Goal: Register for event/course: Register for event/course

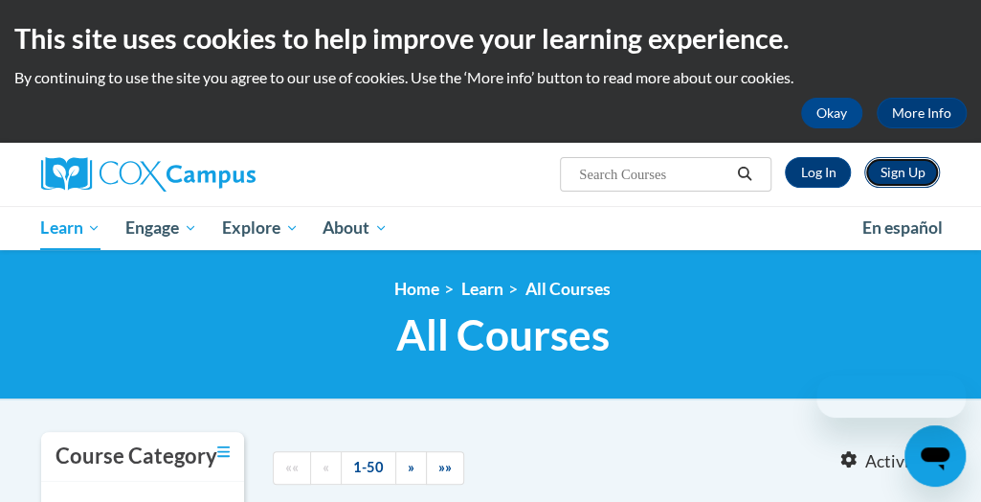
click at [894, 181] on link "Sign Up" at bounding box center [903, 172] width 76 height 31
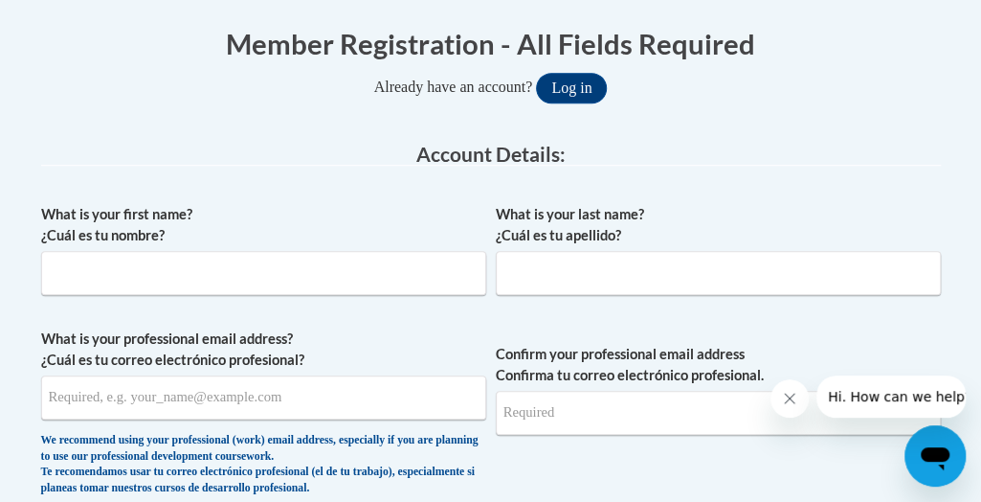
scroll to position [410, 0]
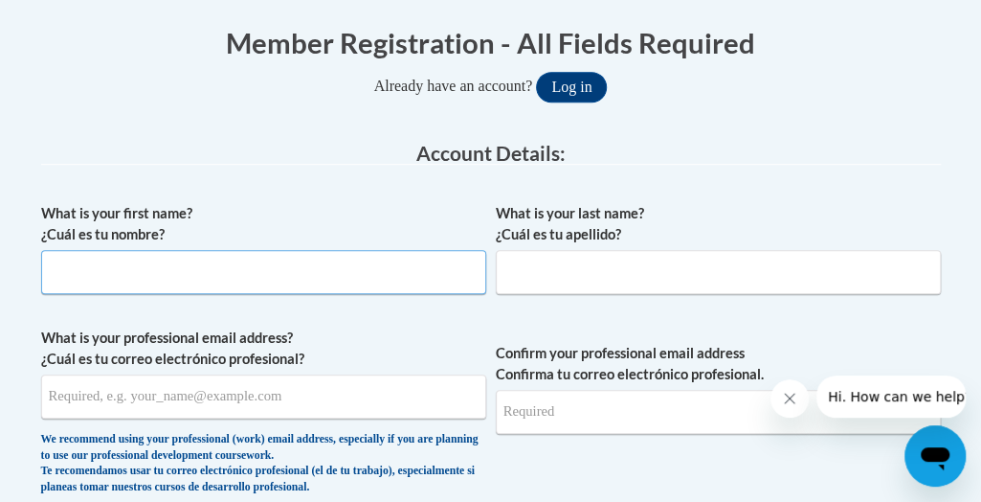
click at [322, 264] on input "What is your first name? ¿Cuál es tu nombre?" at bounding box center [263, 272] width 445 height 44
type input "Kristen"
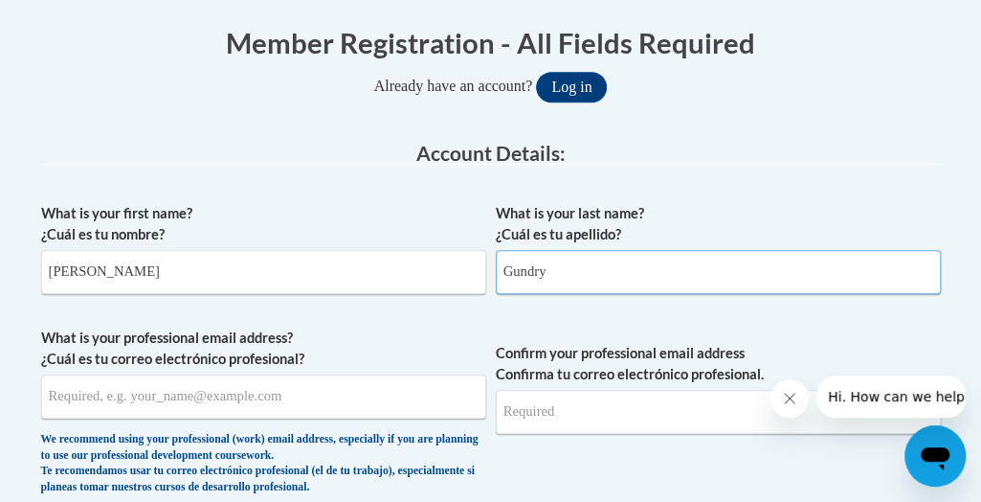
type input "Gundry"
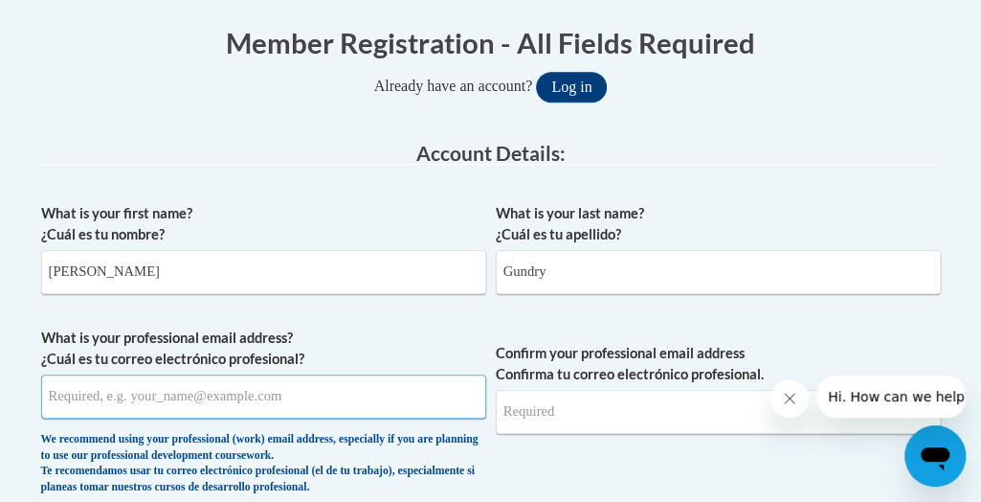
click at [83, 388] on input "What is your professional email address? ¿Cuál es tu correo electrónico profesi…" at bounding box center [263, 396] width 445 height 44
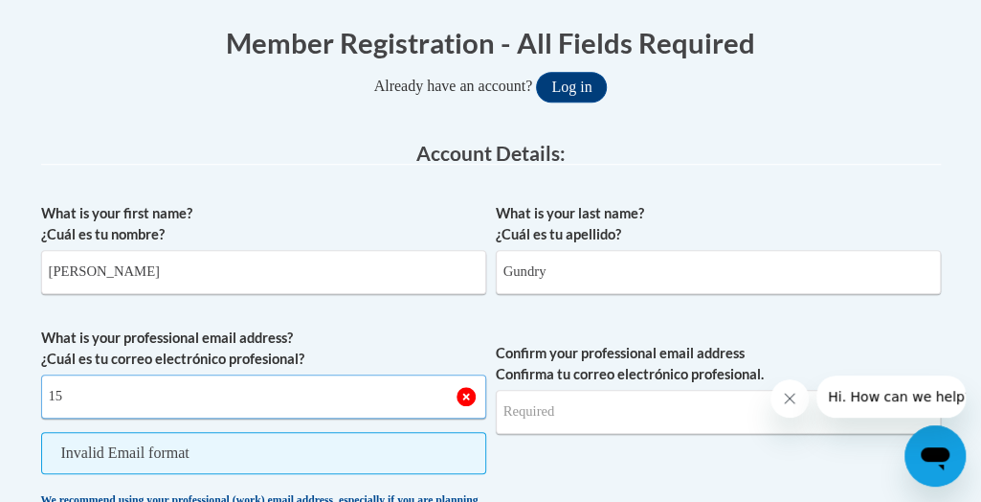
type input "1"
type input "kgundry@altoona.k12.wi.us"
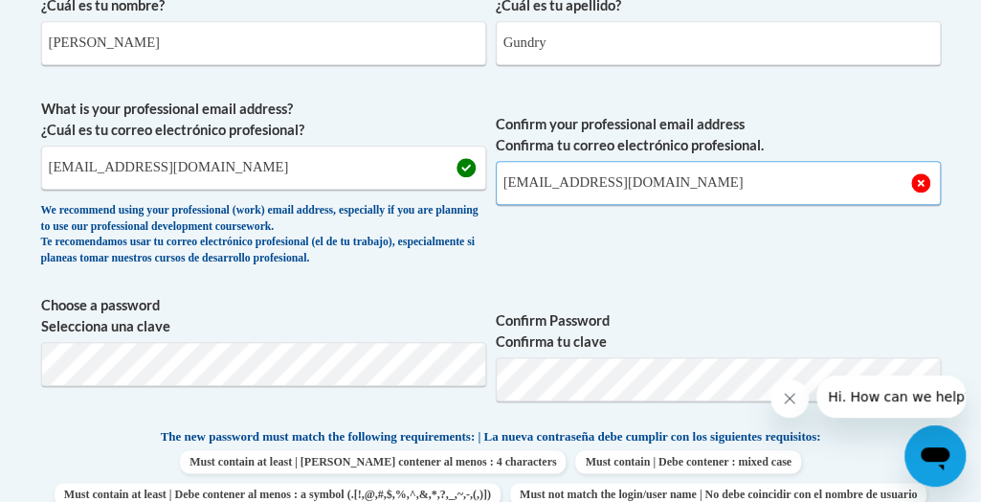
scroll to position [668, 0]
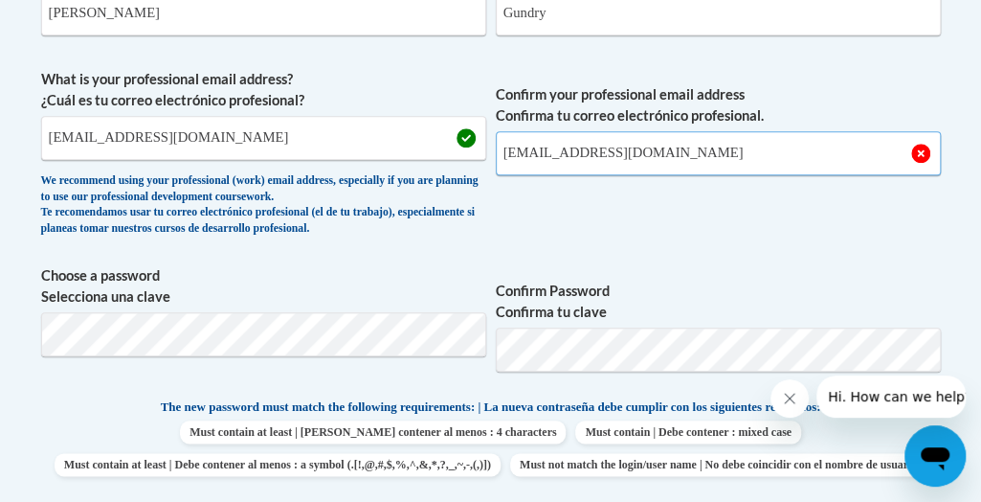
type input "kgundry@altoona.k12.wi.us"
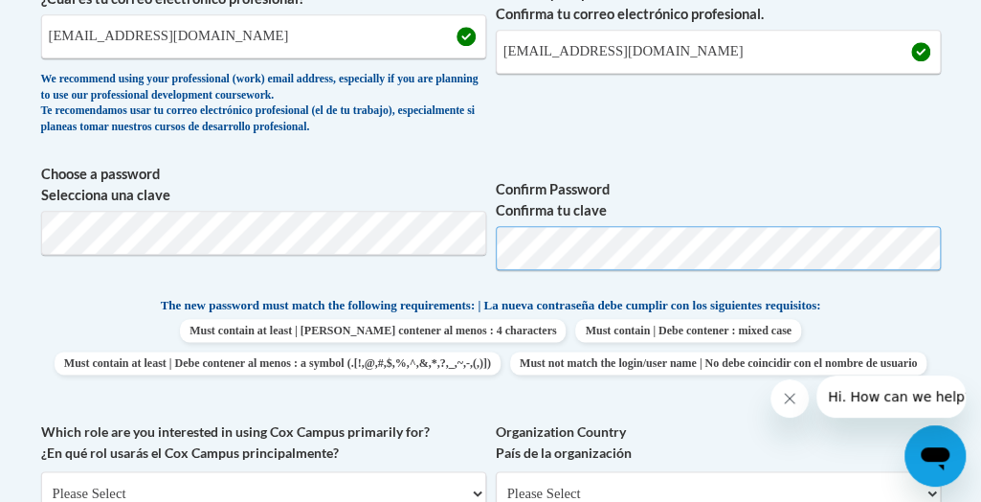
scroll to position [772, 0]
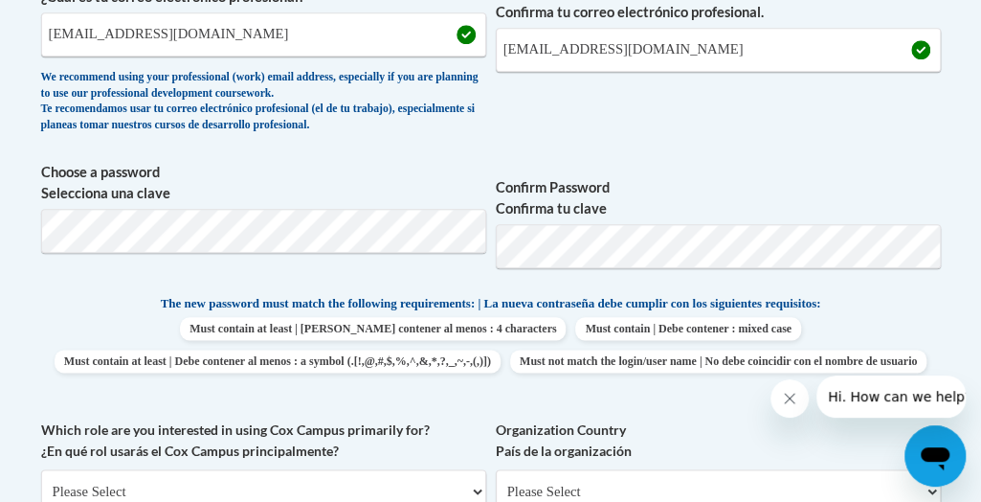
click at [700, 194] on label "Confirm Password Confirma tu clave" at bounding box center [718, 198] width 445 height 42
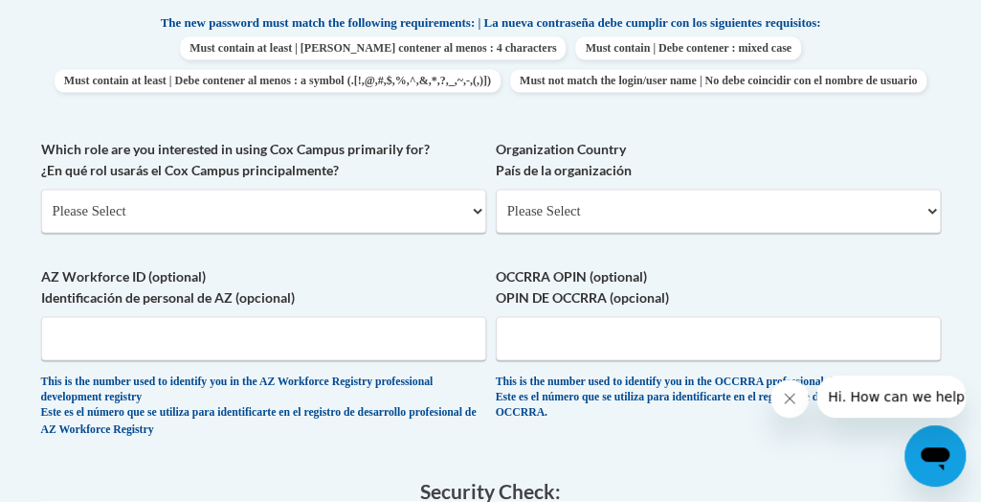
scroll to position [1055, 0]
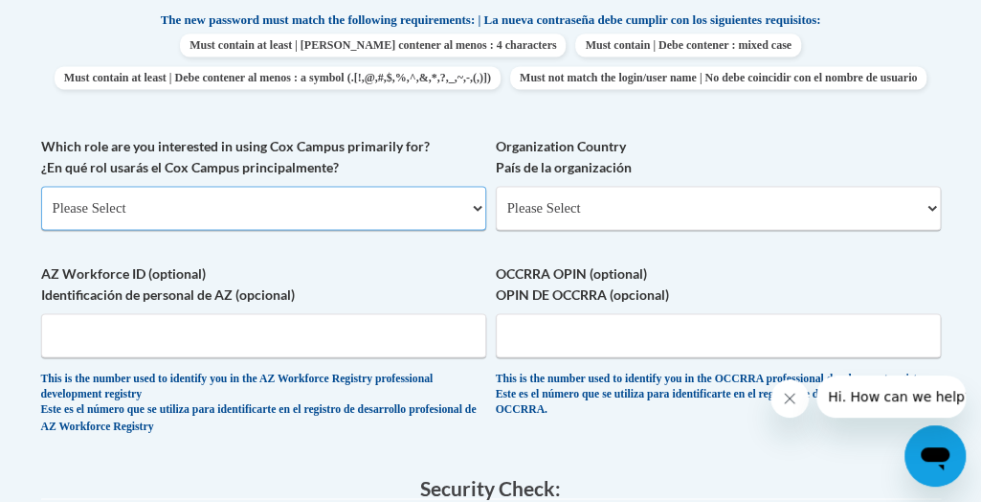
click at [461, 230] on select "Please Select College/University | Colegio/Universidad Community/Nonprofit Part…" at bounding box center [263, 208] width 445 height 44
select select "fbf2d438-af2f-41f8-98f1-81c410e29de3"
click at [41, 217] on select "Please Select College/University | Colegio/Universidad Community/Nonprofit Part…" at bounding box center [263, 208] width 445 height 44
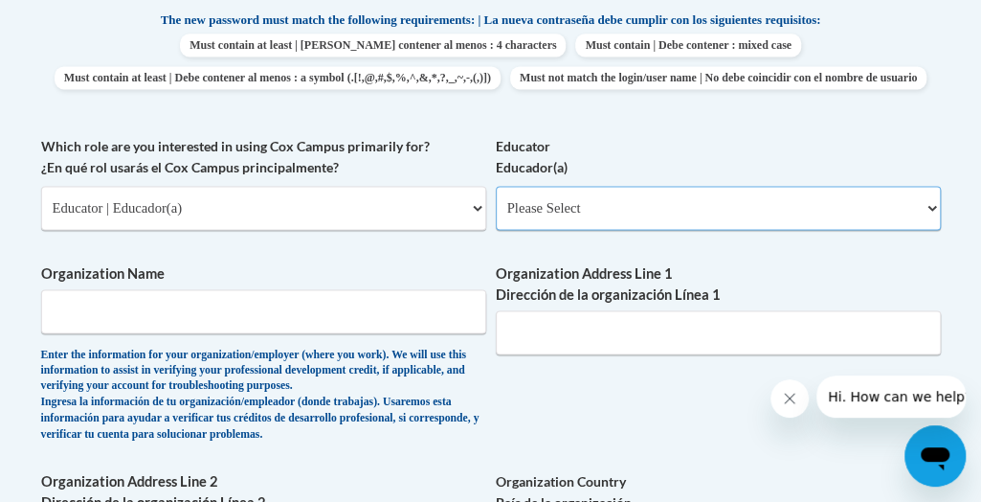
click at [515, 230] on select "Please Select Early Learning/Daycare Teacher/Family Home Care Provider | Maestr…" at bounding box center [718, 208] width 445 height 44
select select "67563ca1-16dc-4830-a7b3-94a34bed3689"
click at [496, 217] on select "Please Select Early Learning/Daycare Teacher/Family Home Care Provider | Maestr…" at bounding box center [718, 208] width 445 height 44
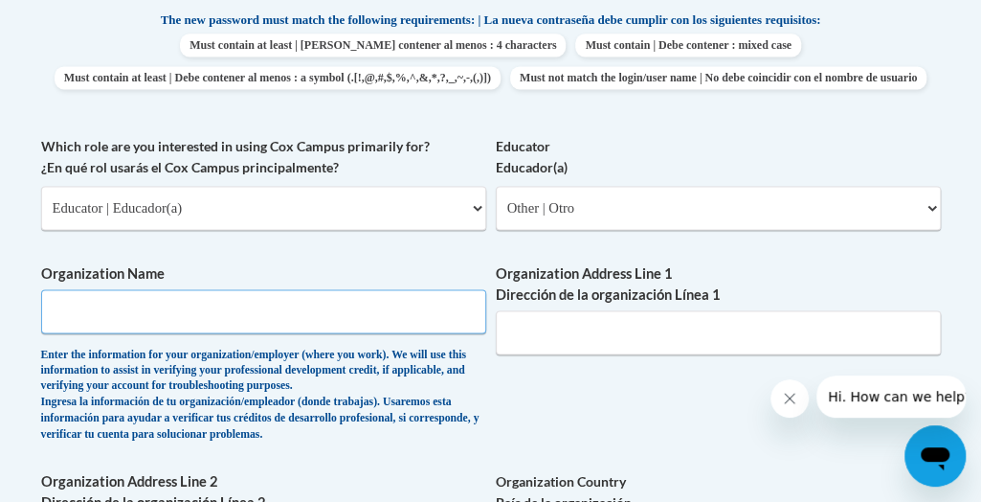
click at [291, 333] on input "Organization Name" at bounding box center [263, 311] width 445 height 44
type input "L"
type input "Altoona School District"
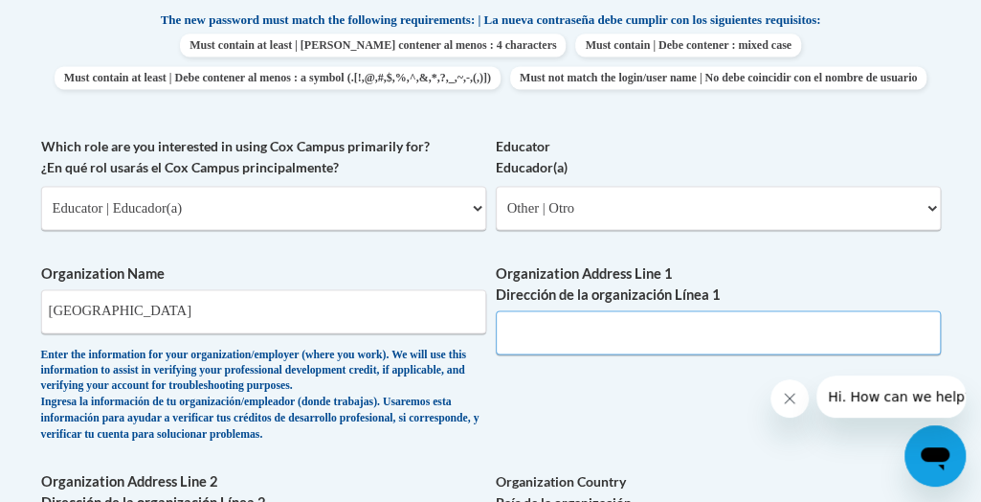
click at [594, 354] on input "Organization Address Line 1 Dirección de la organización Línea 1" at bounding box center [718, 332] width 445 height 44
paste input "157 Bartlett Avenue"
type input "157 Bartlett Avenue Altoona WI 54720"
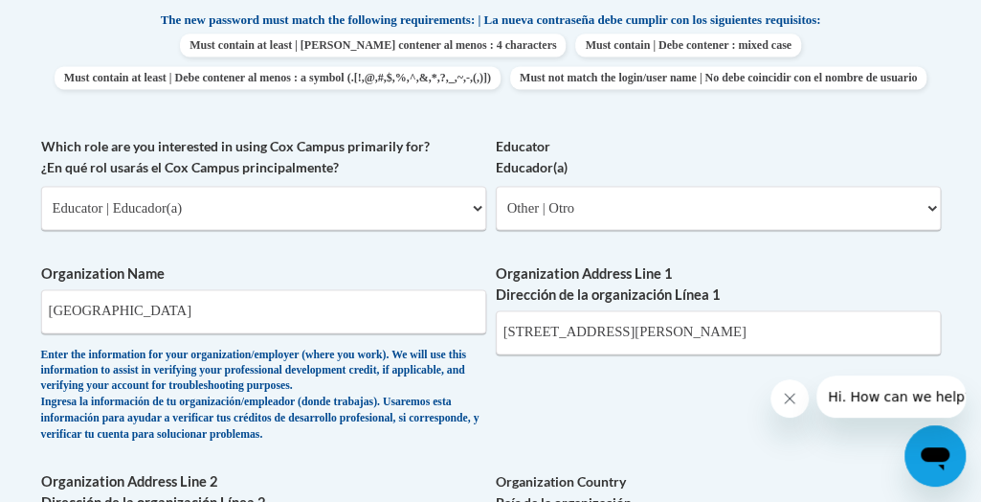
click at [798, 87] on span "Must contain at least | Debe contener al menos : 4 characters Must contain | De…" at bounding box center [491, 62] width 900 height 56
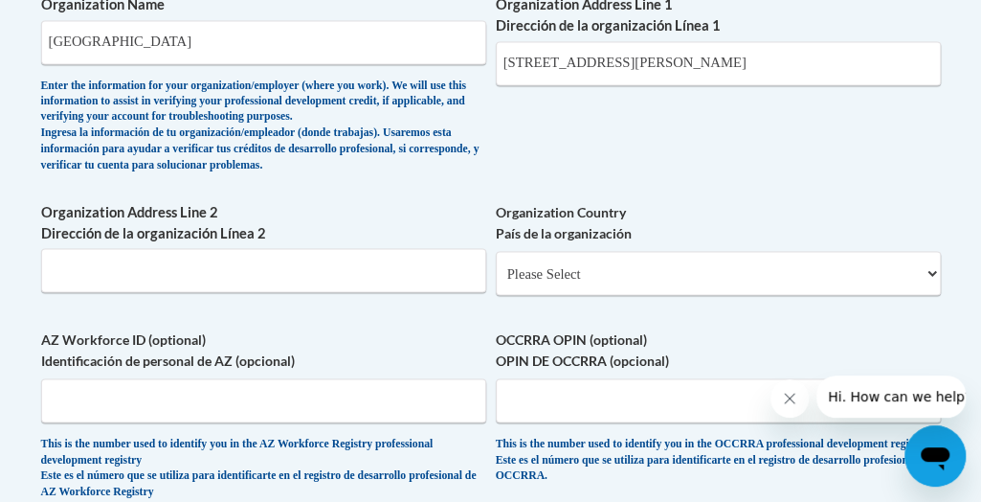
scroll to position [1345, 0]
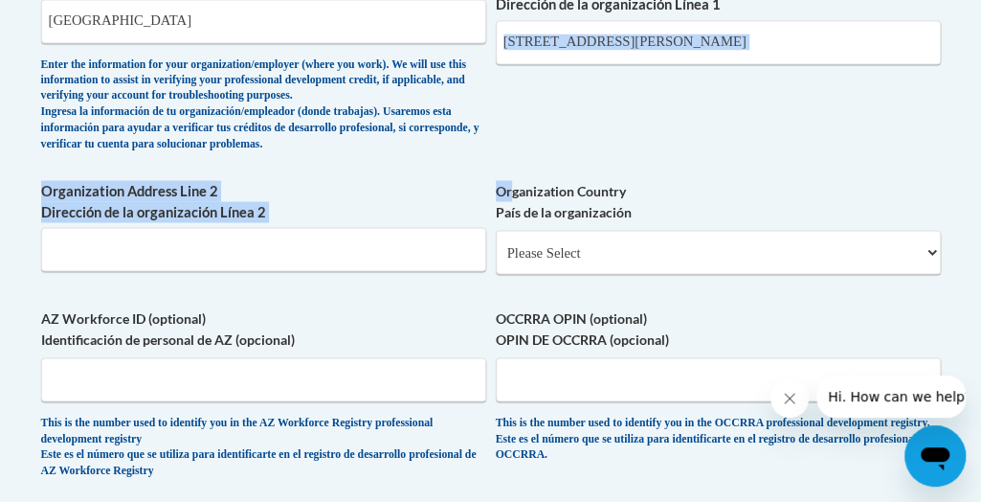
drag, startPoint x: 829, startPoint y: 135, endPoint x: 507, endPoint y: 189, distance: 326.1
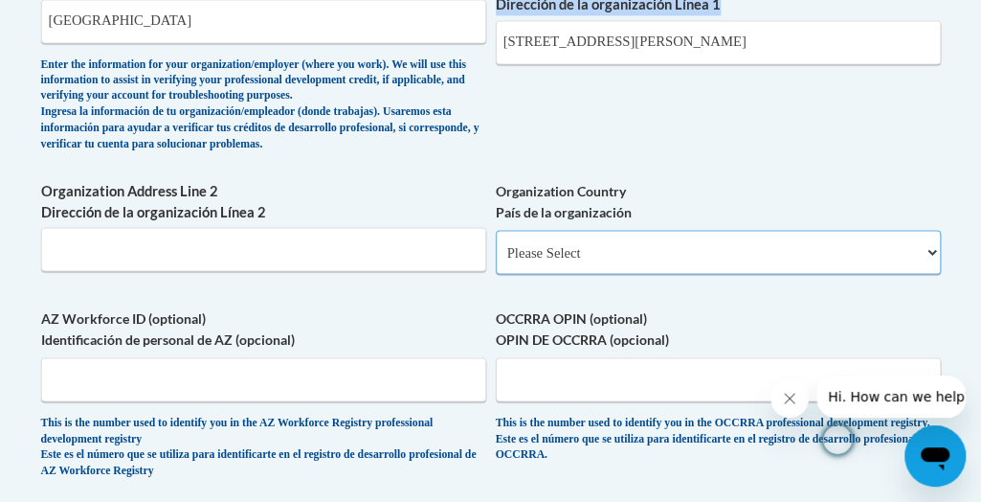
click at [551, 274] on select "Please Select United States | Estados Unidos Outside of the United States | Fue…" at bounding box center [718, 252] width 445 height 44
select select "ad49bcad-a171-4b2e-b99c-48b446064914"
click at [496, 261] on select "Please Select United States | Estados Unidos Outside of the United States | Fue…" at bounding box center [718, 252] width 445 height 44
select select
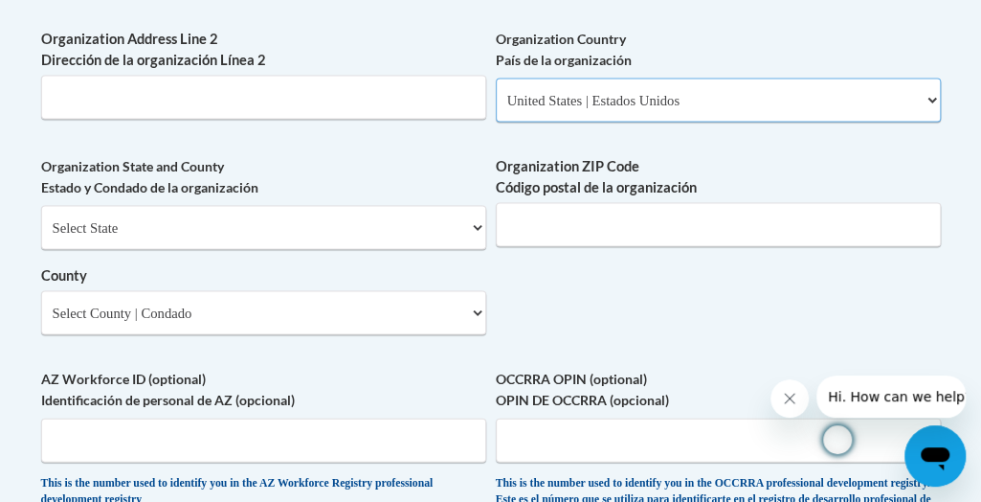
scroll to position [1508, 0]
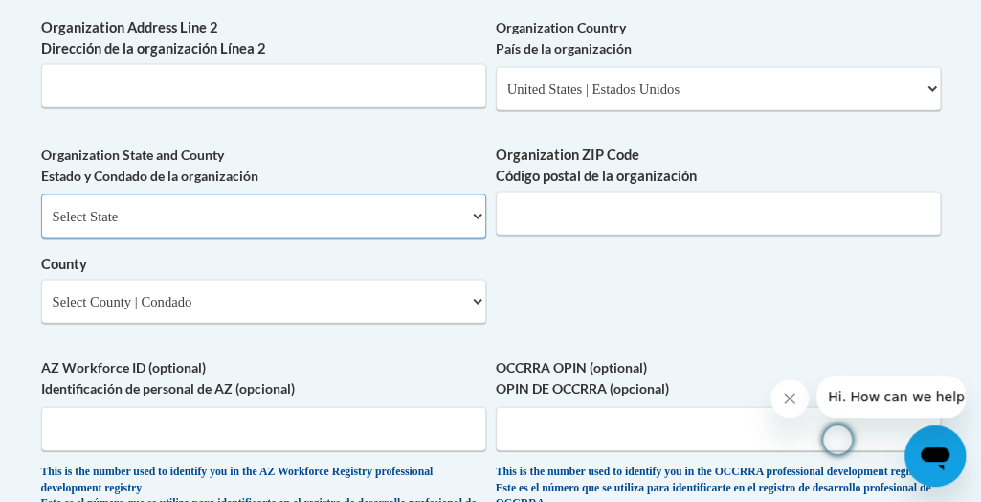
click at [428, 238] on select "Select State Alabama Alaska Arizona Arkansas California Colorado Connecticut De…" at bounding box center [263, 216] width 445 height 44
select select "Wisconsin"
click at [41, 225] on select "Select State Alabama Alaska Arizona Arkansas California Colorado Connecticut De…" at bounding box center [263, 216] width 445 height 44
click at [533, 236] on input "Organization ZIP Code Código postal de la organización" at bounding box center [718, 213] width 445 height 44
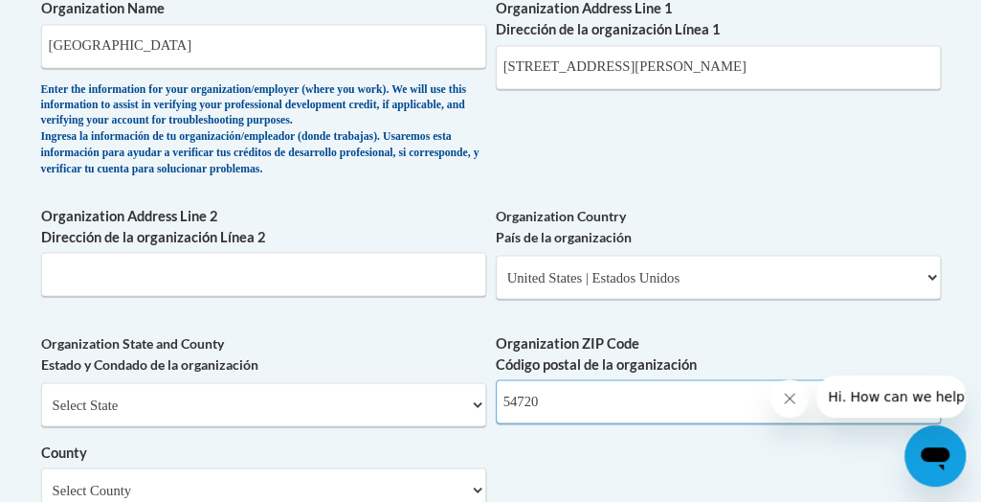
scroll to position [1319, 0]
type input "54720"
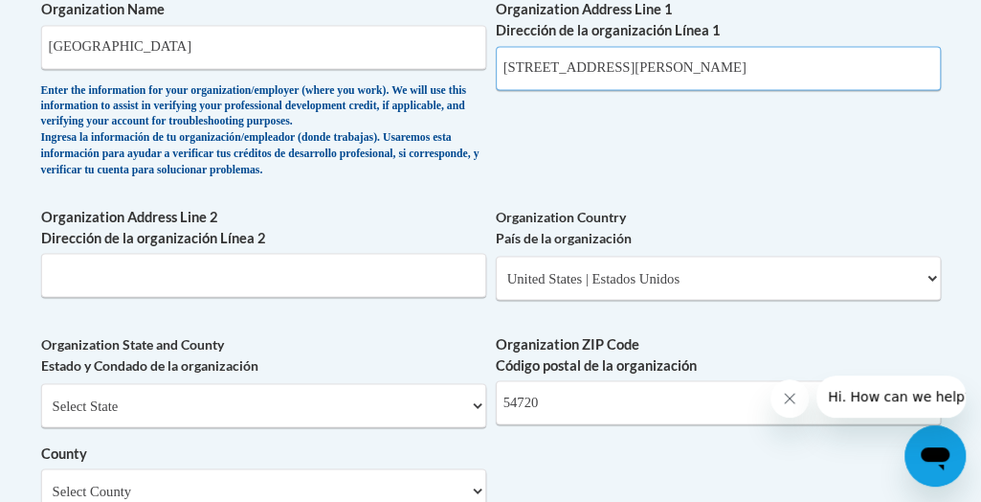
drag, startPoint x: 761, startPoint y: 96, endPoint x: 680, endPoint y: 101, distance: 81.5
click at [680, 90] on input "157 Bartlett Avenue Altoona WI 54720" at bounding box center [718, 68] width 445 height 44
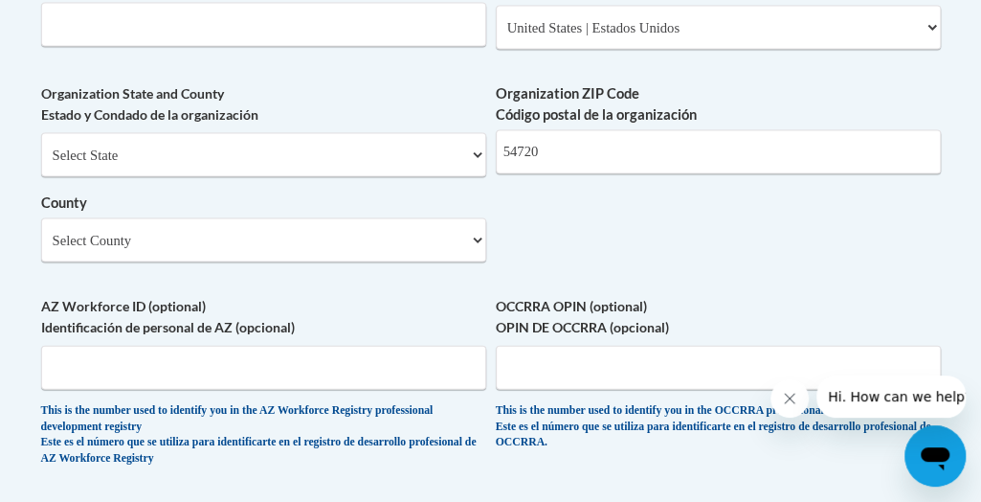
scroll to position [1570, 0]
type input "157 Bartlett Avenue Altoona"
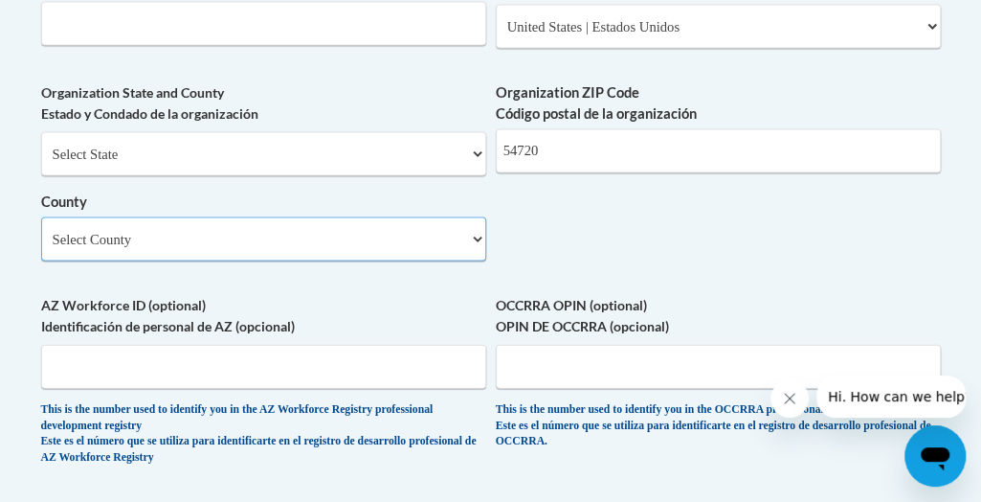
click at [454, 261] on select "Select County Adams Ashland Barron Bayfield Brown Buffalo Burnett Calumet Chipp…" at bounding box center [263, 239] width 445 height 44
select select "Eau Claire"
click at [41, 249] on select "Select County Adams Ashland Barron Bayfield Brown Buffalo Burnett Calumet Chipp…" at bounding box center [263, 239] width 445 height 44
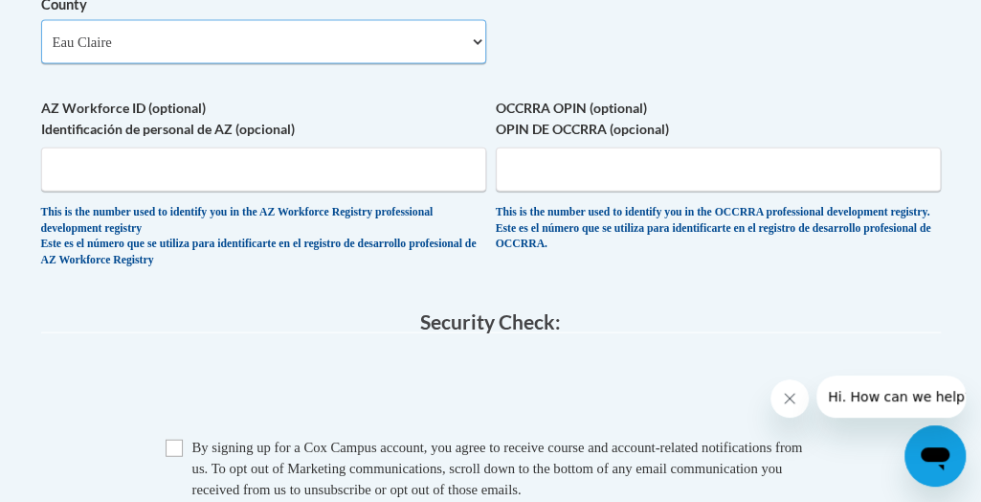
scroll to position [1848, 0]
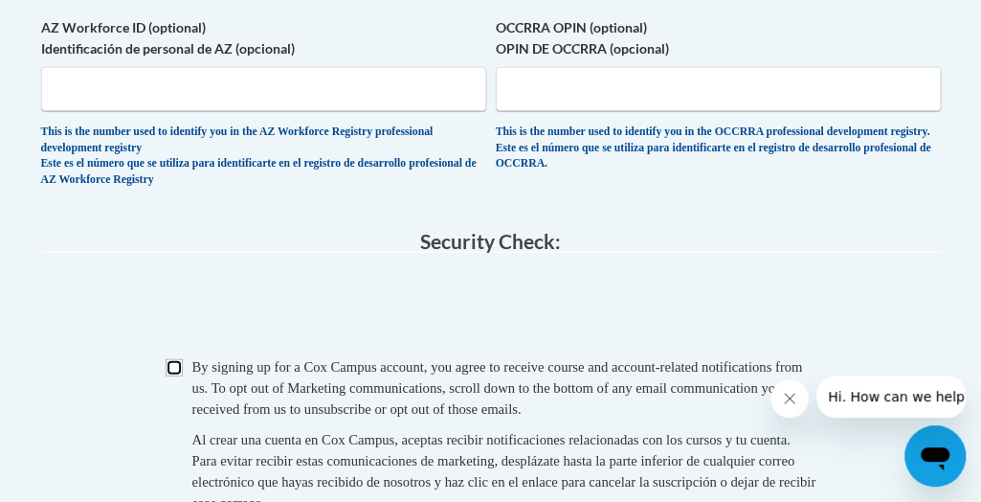
click at [169, 376] on input "Checkbox" at bounding box center [174, 367] width 17 height 17
checkbox input "true"
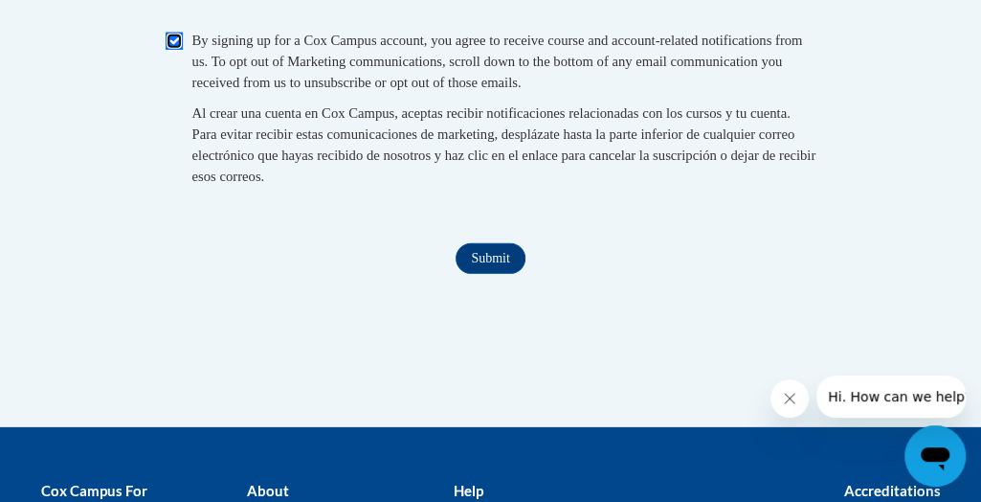
scroll to position [2187, 0]
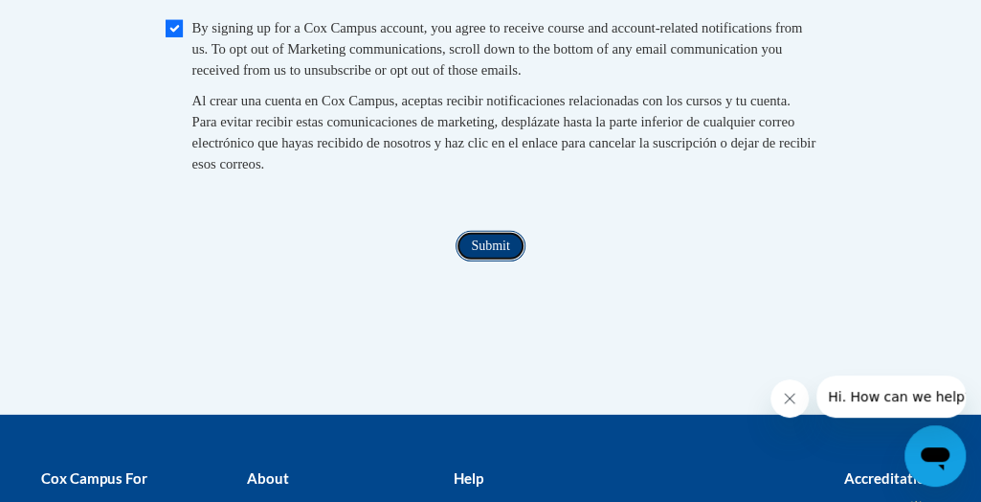
click at [488, 261] on input "Submit" at bounding box center [490, 246] width 69 height 31
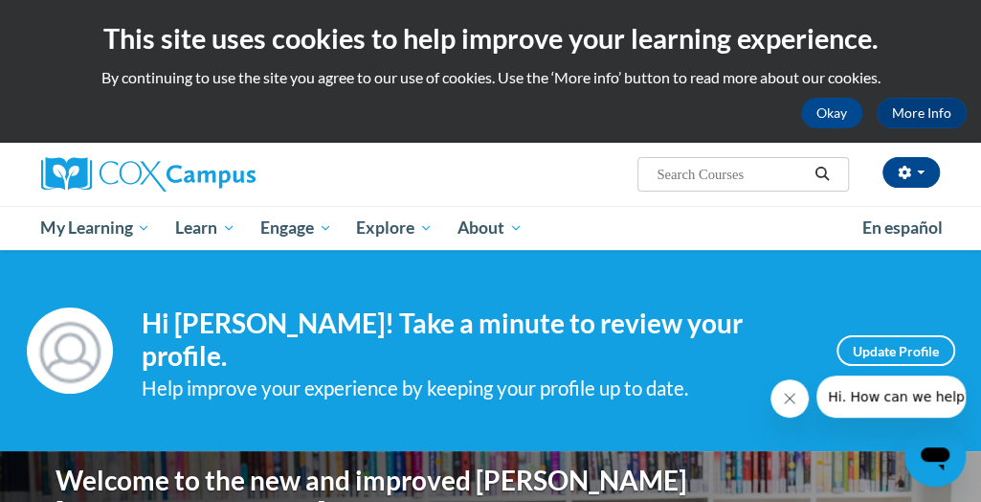
click at [877, 267] on div "Your profile Hi [PERSON_NAME]! Take a minute to review your profile. Help impro…" at bounding box center [490, 350] width 981 height 201
click at [837, 104] on button "Okay" at bounding box center [831, 113] width 61 height 31
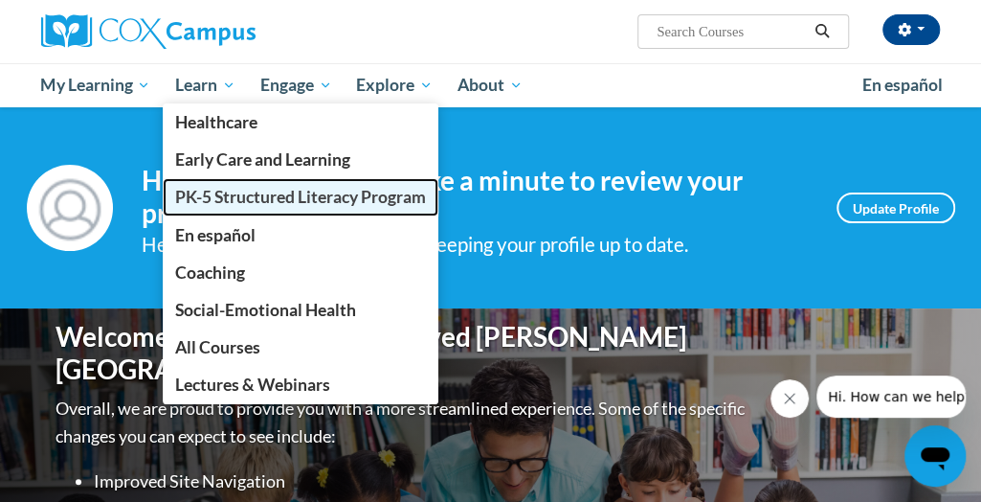
click at [251, 191] on span "PK-5 Structured Literacy Program" at bounding box center [300, 197] width 251 height 20
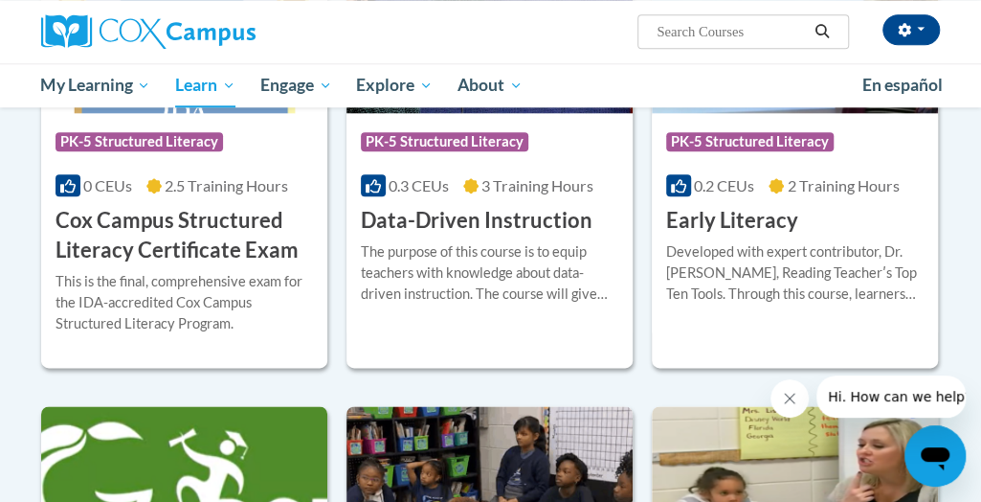
scroll to position [814, 0]
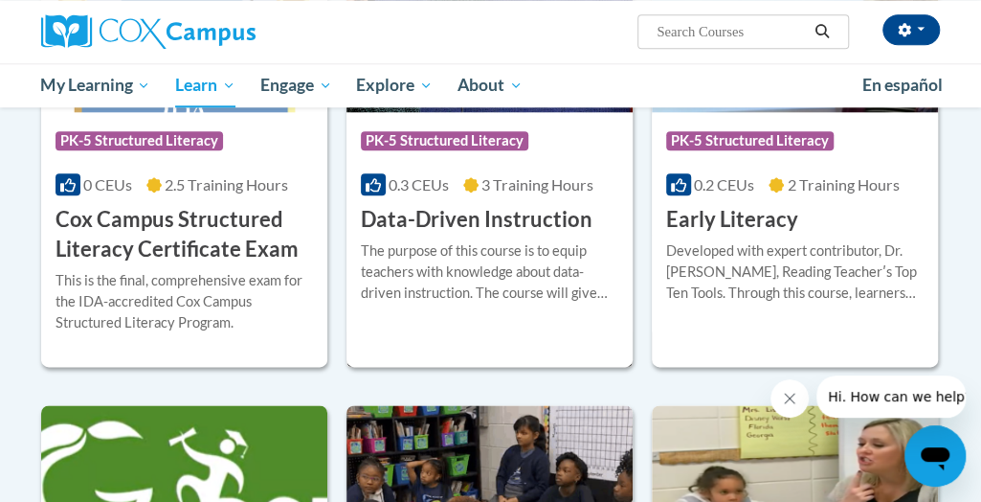
click at [498, 303] on div "The purpose of this course is to equip teachers with knowledge about data-drive…" at bounding box center [490, 279] width 258 height 78
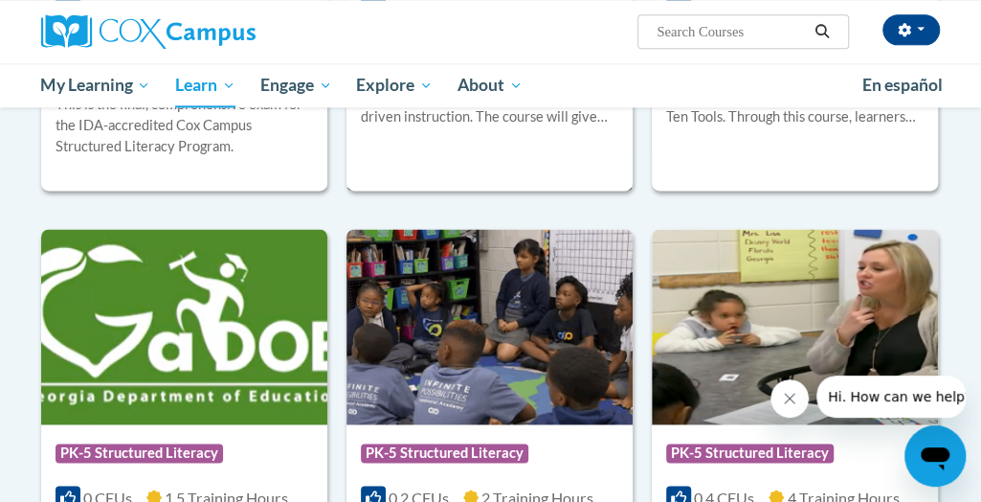
scroll to position [1024, 0]
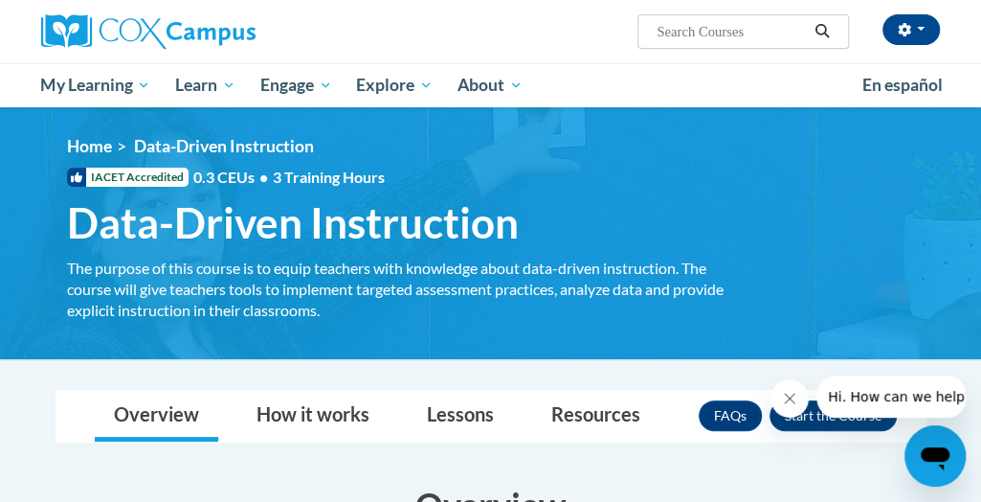
click at [173, 323] on div "<en>My Learning</en><fr>New fr_My Learning</fr><it>New it_My Learning</it><de>N…" at bounding box center [502, 233] width 929 height 194
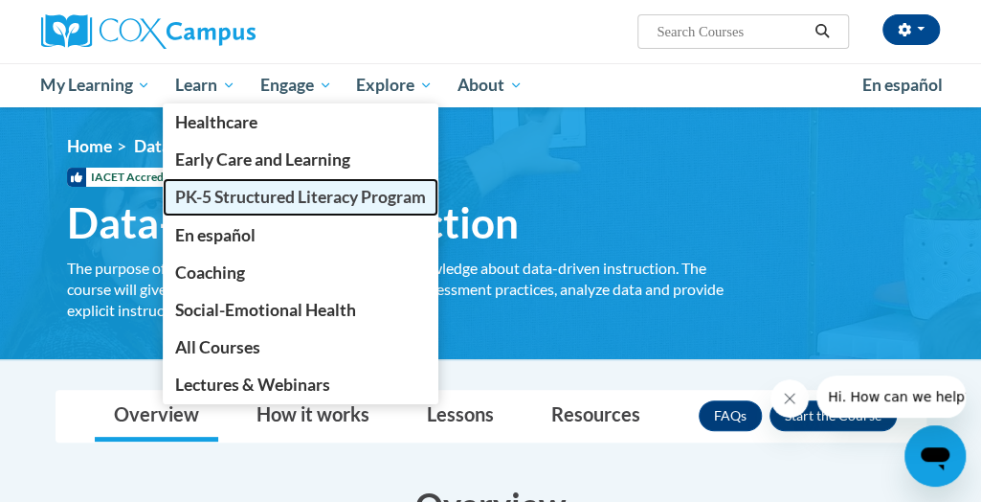
click at [230, 198] on span "PK-5 Structured Literacy Program" at bounding box center [300, 197] width 251 height 20
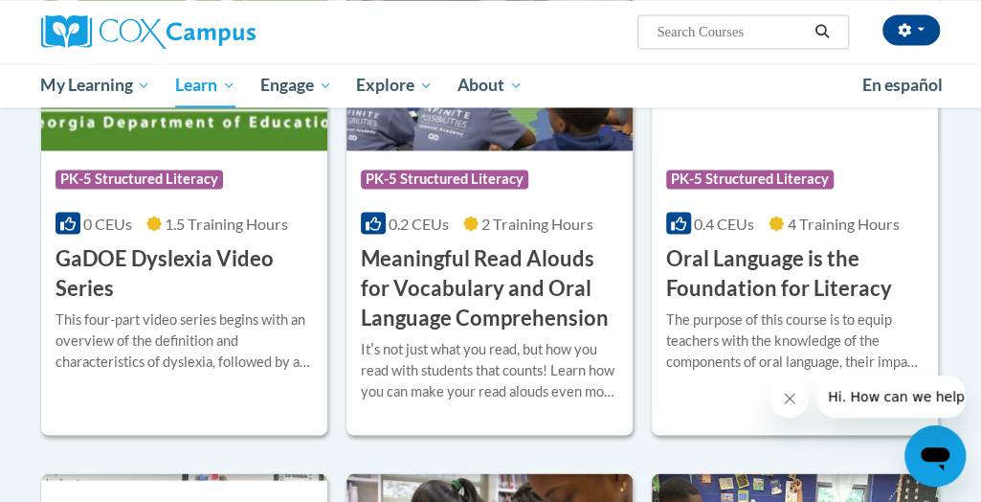
scroll to position [1263, 0]
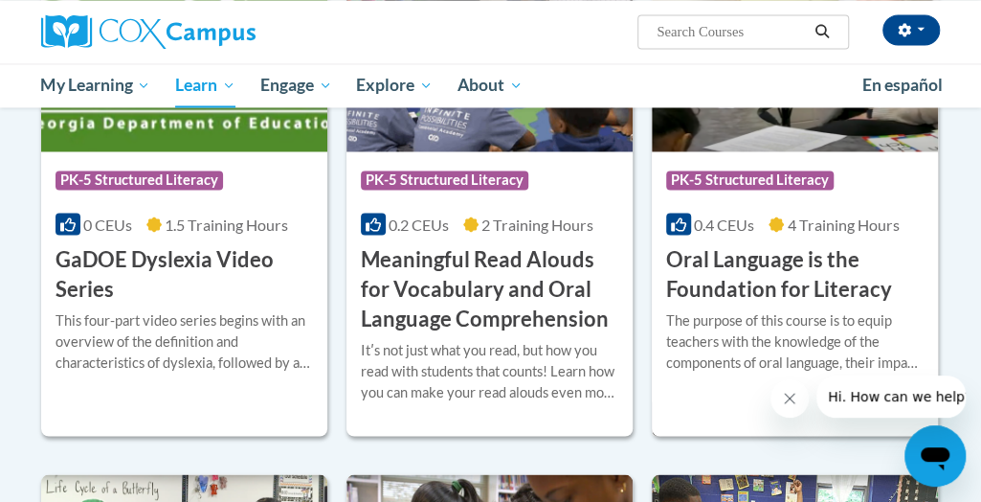
click at [727, 265] on h3 "Oral Language is the Foundation for Literacy" at bounding box center [795, 273] width 258 height 59
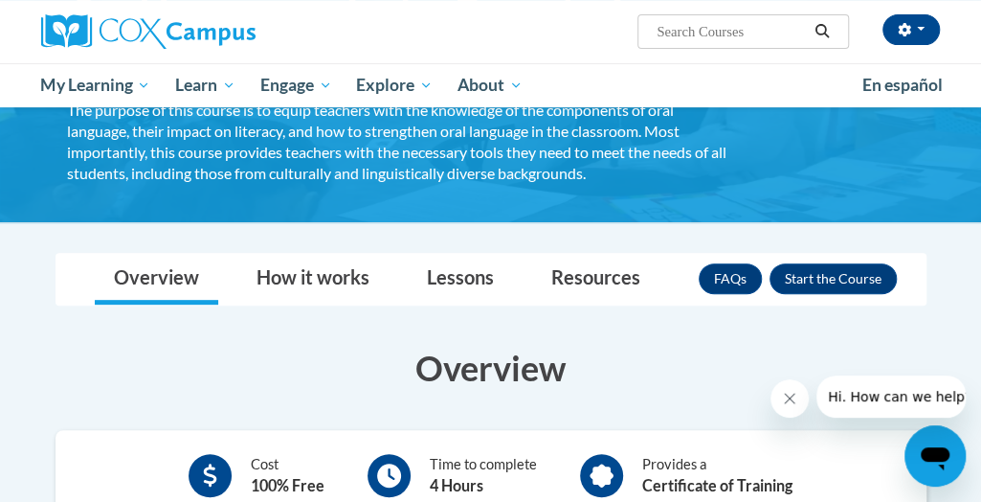
scroll to position [211, 0]
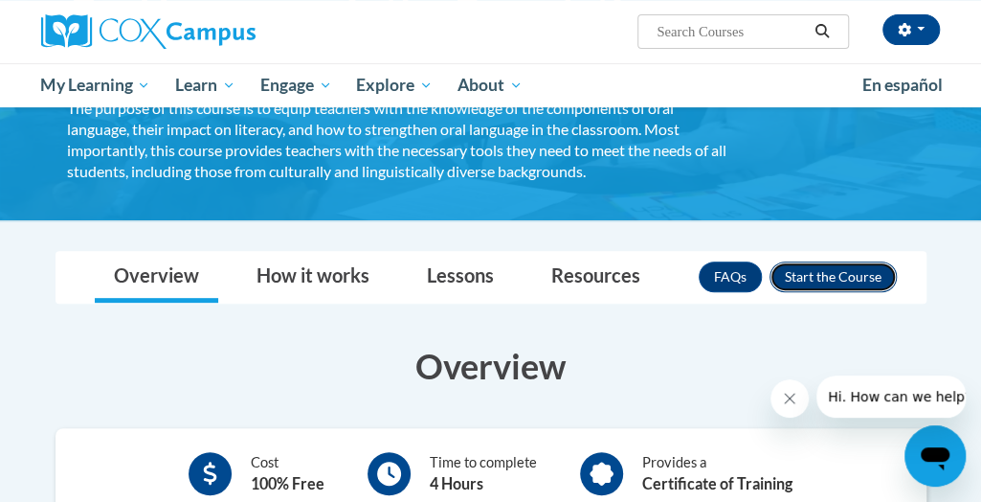
click at [850, 281] on button "Enroll" at bounding box center [833, 276] width 127 height 31
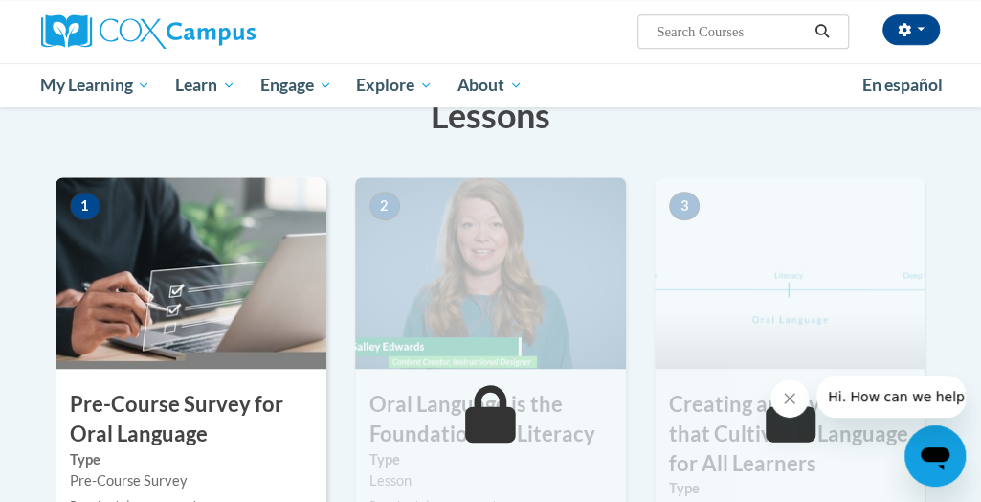
click at [827, 215] on img at bounding box center [790, 272] width 271 height 191
click at [224, 437] on h3 "Pre-Course Survey for Oral Language" at bounding box center [191, 418] width 271 height 59
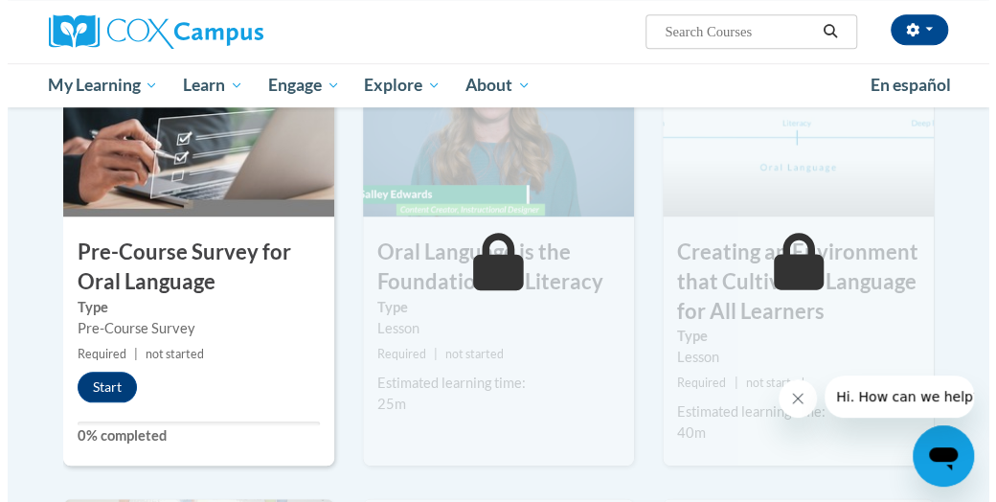
scroll to position [528, 0]
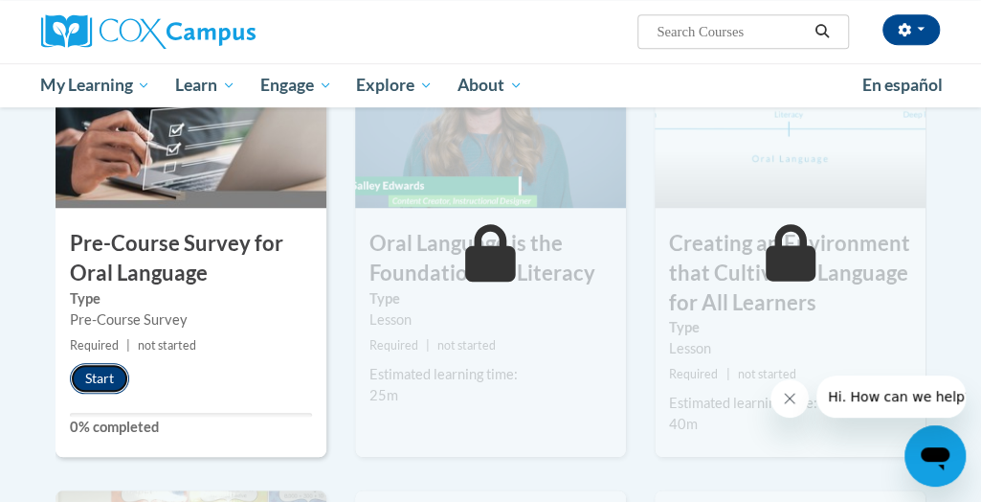
click at [113, 373] on button "Start" at bounding box center [99, 378] width 59 height 31
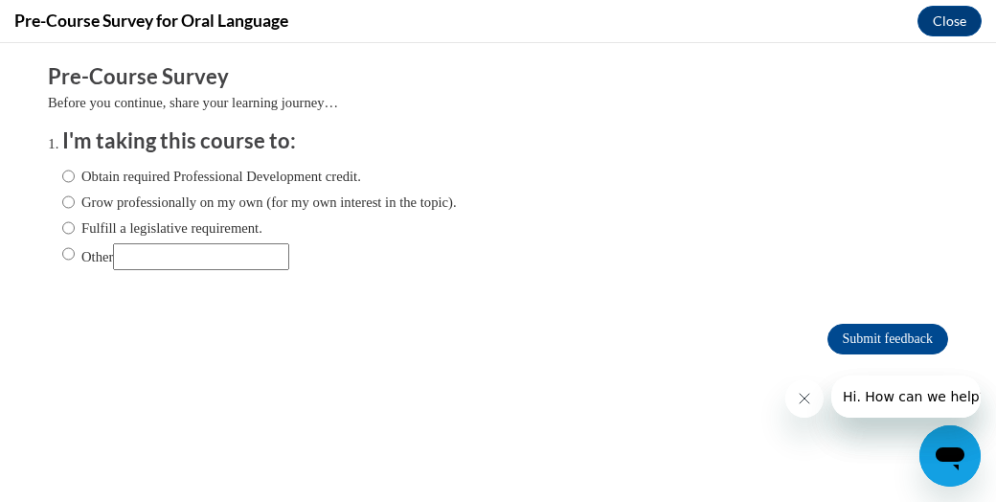
scroll to position [0, 0]
click at [62, 172] on input "Obtain required Professional Development credit." at bounding box center [68, 176] width 12 height 21
radio input "true"
click at [895, 325] on input "Submit feedback" at bounding box center [887, 339] width 121 height 31
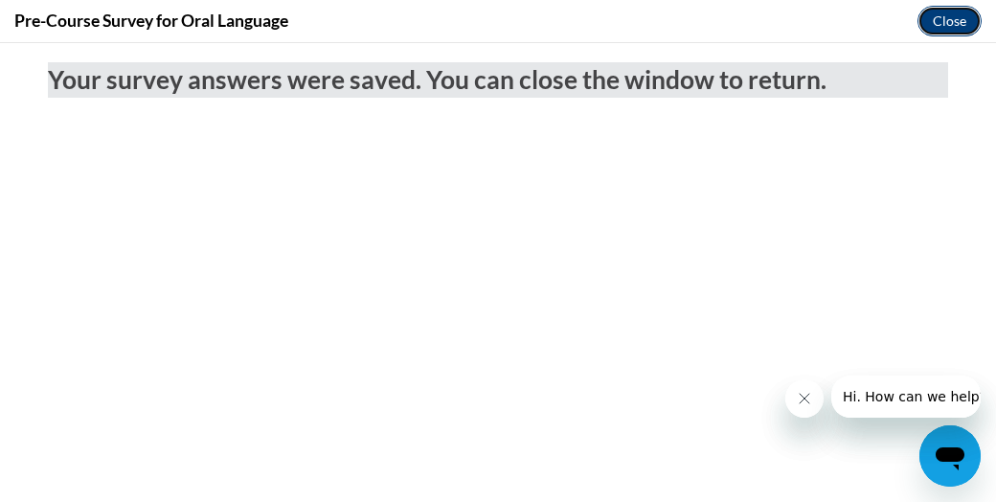
click at [962, 19] on button "Close" at bounding box center [949, 21] width 64 height 31
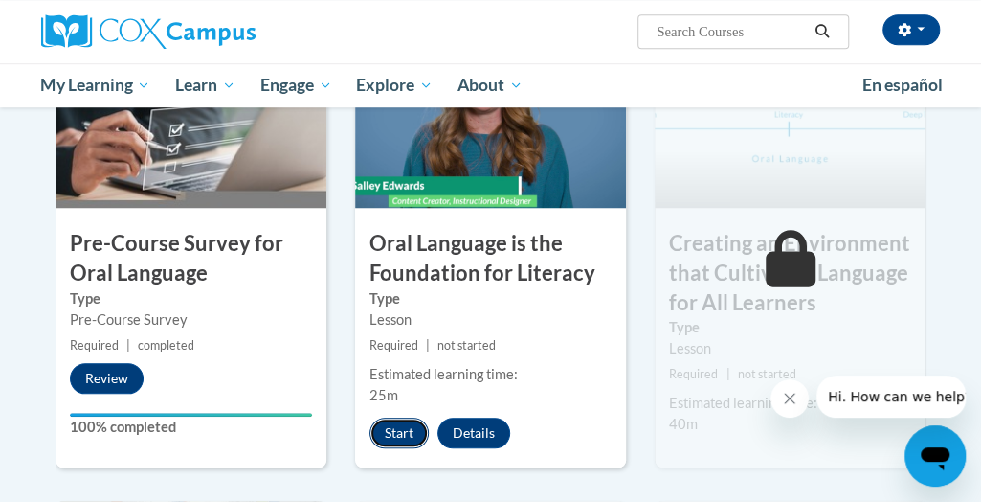
click at [408, 432] on button "Start" at bounding box center [399, 432] width 59 height 31
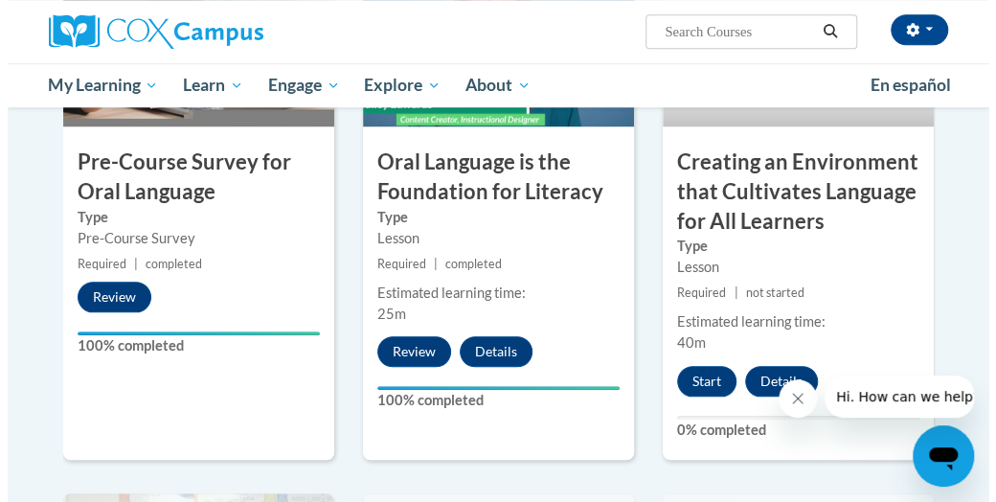
scroll to position [611, 0]
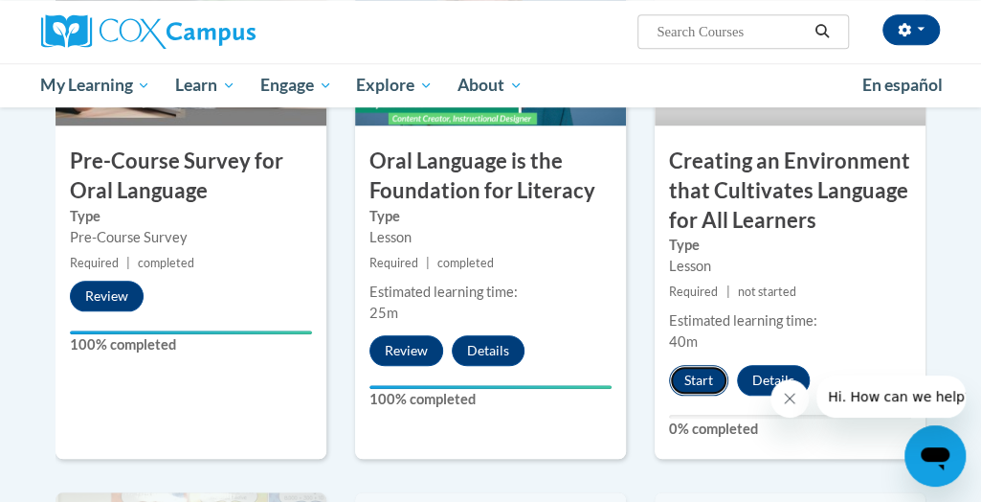
click at [697, 375] on button "Start" at bounding box center [698, 380] width 59 height 31
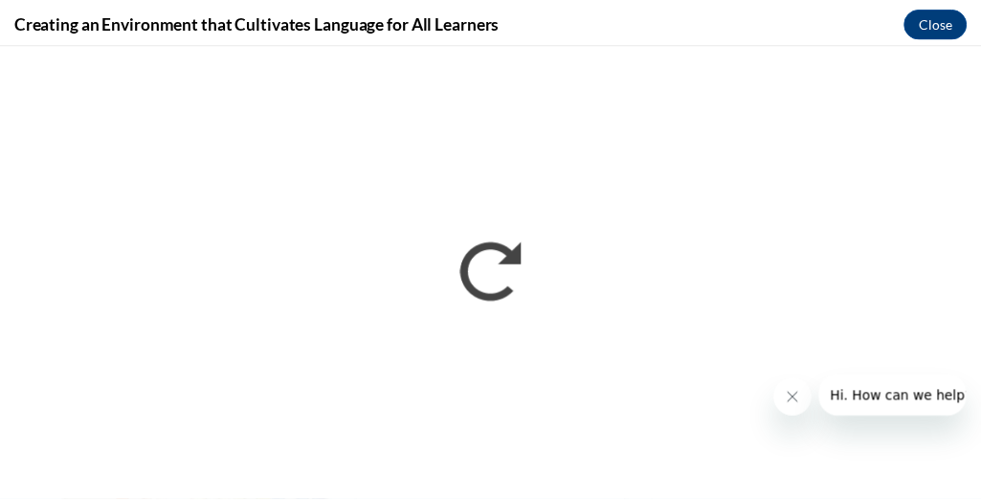
scroll to position [0, 0]
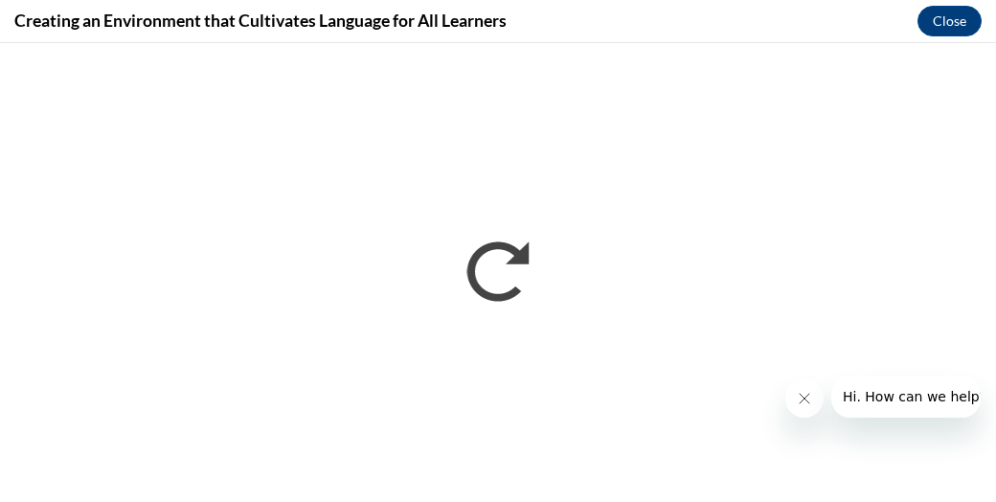
click at [807, 403] on icon "Close message from company" at bounding box center [803, 398] width 15 height 15
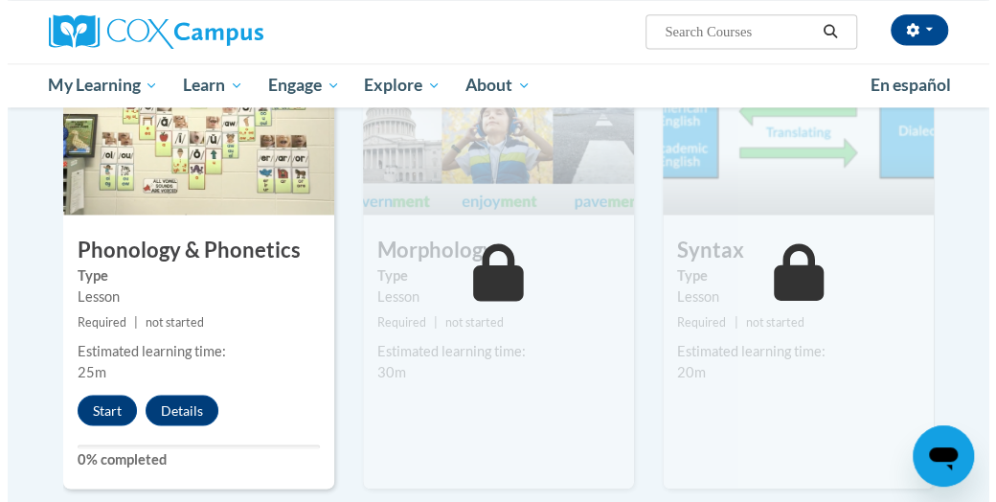
scroll to position [1084, 0]
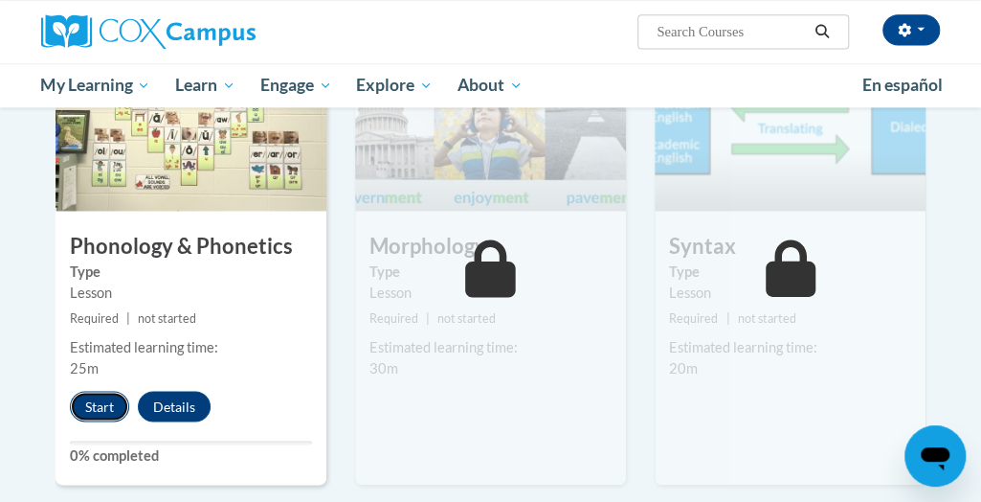
click at [94, 401] on button "Start" at bounding box center [99, 406] width 59 height 31
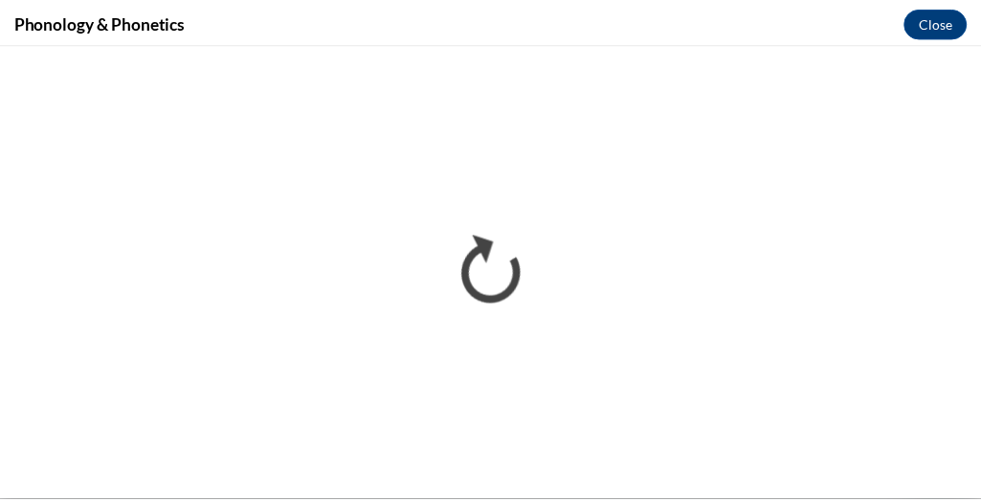
scroll to position [0, 0]
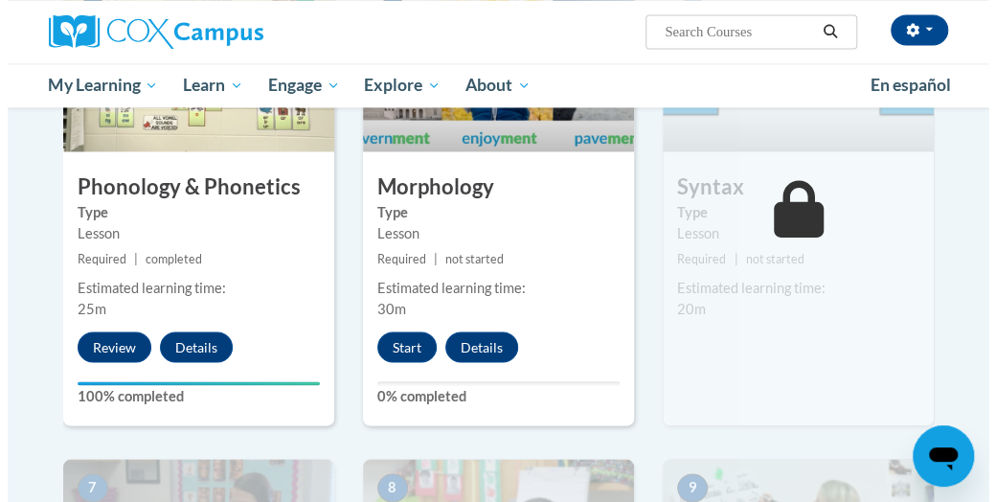
scroll to position [1142, 0]
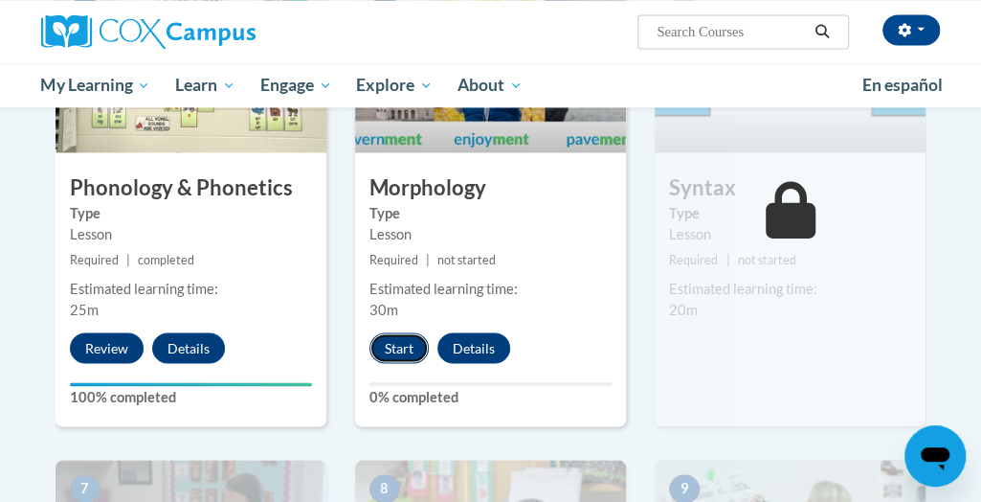
click at [408, 338] on button "Start" at bounding box center [399, 347] width 59 height 31
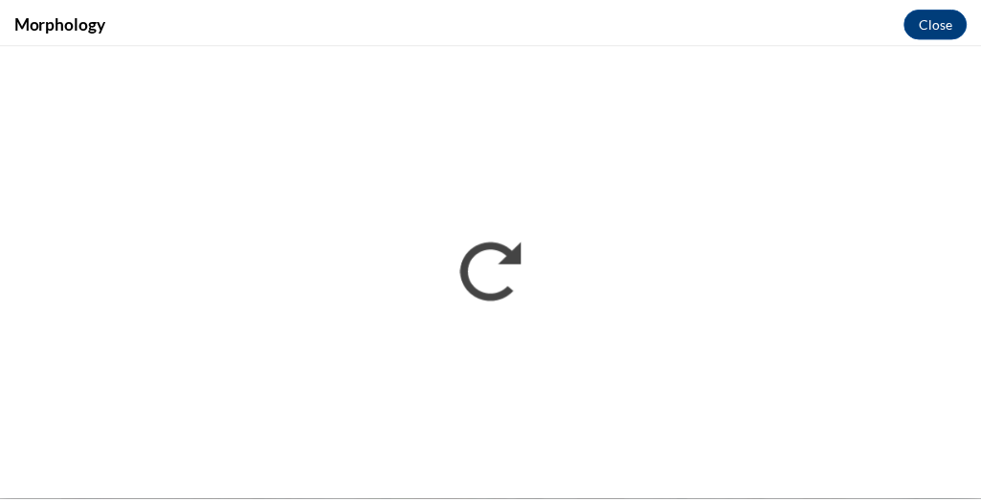
scroll to position [0, 0]
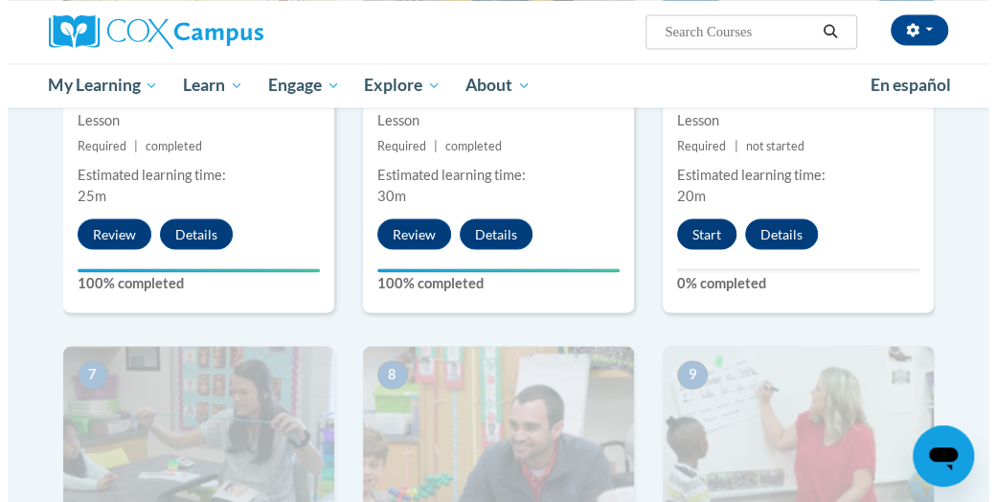
scroll to position [1201, 0]
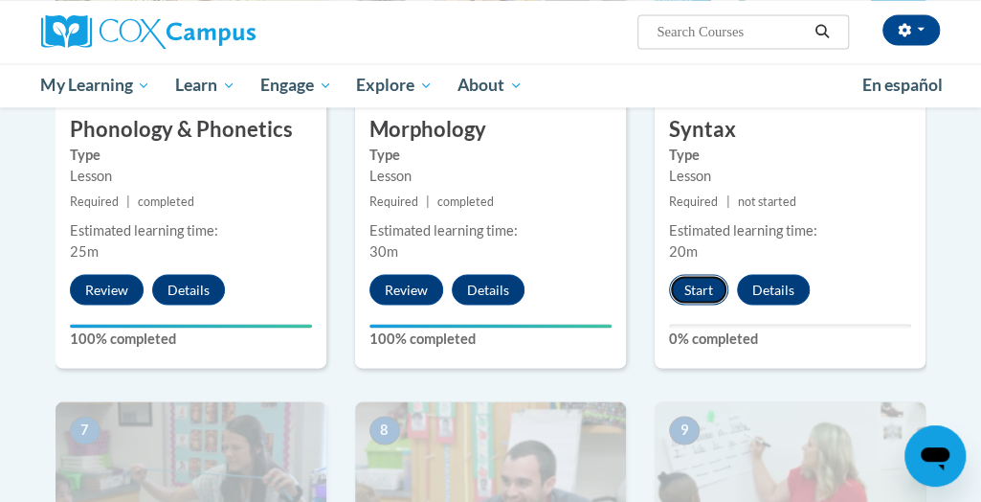
click at [706, 282] on button "Start" at bounding box center [698, 289] width 59 height 31
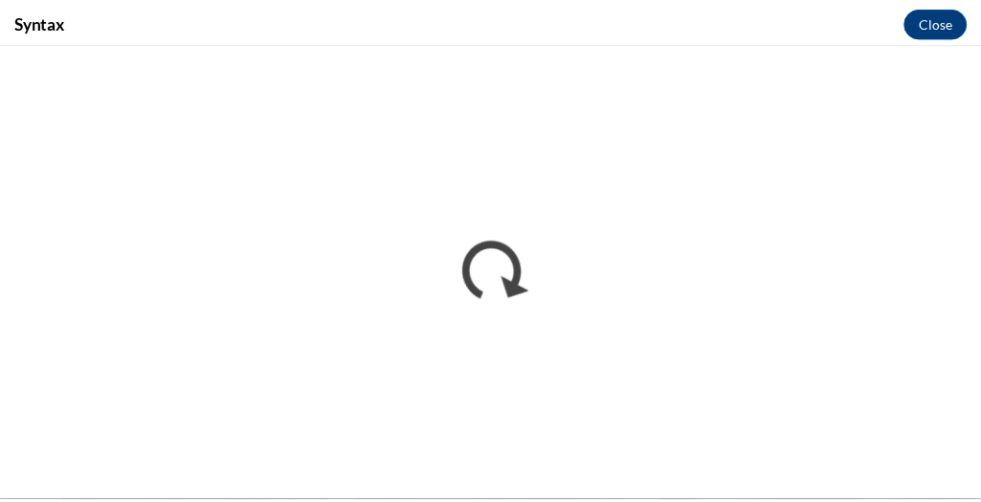
scroll to position [0, 0]
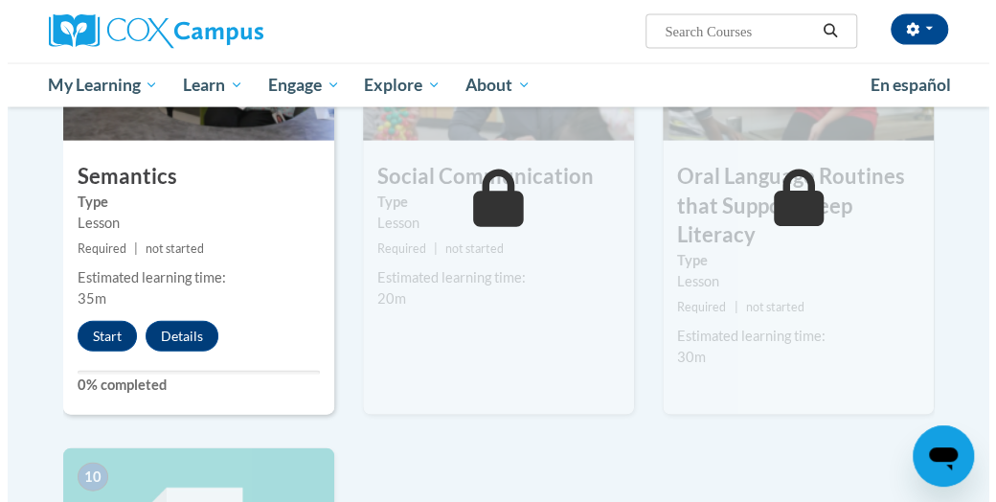
scroll to position [1653, 0]
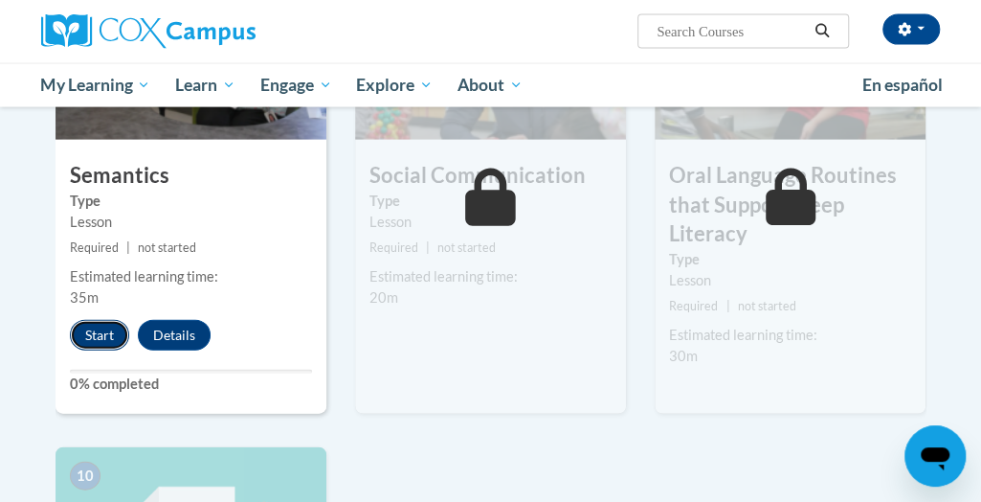
click at [96, 328] on button "Start" at bounding box center [99, 335] width 59 height 31
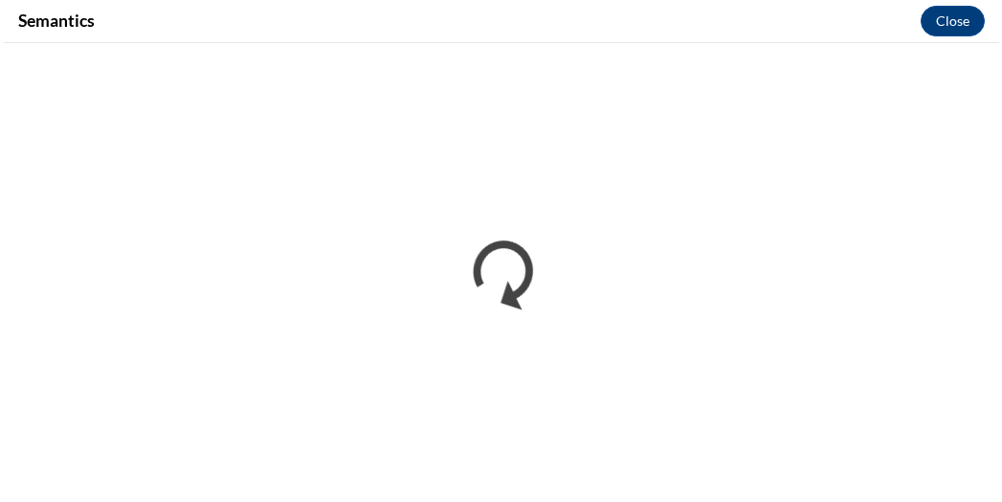
scroll to position [0, 0]
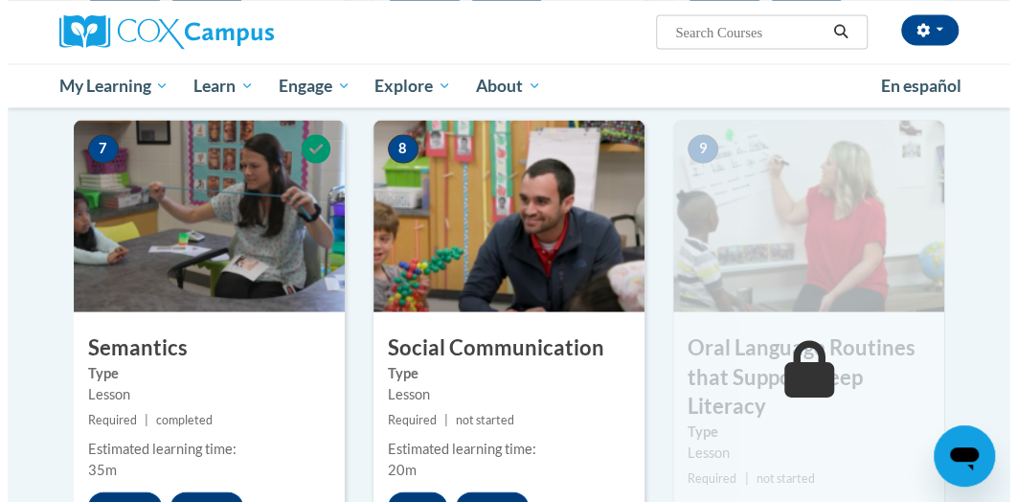
scroll to position [1564, 0]
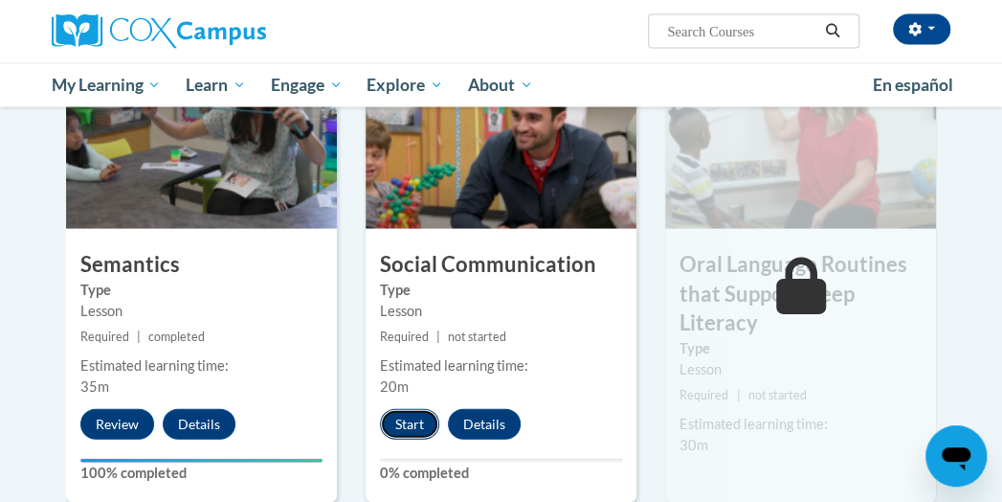
click at [415, 424] on button "Start" at bounding box center [409, 424] width 59 height 31
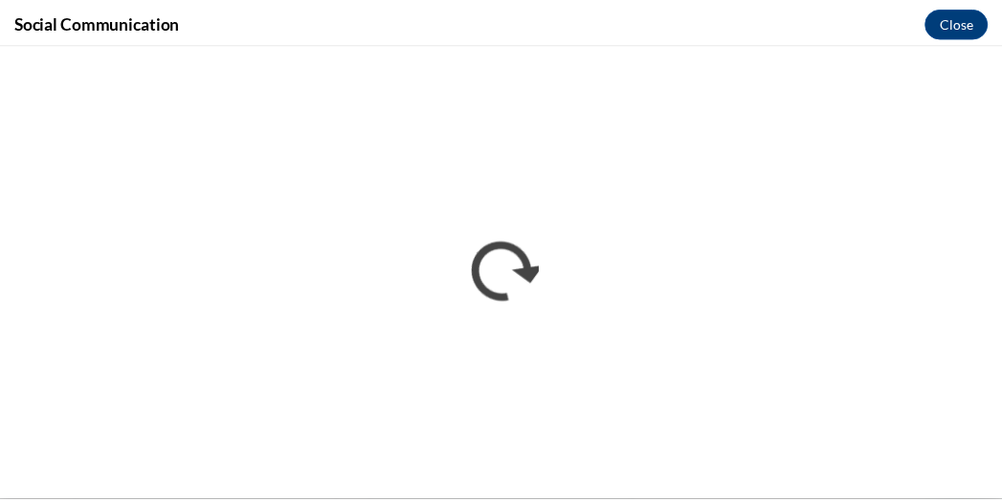
scroll to position [0, 0]
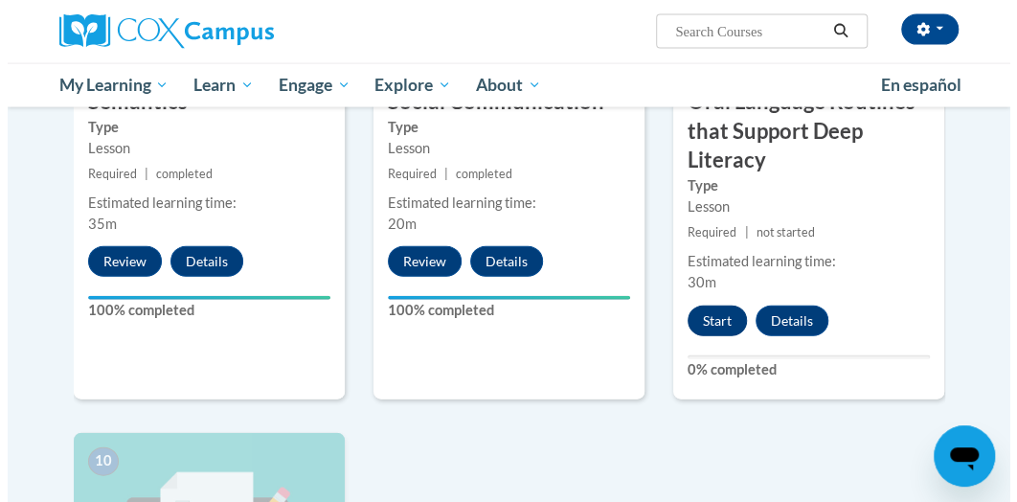
scroll to position [1728, 0]
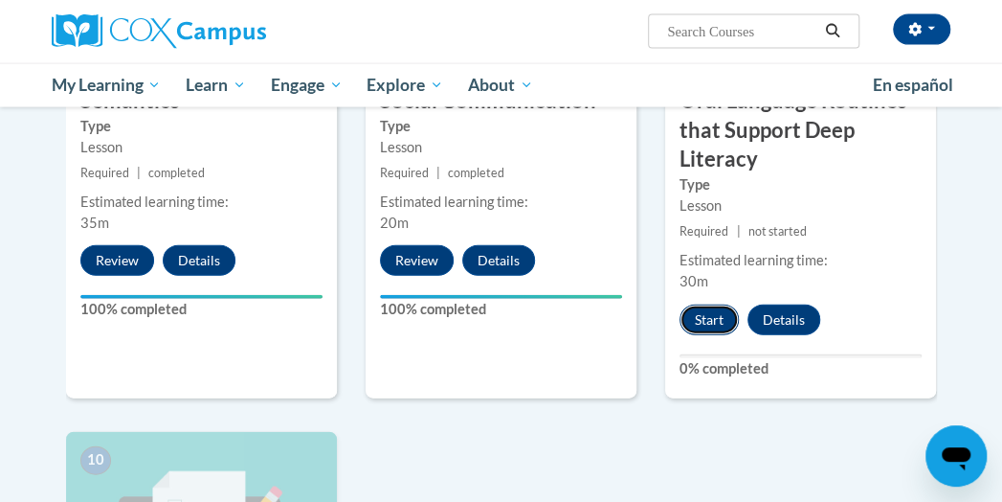
click at [705, 311] on button "Start" at bounding box center [709, 319] width 59 height 31
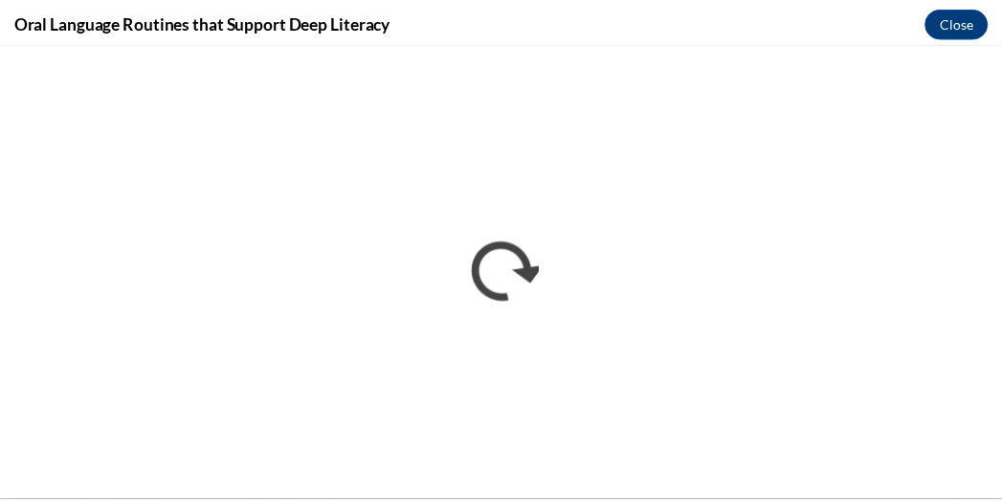
scroll to position [0, 0]
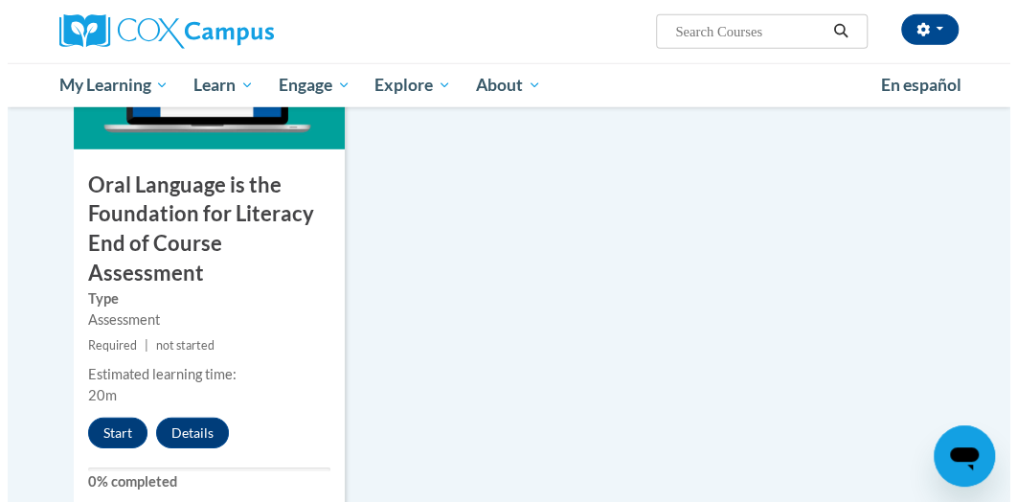
scroll to position [2209, 0]
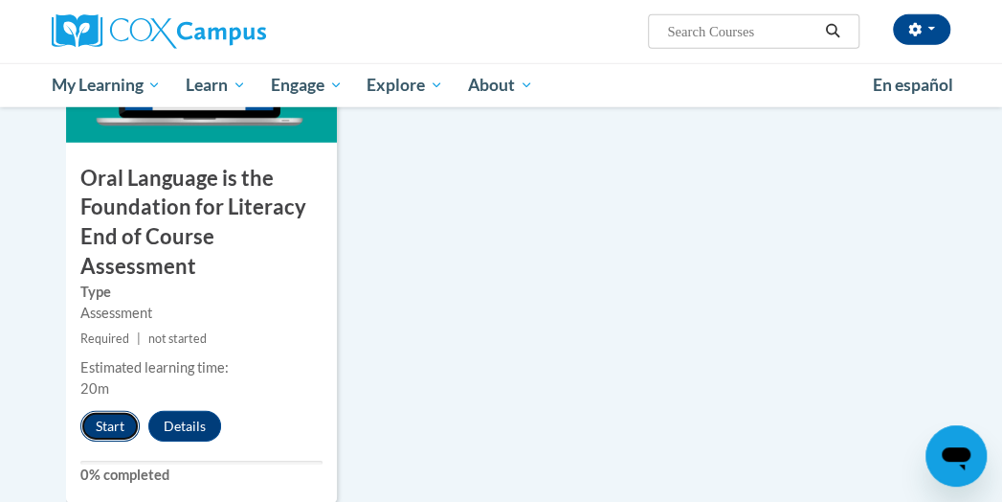
click at [111, 422] on button "Start" at bounding box center [109, 426] width 59 height 31
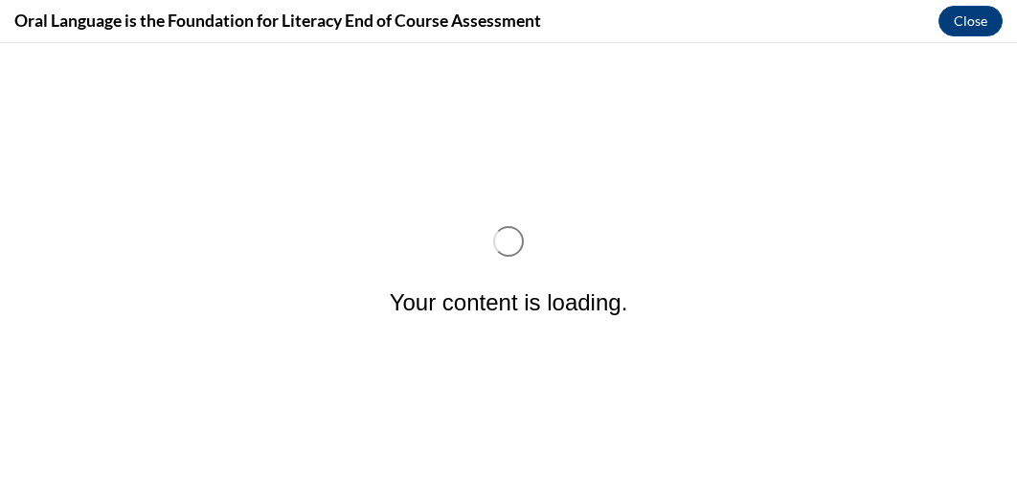
scroll to position [0, 0]
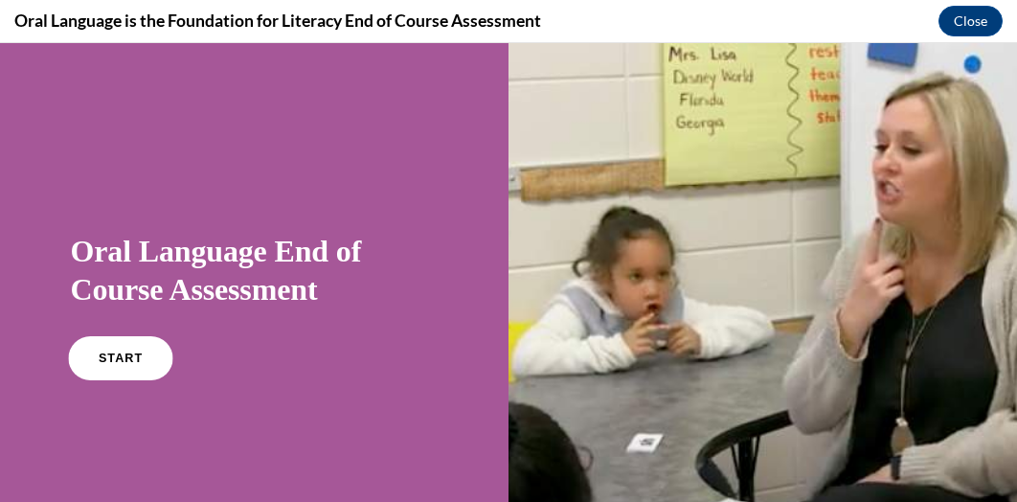
click at [100, 342] on link "START" at bounding box center [120, 358] width 104 height 44
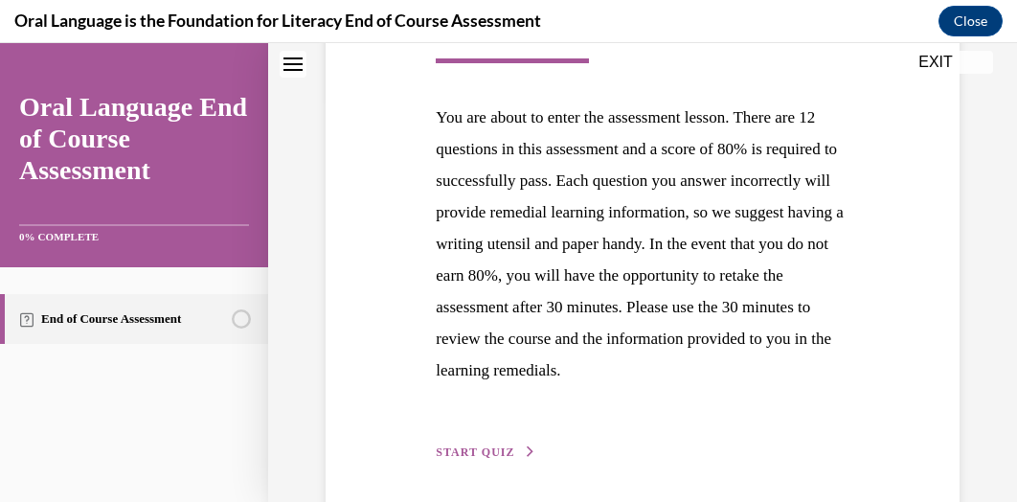
scroll to position [481, 0]
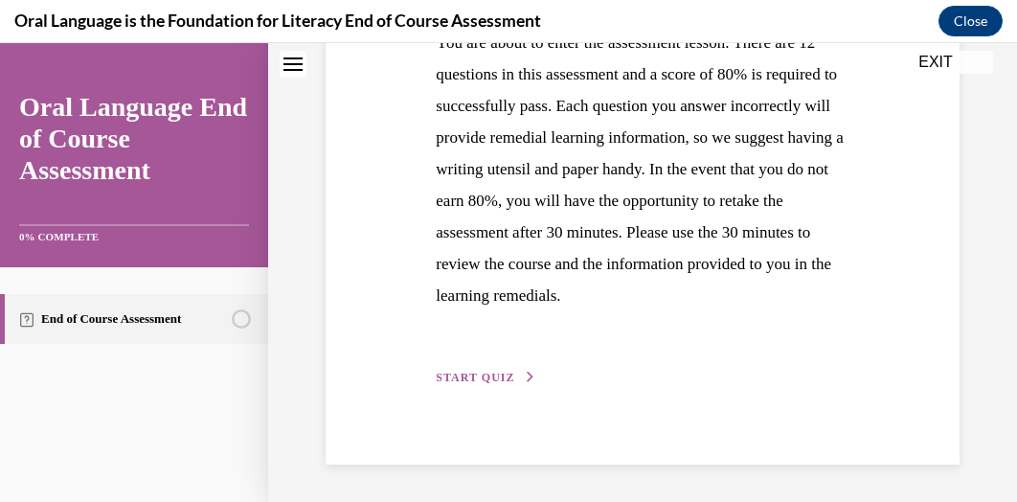
click at [477, 371] on span "START QUIZ" at bounding box center [475, 377] width 79 height 13
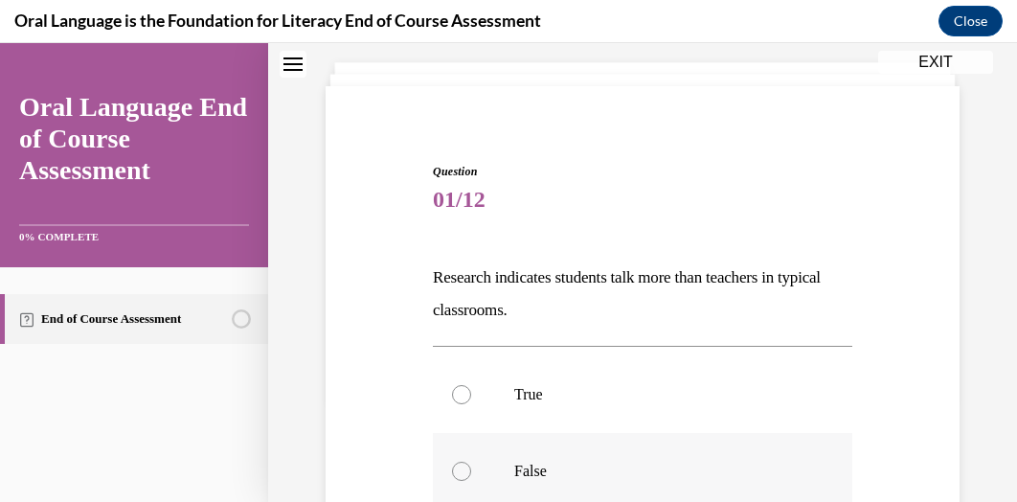
scroll to position [195, 0]
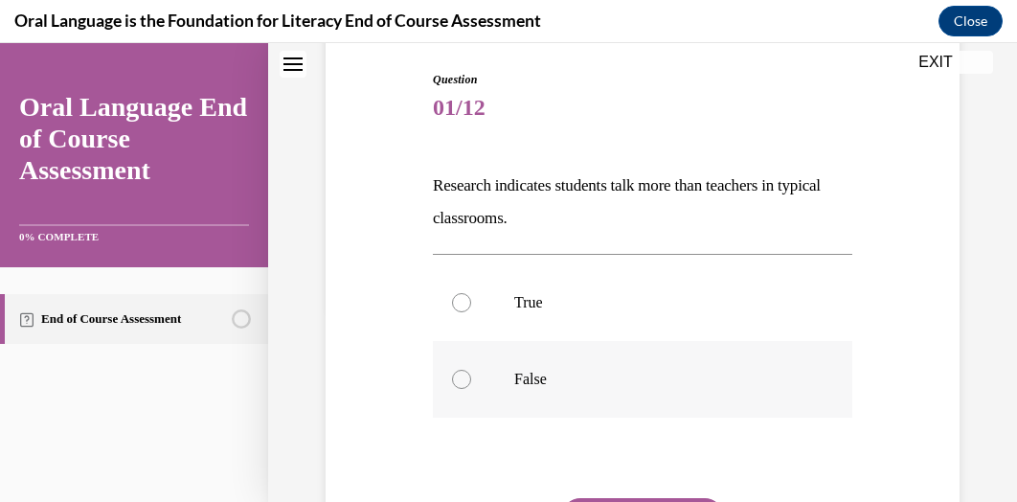
click at [456, 382] on div at bounding box center [461, 379] width 19 height 19
click at [456, 382] on input "False" at bounding box center [461, 379] width 19 height 19
radio input "true"
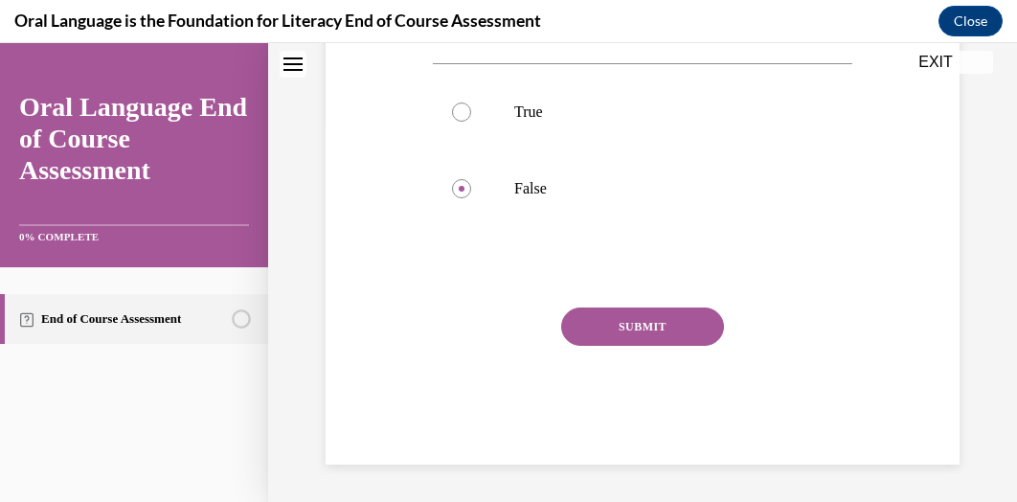
click at [660, 324] on button "SUBMIT" at bounding box center [642, 326] width 163 height 38
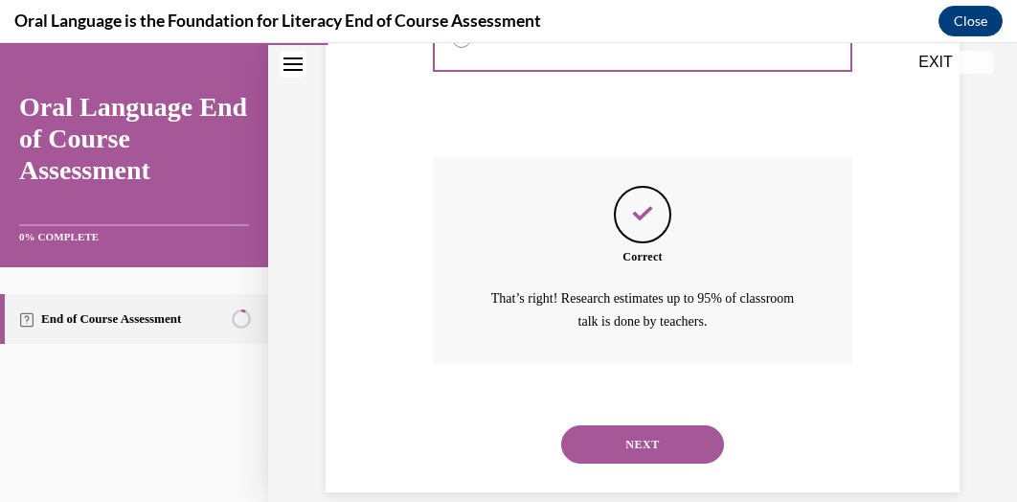
scroll to position [563, 0]
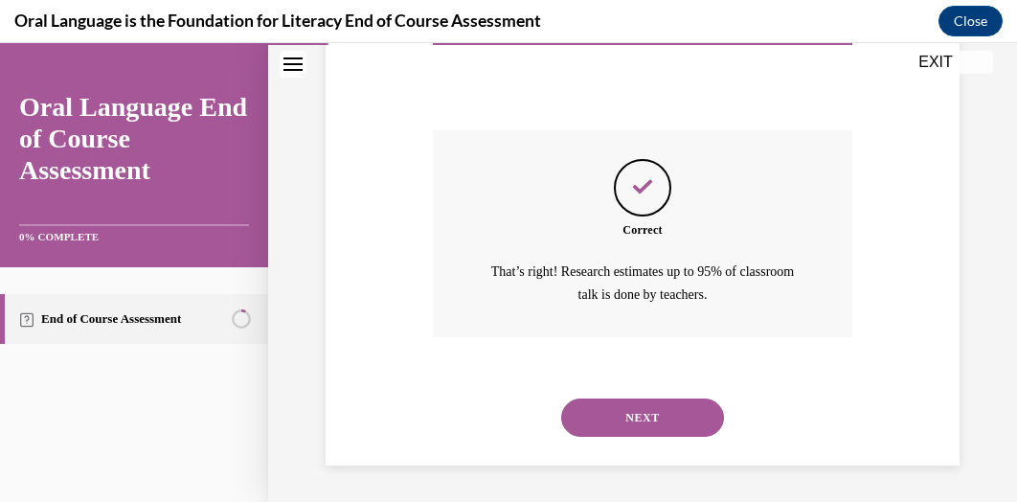
click at [641, 408] on button "NEXT" at bounding box center [642, 417] width 163 height 38
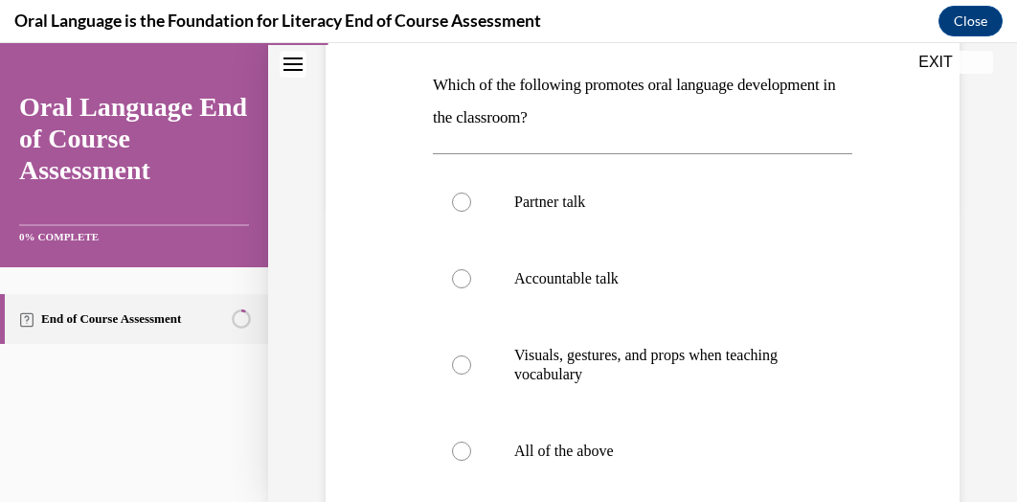
scroll to position [333, 0]
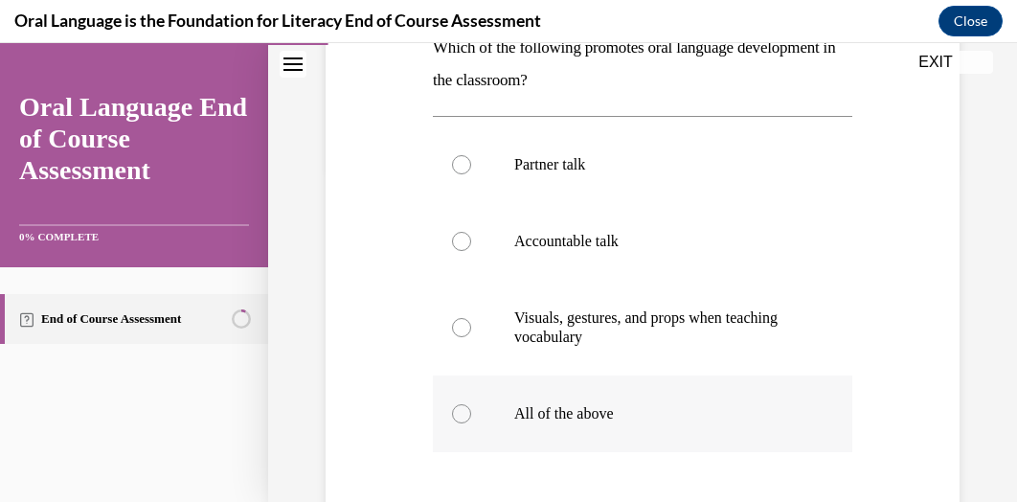
click at [464, 417] on div at bounding box center [461, 413] width 19 height 19
click at [464, 417] on input "All of the above" at bounding box center [461, 413] width 19 height 19
radio input "true"
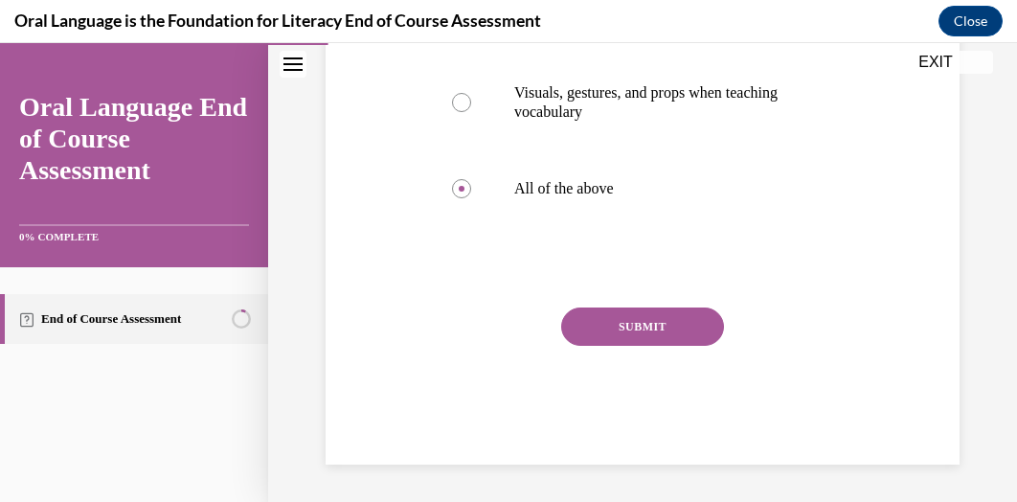
click at [679, 331] on button "SUBMIT" at bounding box center [642, 326] width 163 height 38
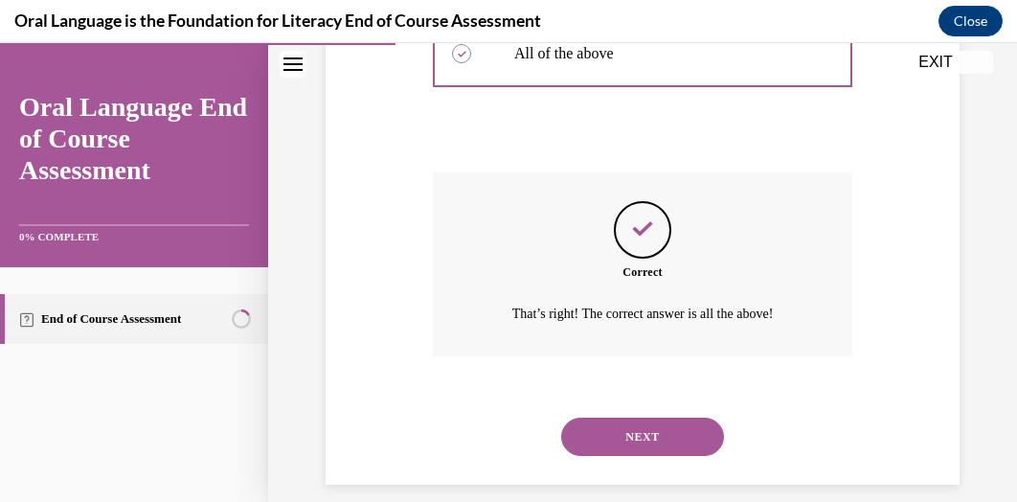
scroll to position [713, 0]
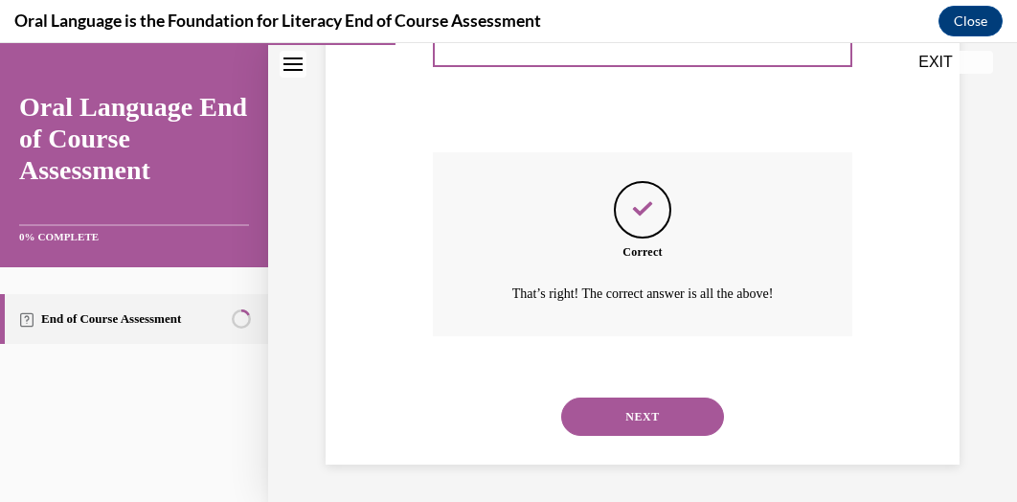
drag, startPoint x: 679, startPoint y: 331, endPoint x: 644, endPoint y: 416, distance: 91.9
click at [644, 416] on button "NEXT" at bounding box center [642, 416] width 163 height 38
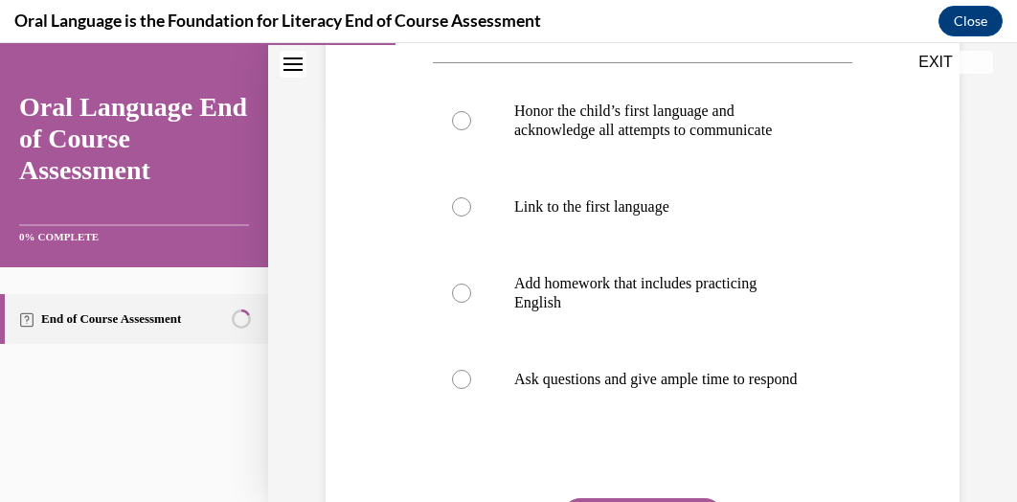
scroll to position [408, 0]
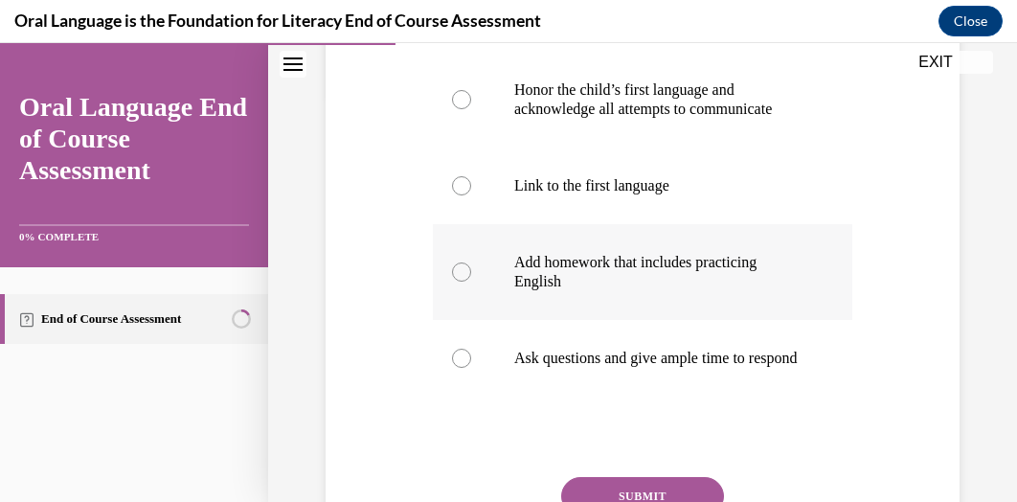
click at [456, 281] on div at bounding box center [461, 271] width 19 height 19
click at [456, 281] on input "Add homework that includes practicing English" at bounding box center [461, 271] width 19 height 19
radio input "true"
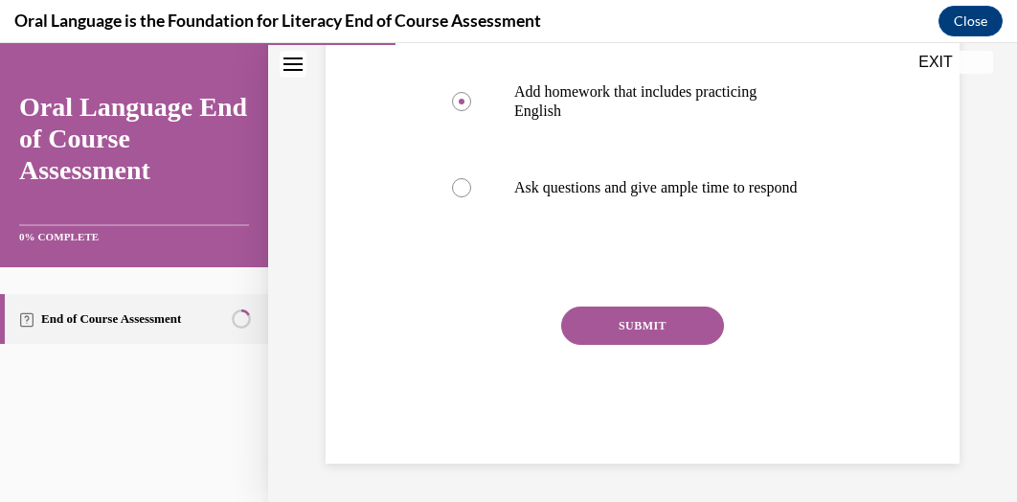
click at [665, 325] on button "SUBMIT" at bounding box center [642, 325] width 163 height 38
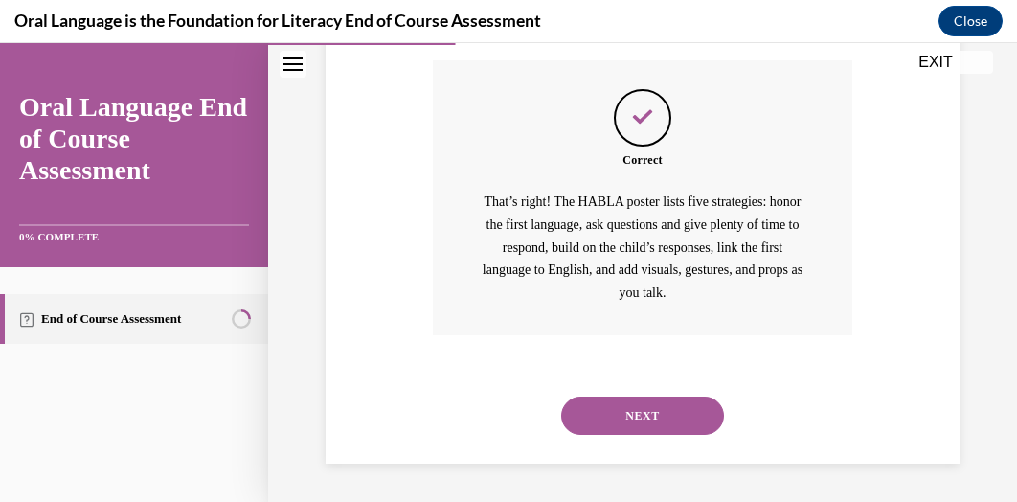
scroll to position [894, 0]
click at [627, 415] on button "NEXT" at bounding box center [642, 415] width 163 height 38
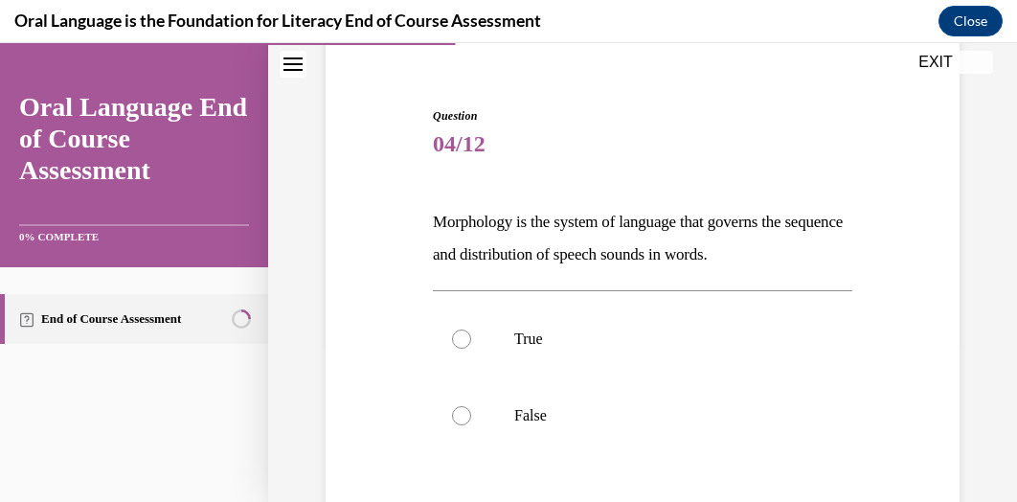
scroll to position [186, 0]
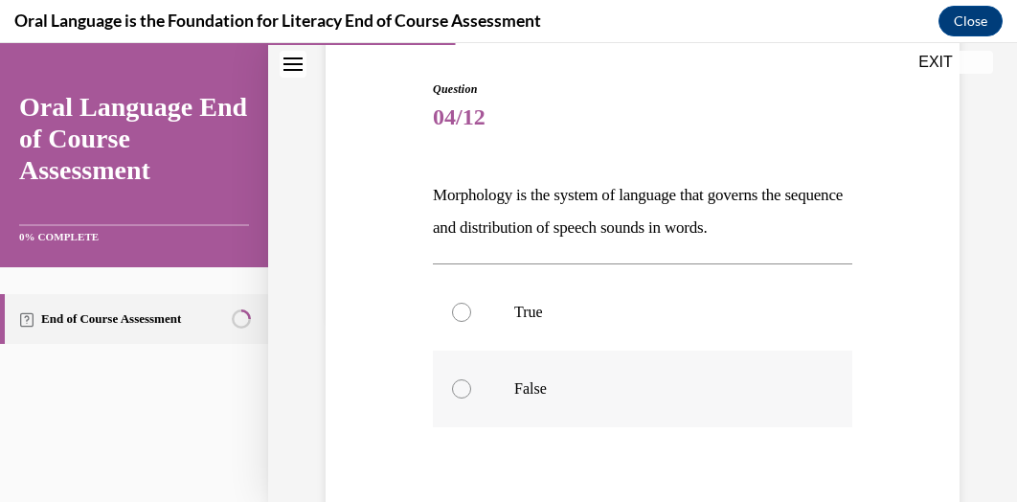
click at [463, 393] on div at bounding box center [461, 388] width 19 height 19
click at [463, 393] on input "False" at bounding box center [461, 388] width 19 height 19
radio input "true"
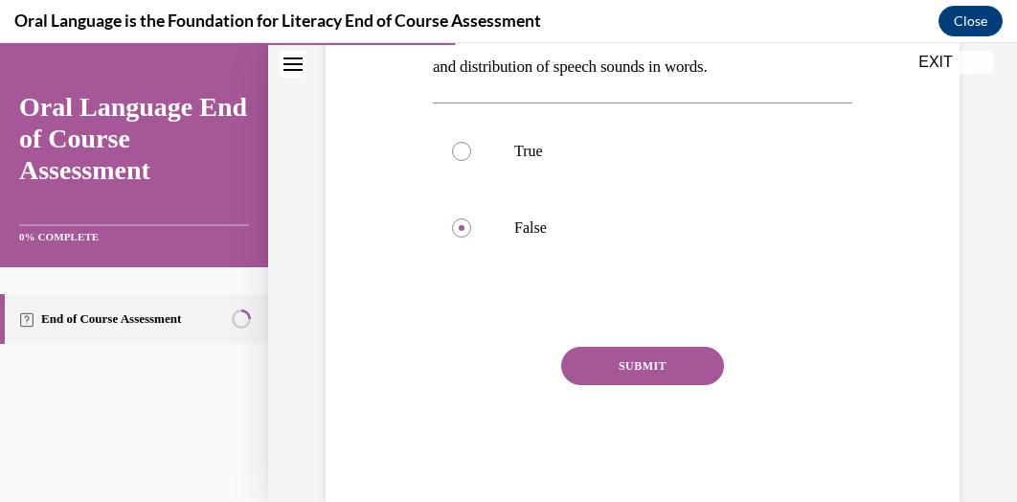
click at [672, 368] on button "SUBMIT" at bounding box center [642, 366] width 163 height 38
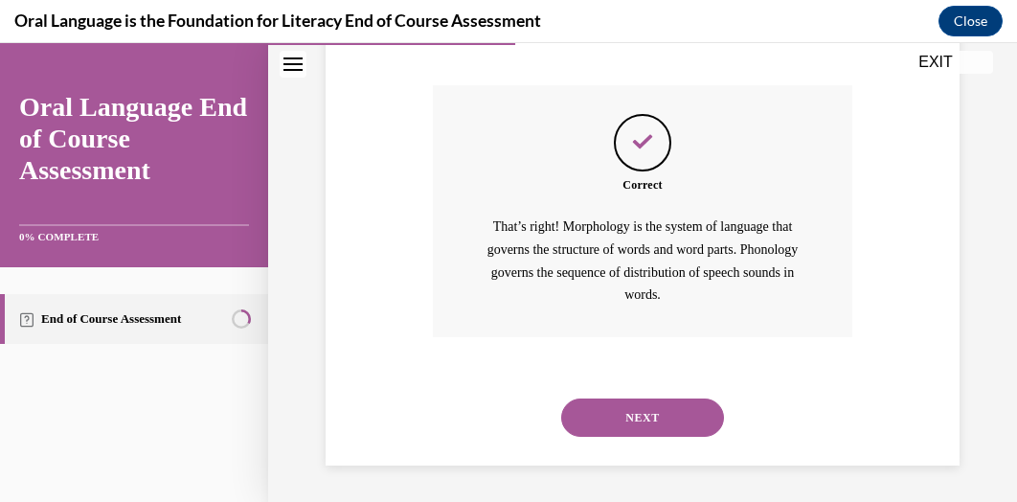
scroll to position [609, 0]
click at [642, 409] on button "NEXT" at bounding box center [642, 416] width 163 height 38
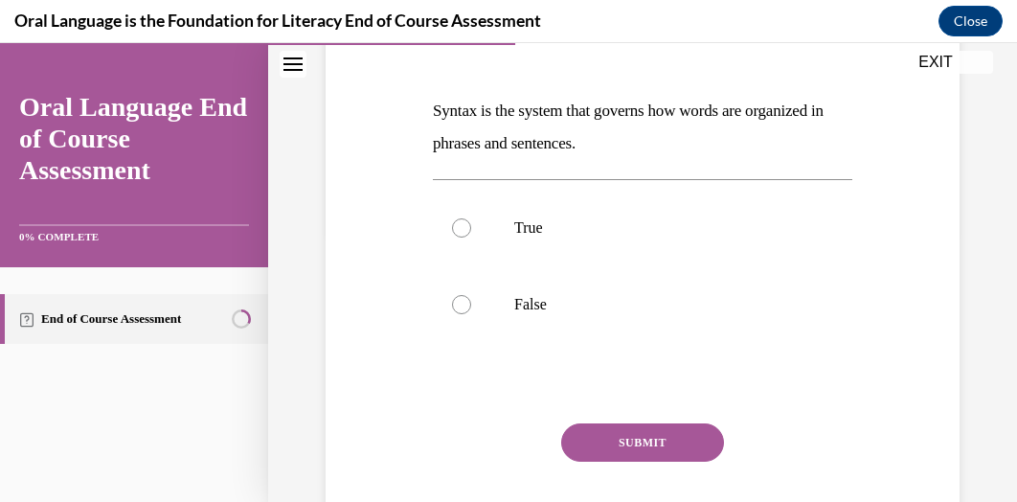
scroll to position [270, 0]
click at [471, 233] on label "True" at bounding box center [642, 228] width 419 height 77
click at [471, 233] on input "True" at bounding box center [461, 227] width 19 height 19
radio input "true"
click at [622, 439] on button "SUBMIT" at bounding box center [642, 442] width 163 height 38
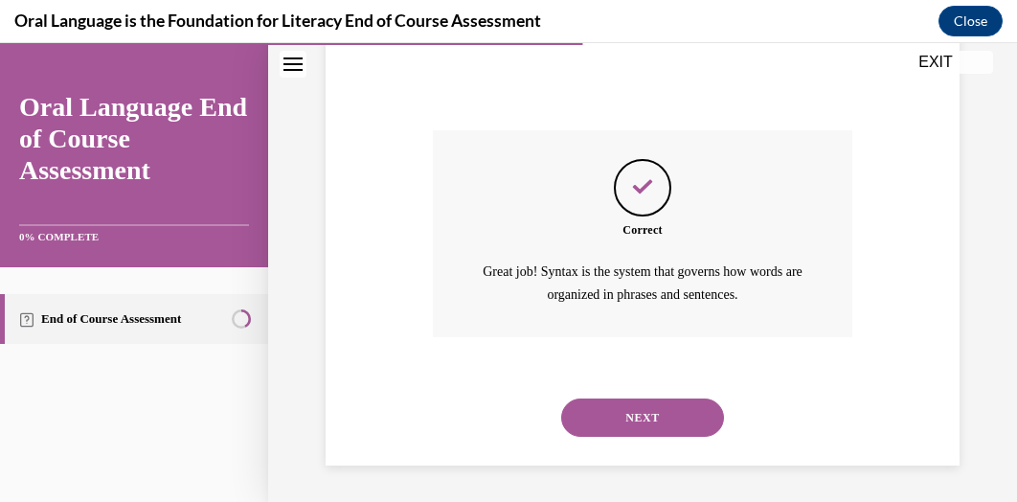
scroll to position [563, 0]
click at [618, 415] on button "NEXT" at bounding box center [642, 417] width 163 height 38
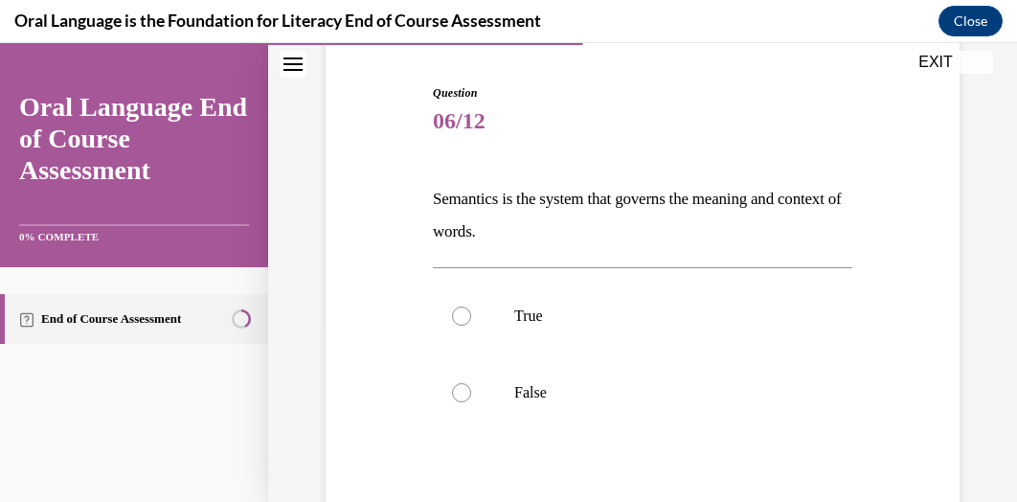
scroll to position [188, 0]
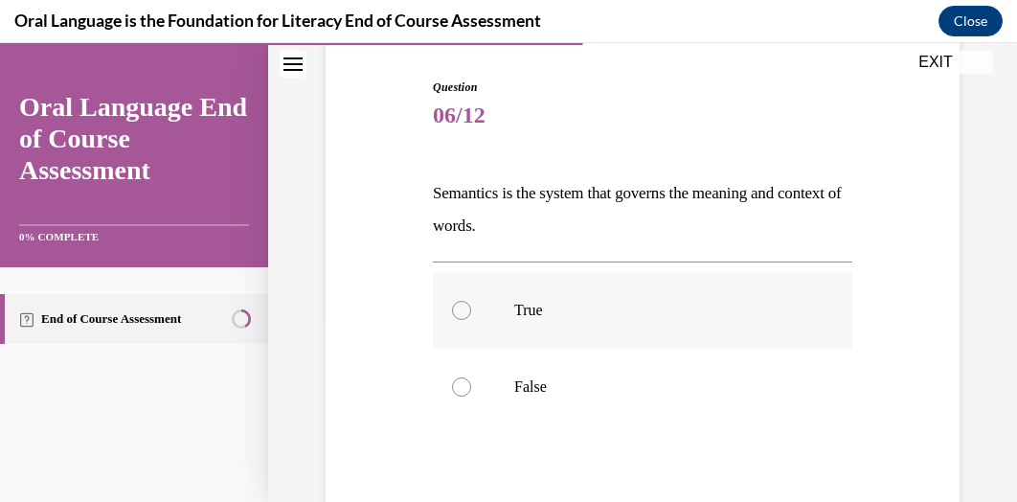
click at [457, 306] on div at bounding box center [461, 310] width 19 height 19
click at [457, 306] on input "True" at bounding box center [461, 310] width 19 height 19
radio input "true"
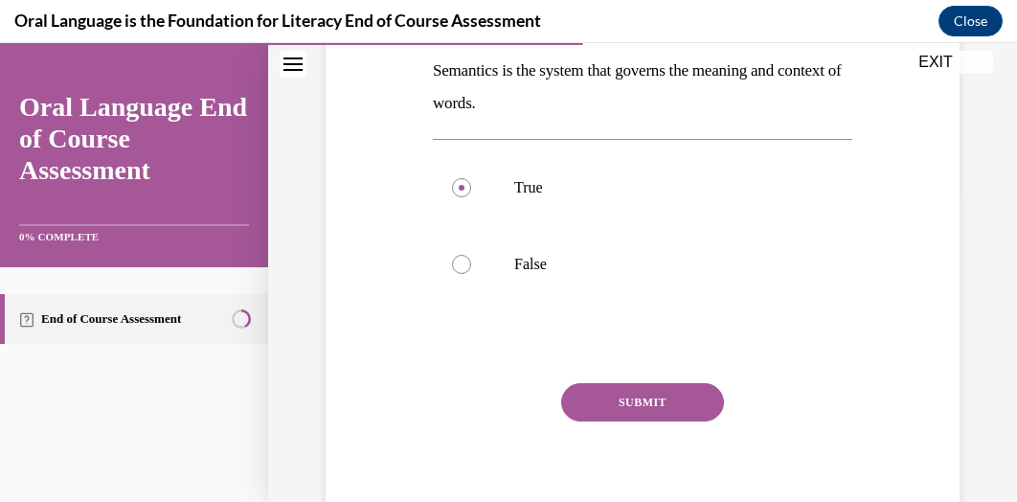
click at [640, 390] on button "SUBMIT" at bounding box center [642, 402] width 163 height 38
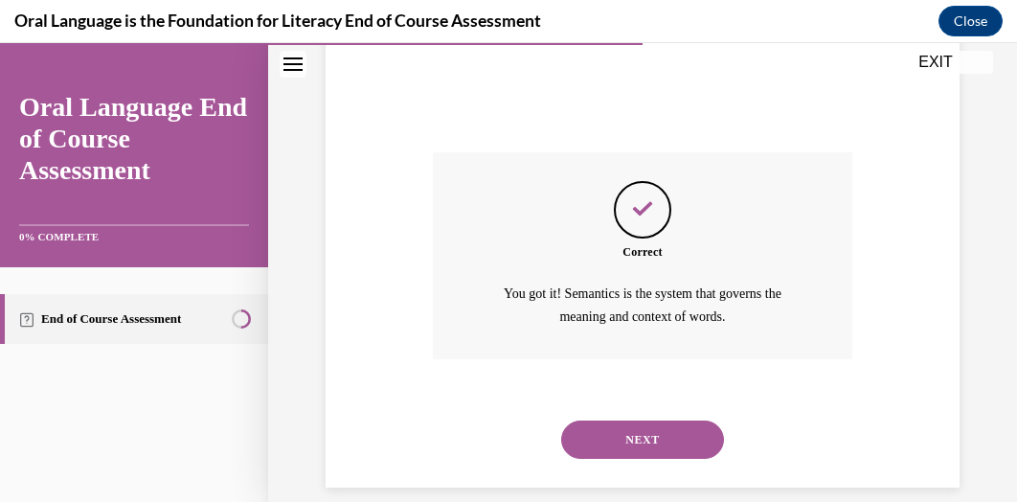
scroll to position [563, 0]
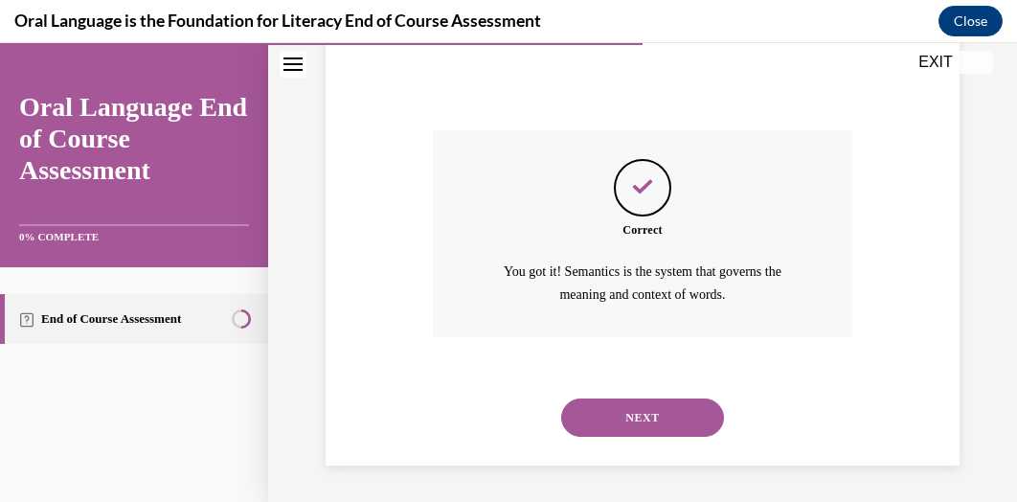
click at [626, 411] on button "NEXT" at bounding box center [642, 417] width 163 height 38
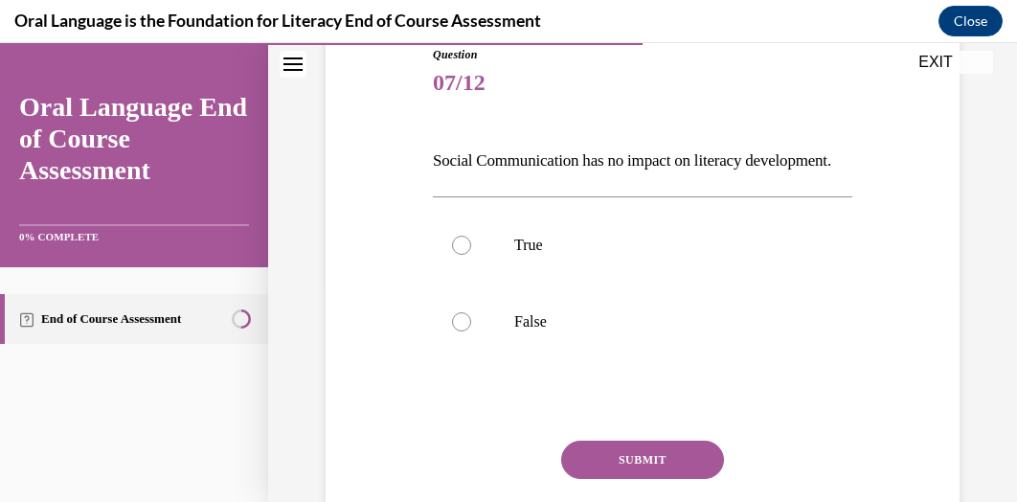
scroll to position [222, 0]
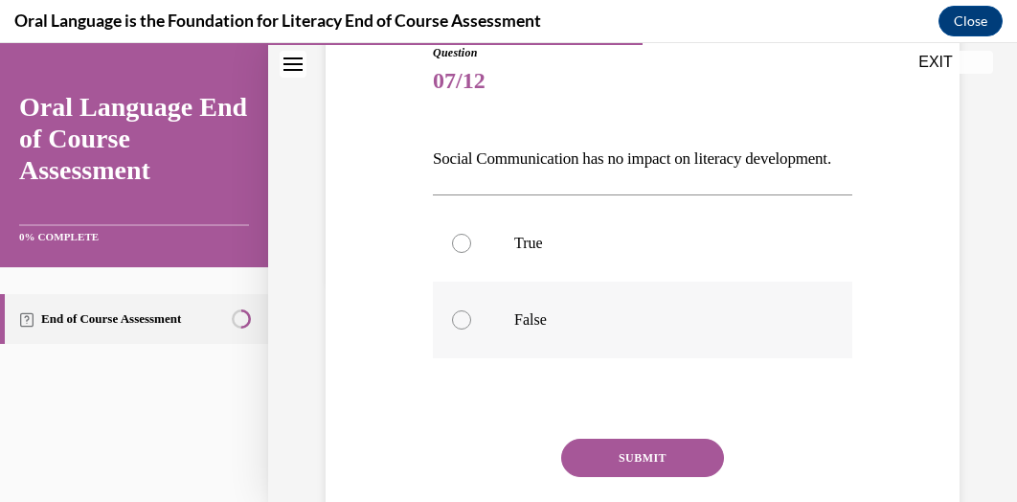
click at [456, 329] on div at bounding box center [461, 319] width 19 height 19
click at [456, 329] on input "False" at bounding box center [461, 319] width 19 height 19
radio input "true"
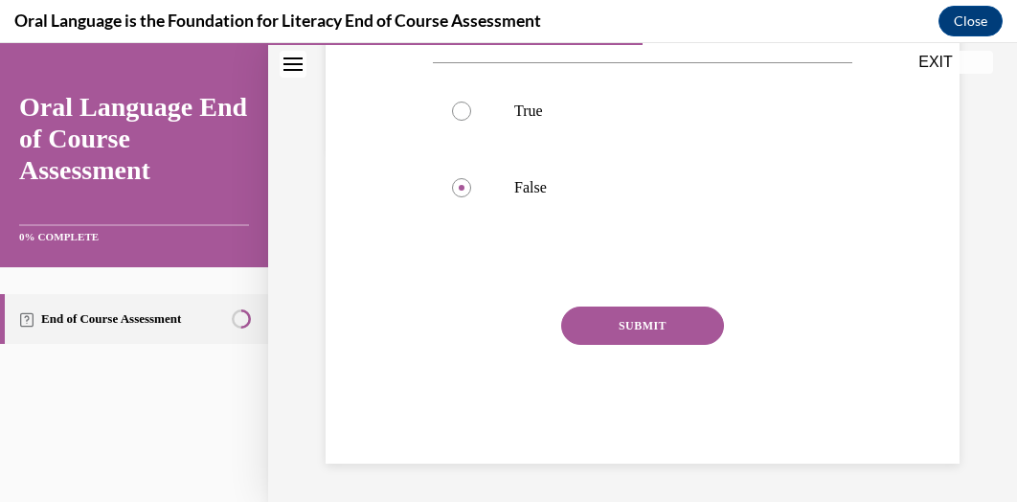
click at [639, 345] on button "SUBMIT" at bounding box center [642, 325] width 163 height 38
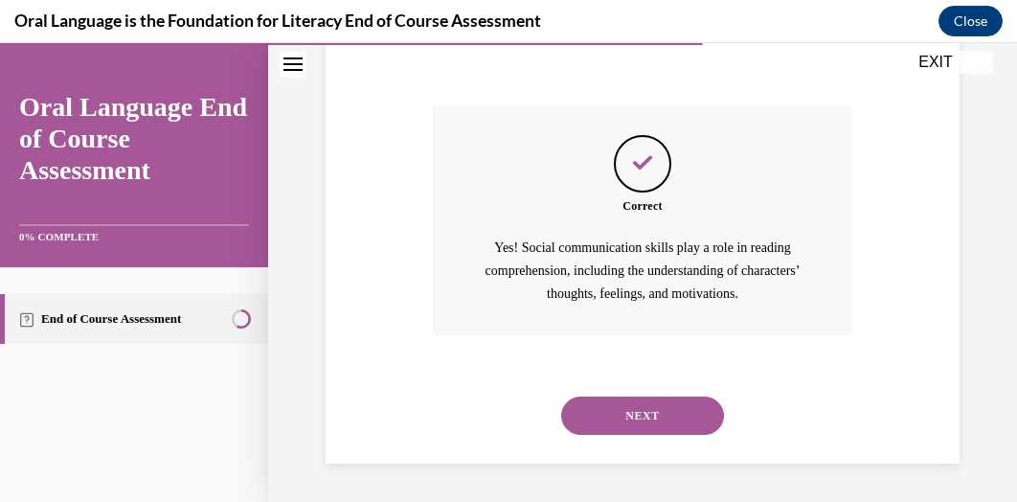
scroll to position [586, 0]
click at [631, 415] on button "NEXT" at bounding box center [642, 415] width 163 height 38
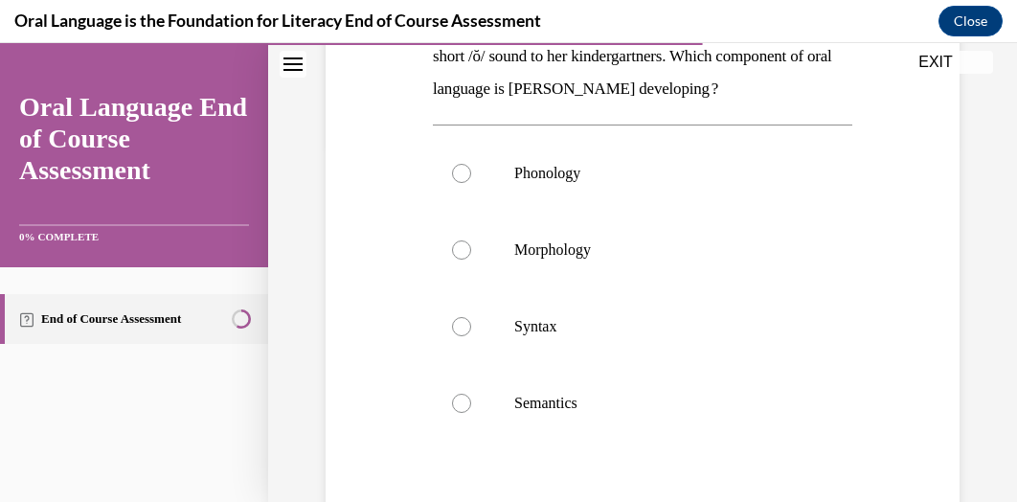
scroll to position [315, 0]
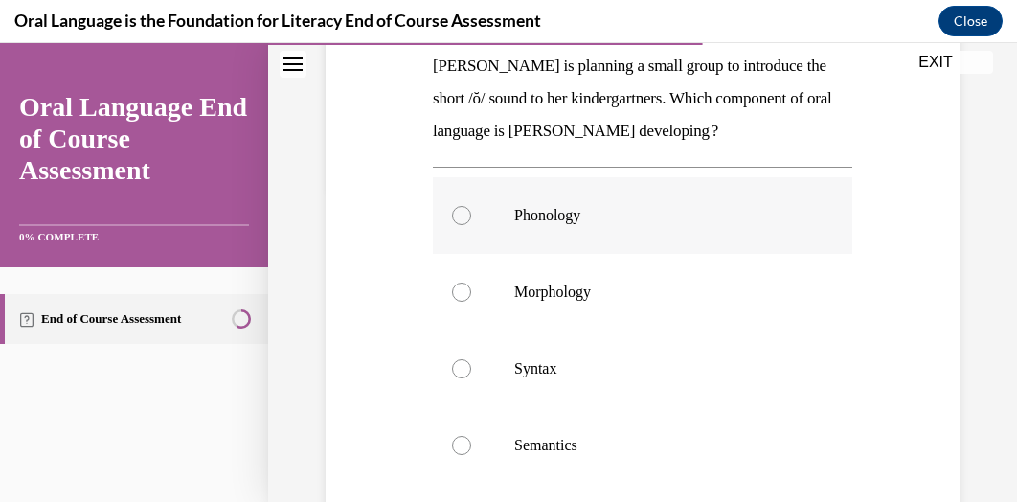
click at [460, 224] on label "Phonology" at bounding box center [642, 215] width 419 height 77
click at [460, 224] on input "Phonology" at bounding box center [461, 215] width 19 height 19
radio input "true"
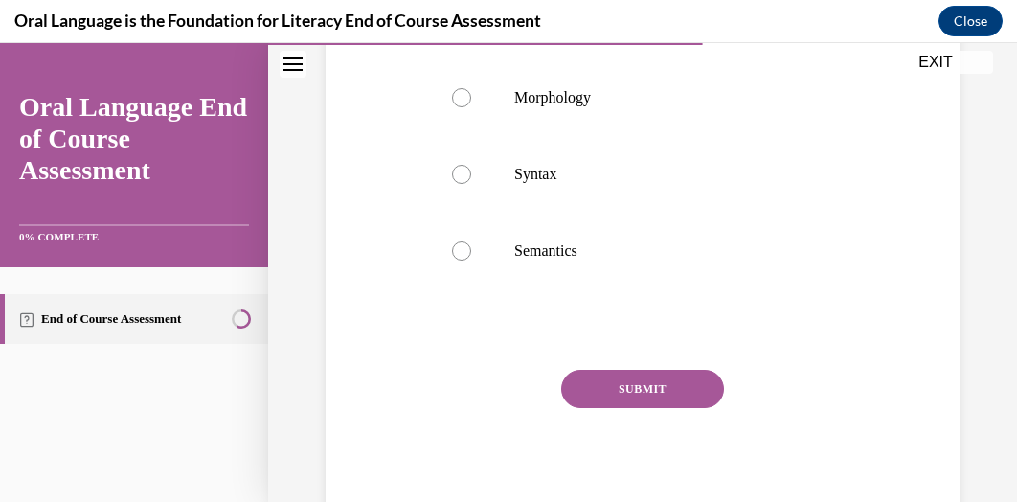
click at [672, 387] on button "SUBMIT" at bounding box center [642, 389] width 163 height 38
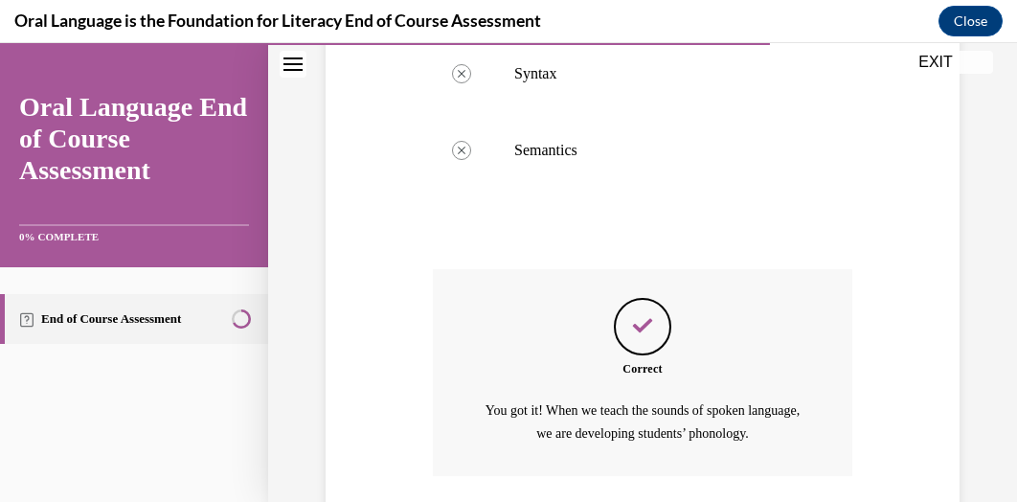
scroll to position [749, 0]
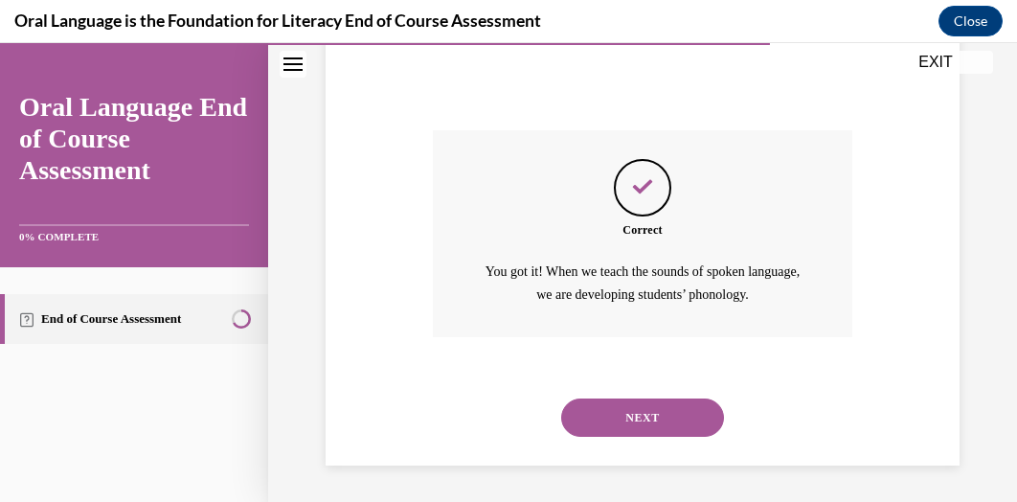
click at [652, 416] on button "NEXT" at bounding box center [642, 417] width 163 height 38
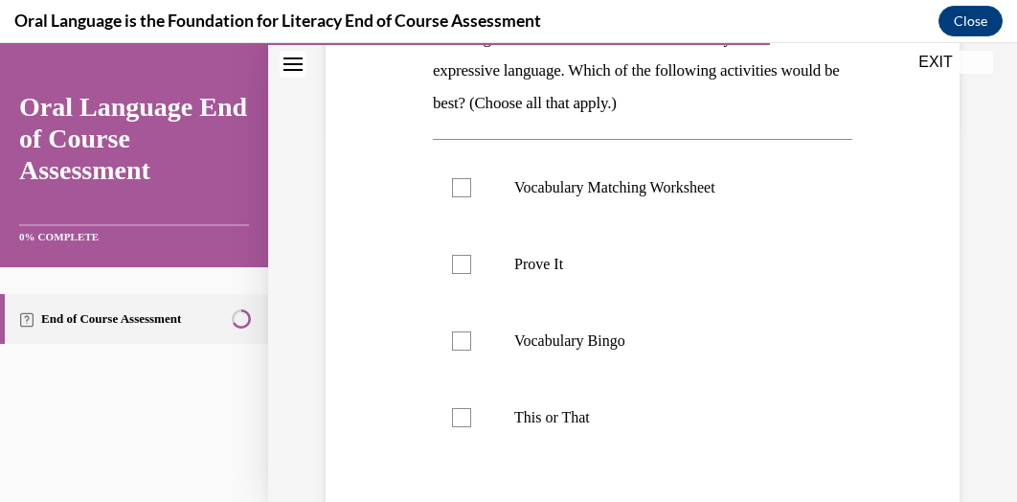
scroll to position [373, 0]
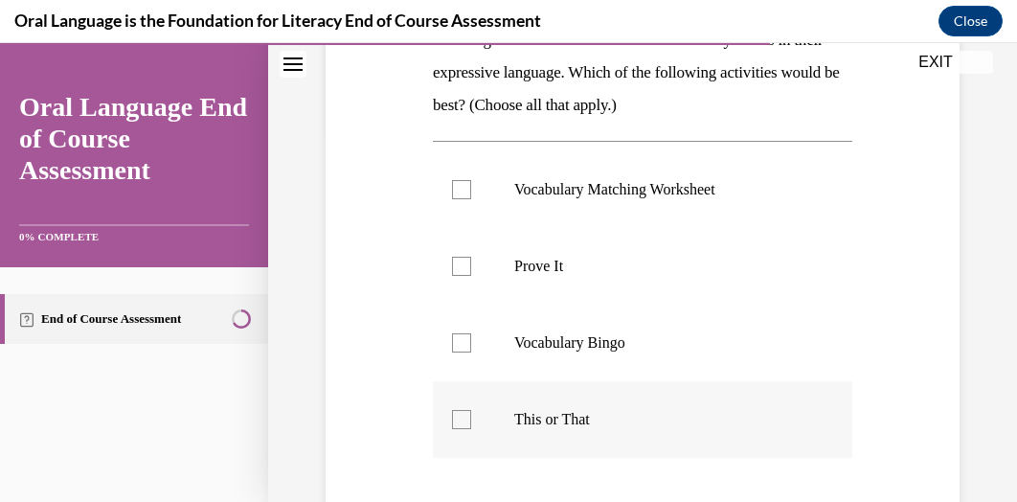
click at [457, 428] on label "This or That" at bounding box center [642, 419] width 419 height 77
click at [457, 428] on input "This or That" at bounding box center [461, 419] width 19 height 19
checkbox input "true"
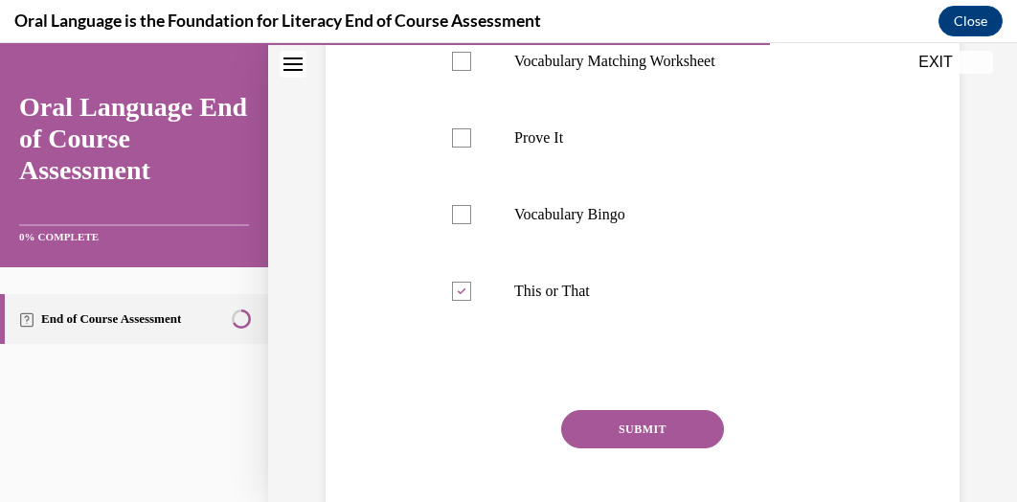
click at [618, 436] on button "SUBMIT" at bounding box center [642, 429] width 163 height 38
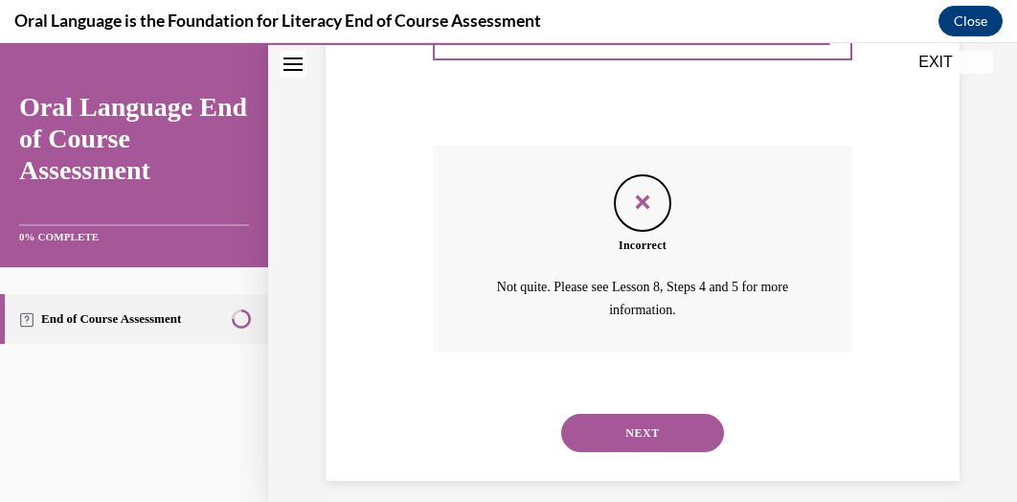
scroll to position [781, 0]
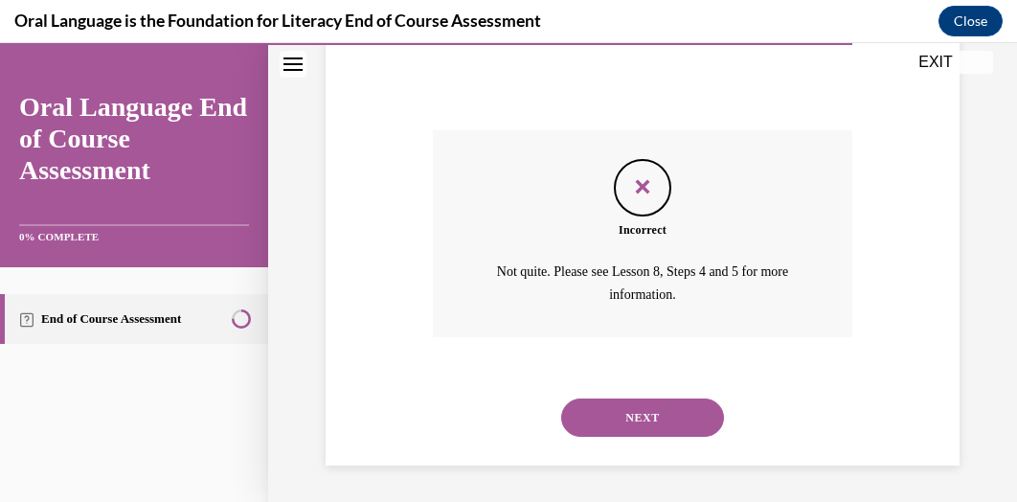
click at [647, 415] on button "NEXT" at bounding box center [642, 417] width 163 height 38
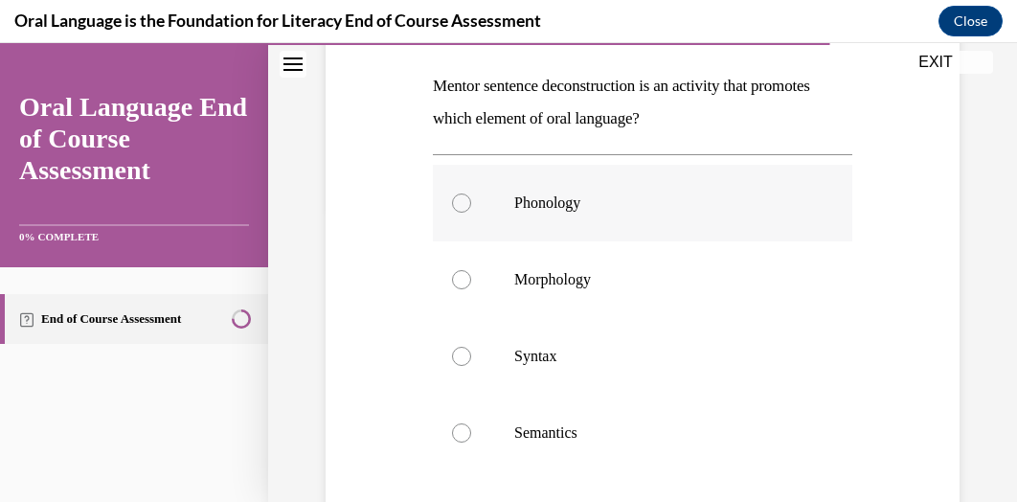
scroll to position [294, 0]
click at [469, 418] on label "Semantics" at bounding box center [642, 433] width 419 height 77
click at [469, 424] on input "Semantics" at bounding box center [461, 433] width 19 height 19
radio input "true"
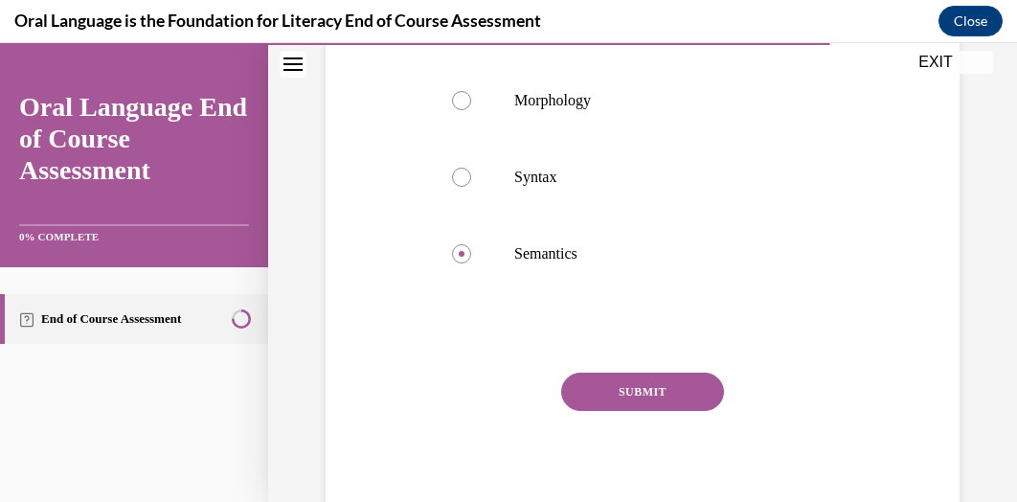
click at [651, 393] on button "SUBMIT" at bounding box center [642, 391] width 163 height 38
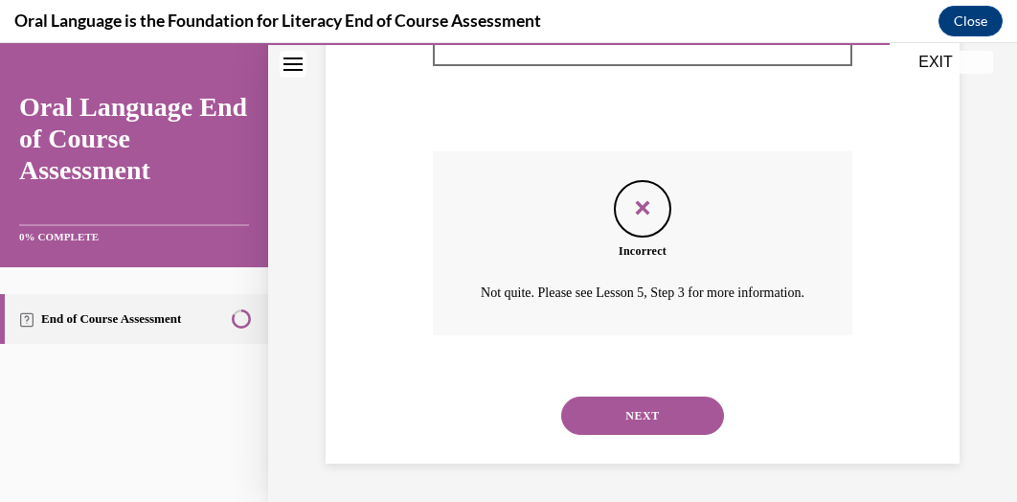
scroll to position [716, 0]
click at [631, 420] on button "NEXT" at bounding box center [642, 415] width 163 height 38
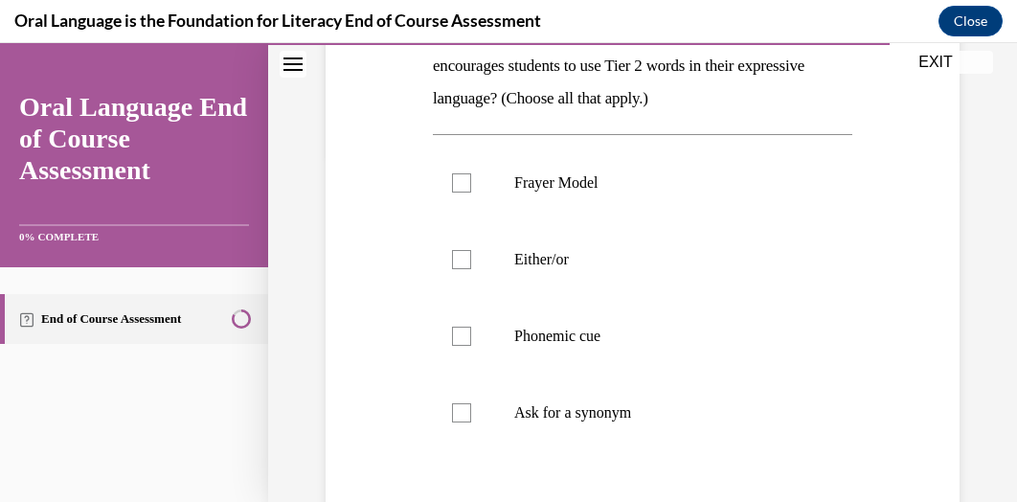
scroll to position [350, 0]
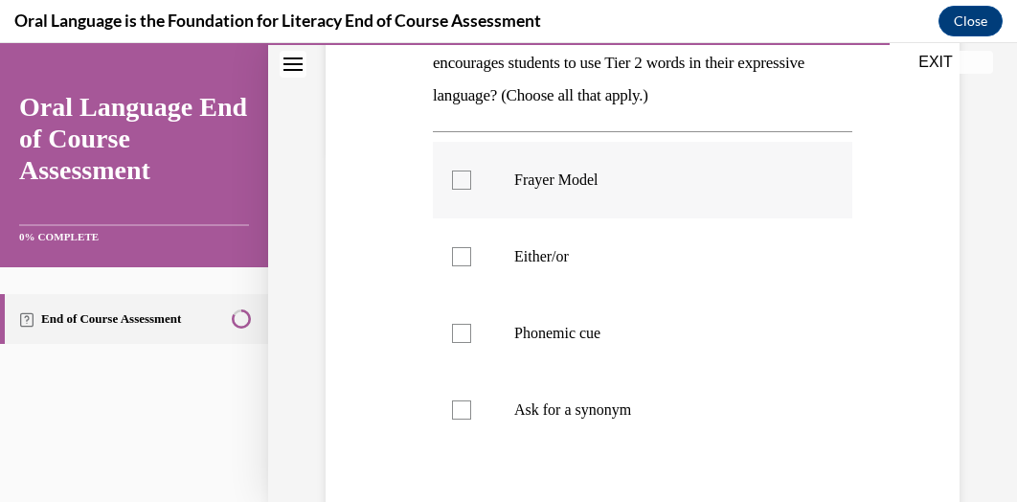
click at [469, 181] on label "Frayer Model" at bounding box center [642, 180] width 419 height 77
click at [469, 181] on input "Frayer Model" at bounding box center [461, 179] width 19 height 19
checkbox input "true"
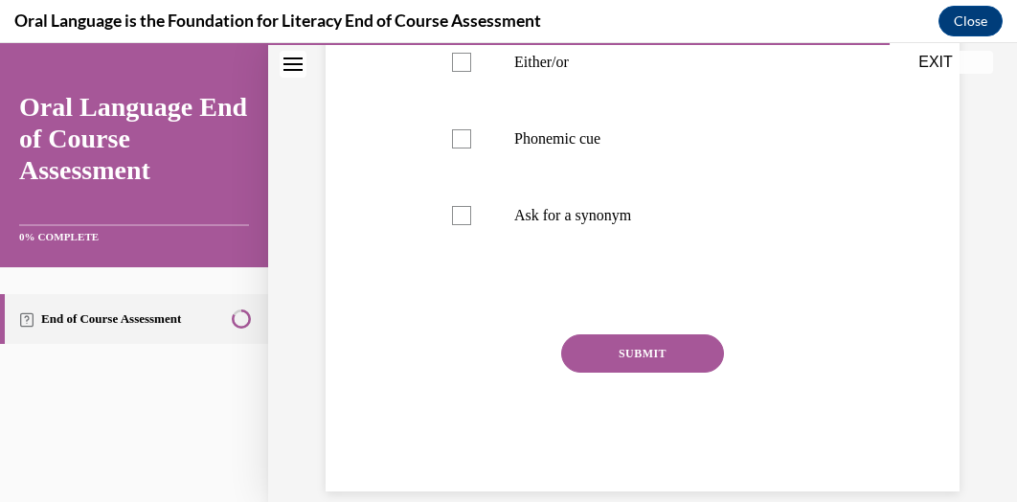
click at [644, 346] on button "SUBMIT" at bounding box center [642, 353] width 163 height 38
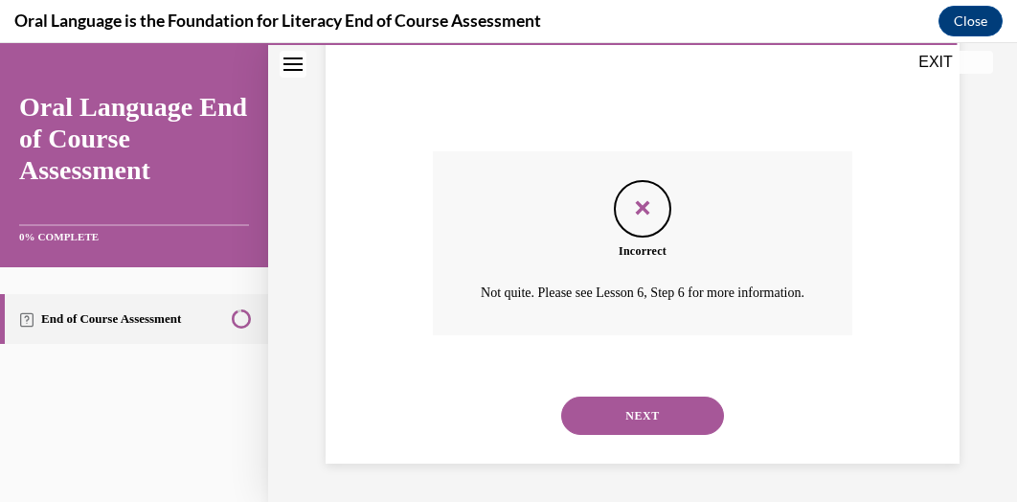
scroll to position [749, 0]
click at [627, 406] on button "NEXT" at bounding box center [642, 415] width 163 height 38
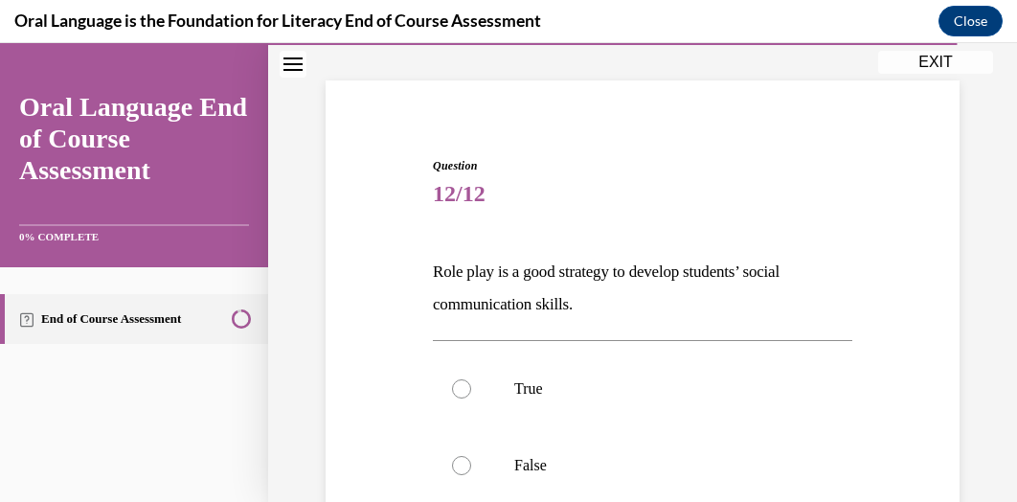
scroll to position [193, 0]
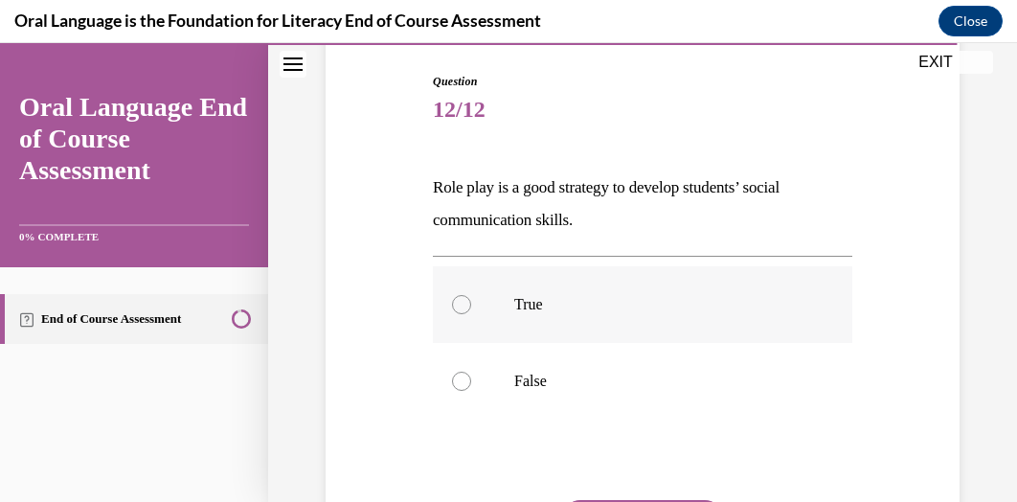
click at [456, 307] on div at bounding box center [461, 304] width 19 height 19
click at [456, 307] on input "True" at bounding box center [461, 304] width 19 height 19
radio input "true"
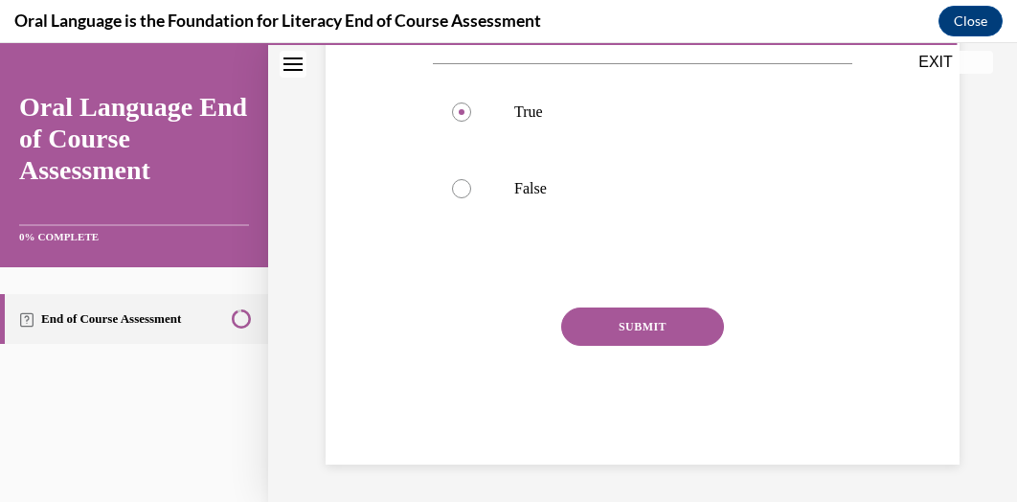
click at [590, 334] on button "SUBMIT" at bounding box center [642, 326] width 163 height 38
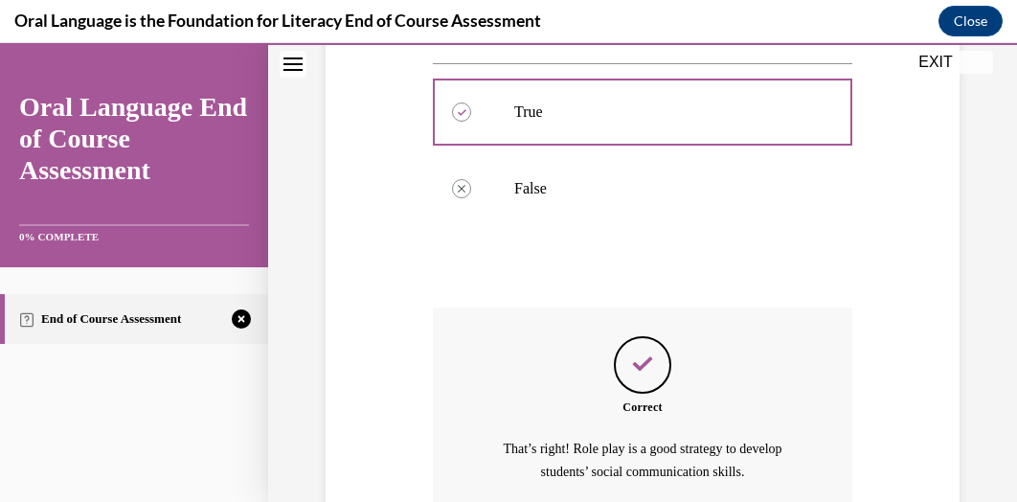
scroll to position [563, 0]
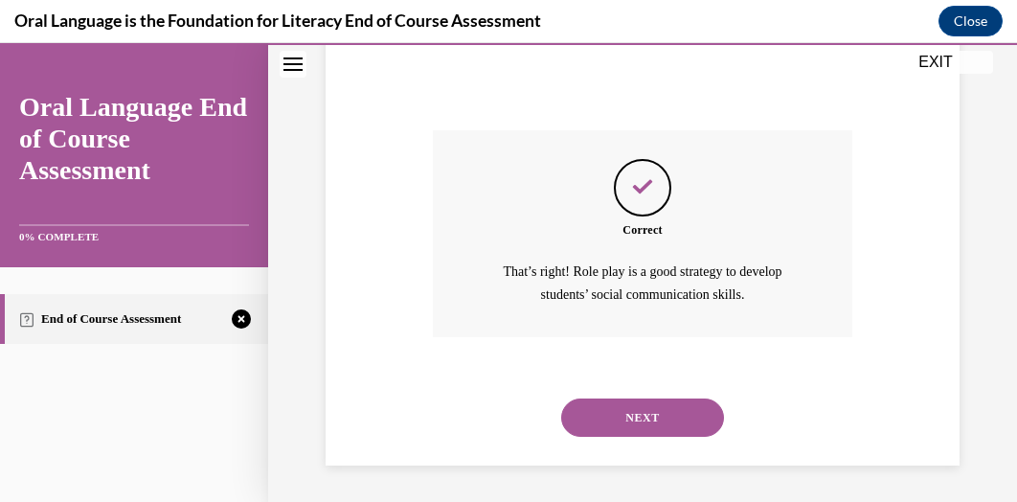
click at [622, 408] on button "NEXT" at bounding box center [642, 417] width 163 height 38
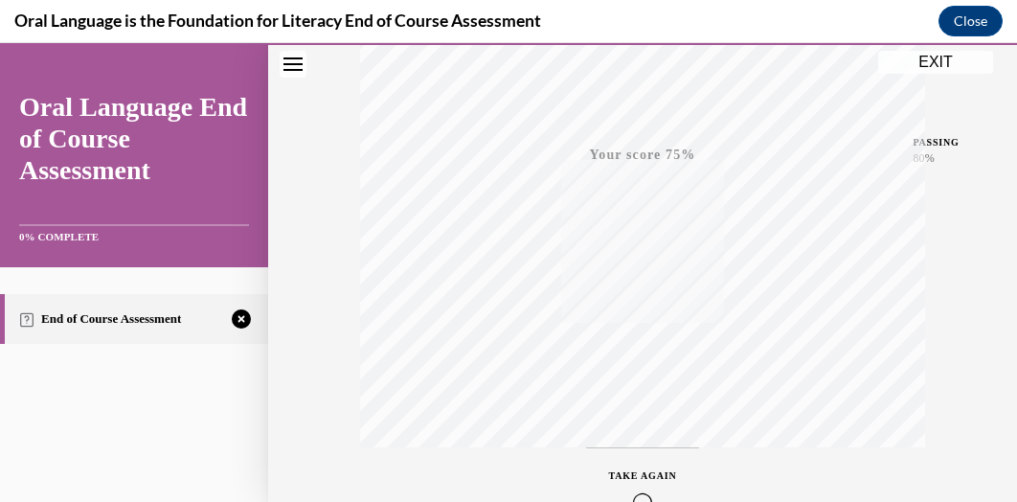
scroll to position [522, 0]
click at [632, 382] on icon "button" at bounding box center [643, 385] width 68 height 21
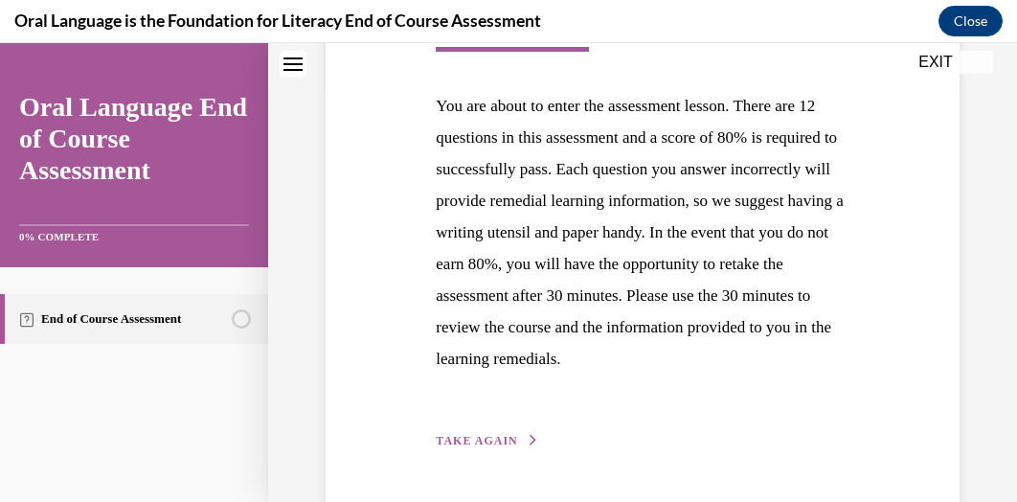
scroll to position [481, 0]
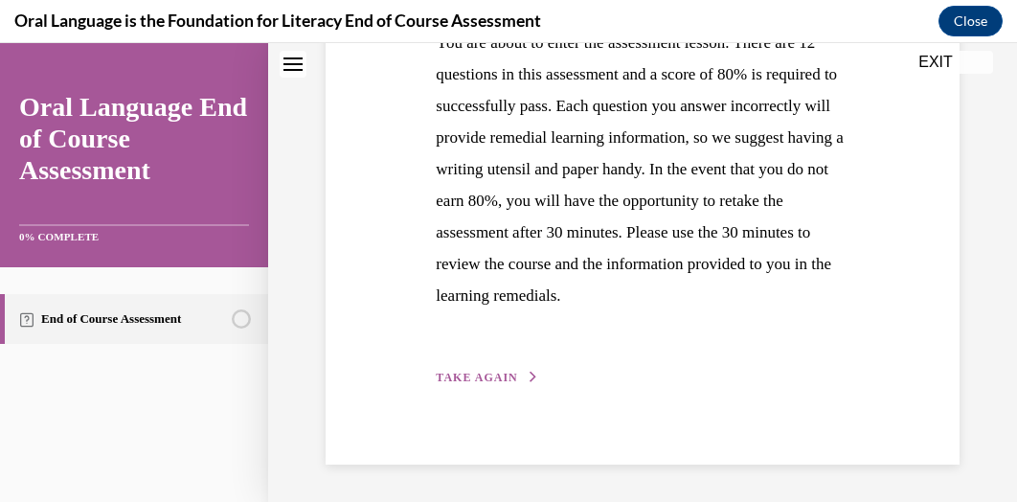
click at [464, 371] on span "TAKE AGAIN" at bounding box center [476, 377] width 81 height 13
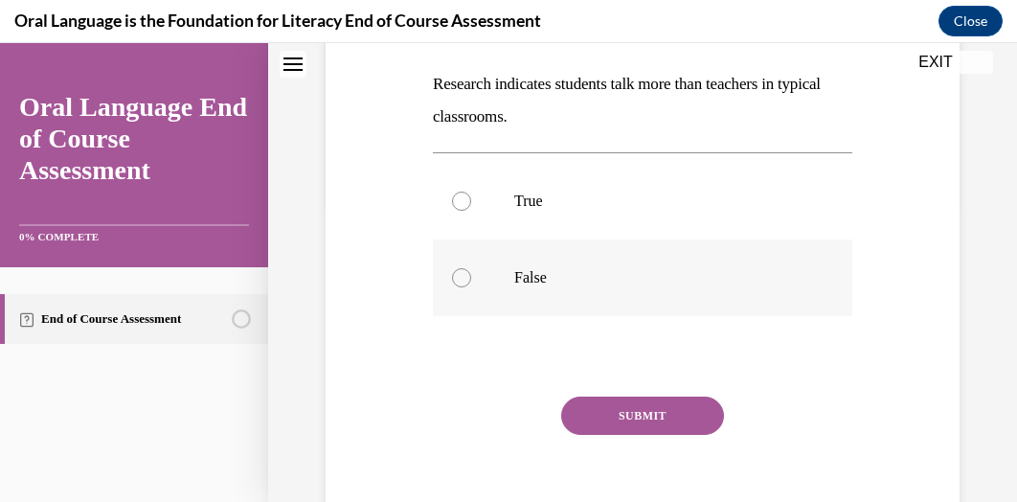
scroll to position [308, 0]
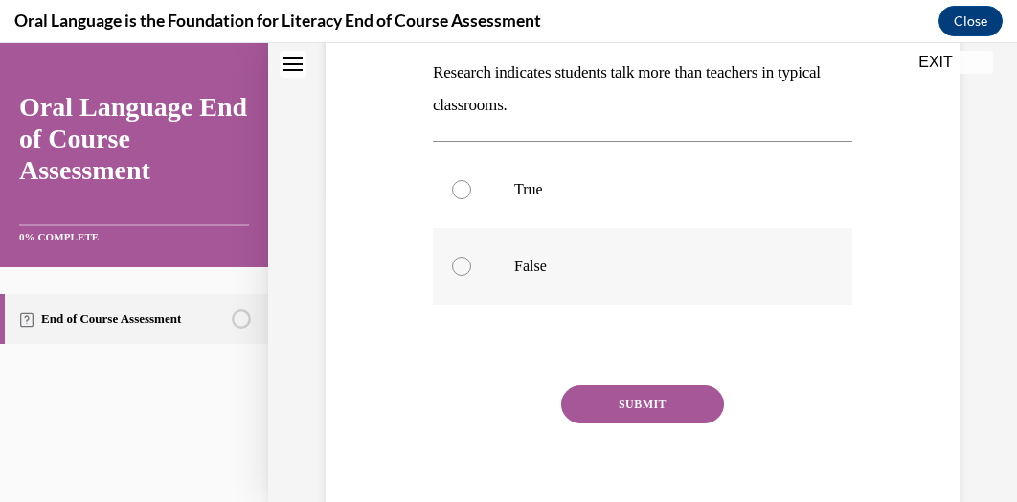
click at [464, 271] on div at bounding box center [461, 266] width 19 height 19
click at [464, 271] on input "False" at bounding box center [461, 266] width 19 height 19
radio input "true"
click at [626, 407] on button "SUBMIT" at bounding box center [642, 404] width 163 height 38
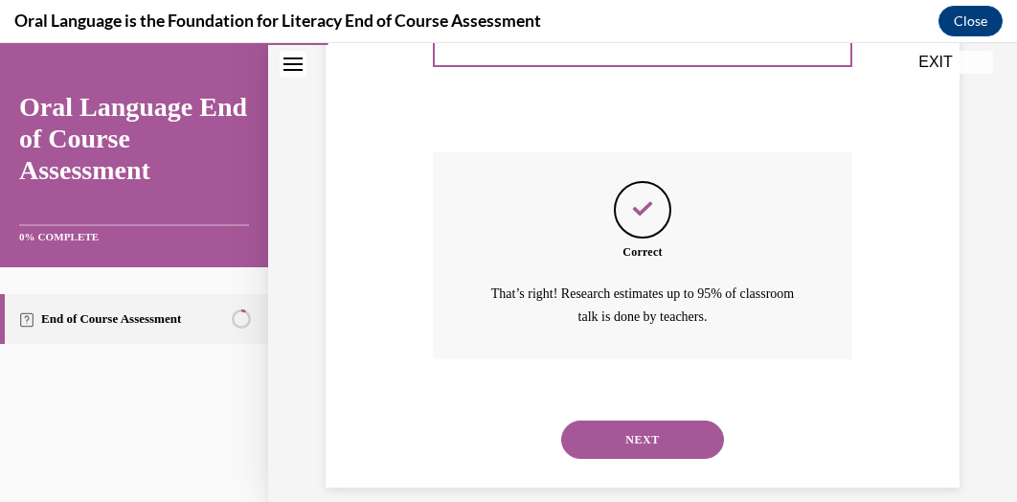
scroll to position [563, 0]
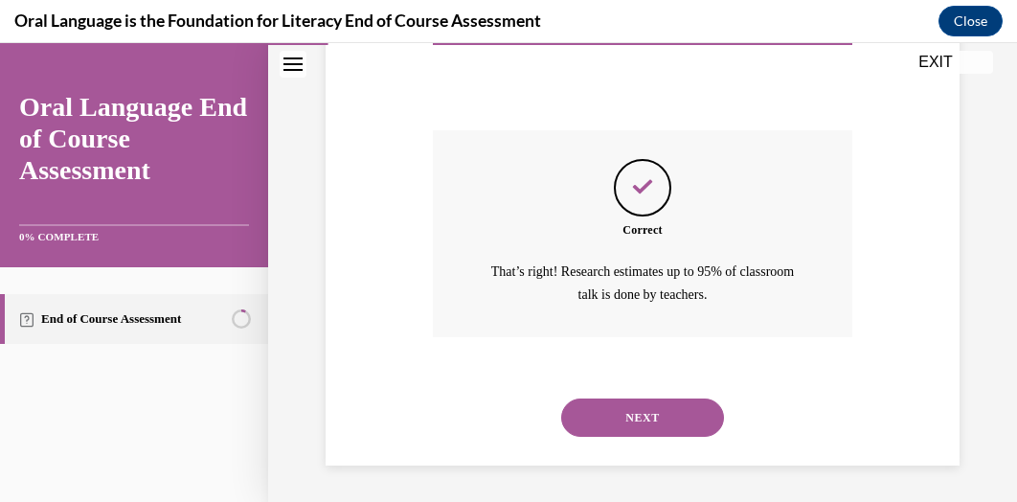
click at [625, 405] on button "NEXT" at bounding box center [642, 417] width 163 height 38
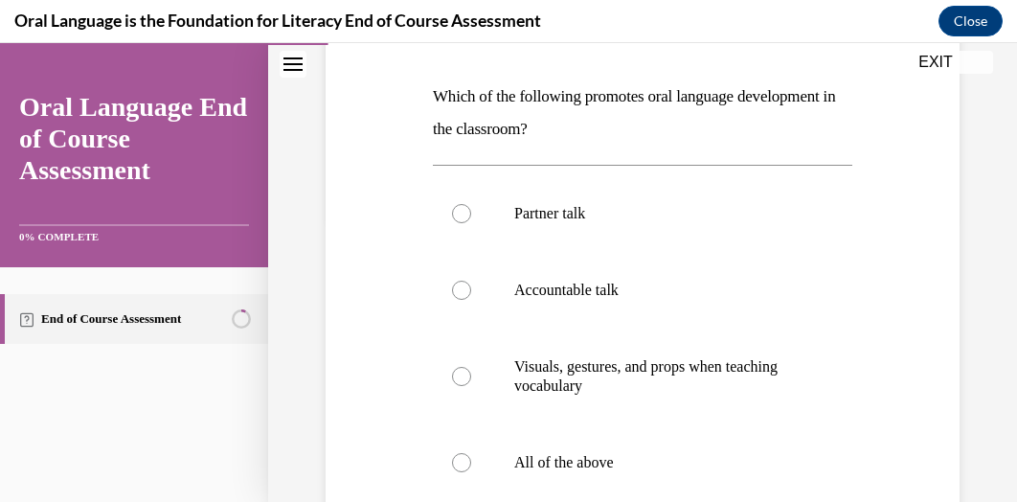
scroll to position [291, 0]
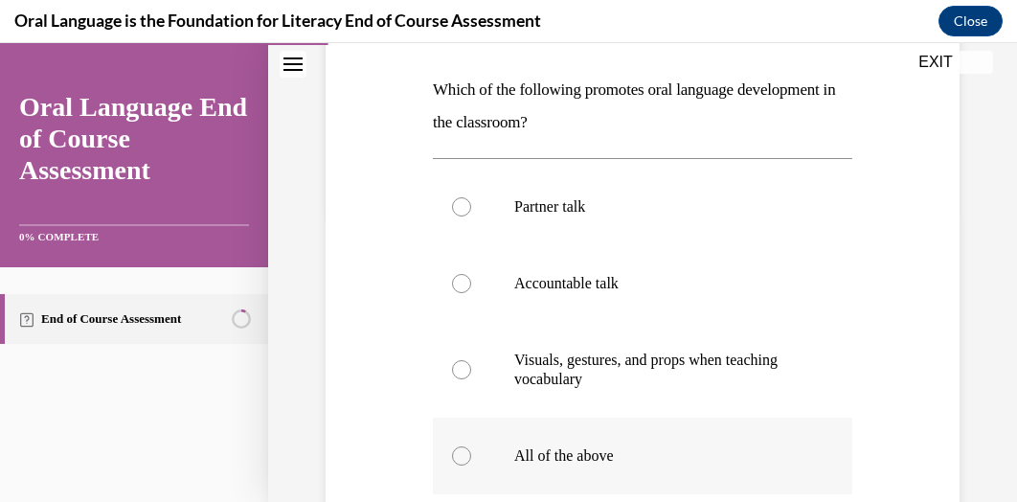
click at [463, 449] on div at bounding box center [461, 455] width 19 height 19
click at [463, 449] on input "All of the above" at bounding box center [461, 455] width 19 height 19
radio input "true"
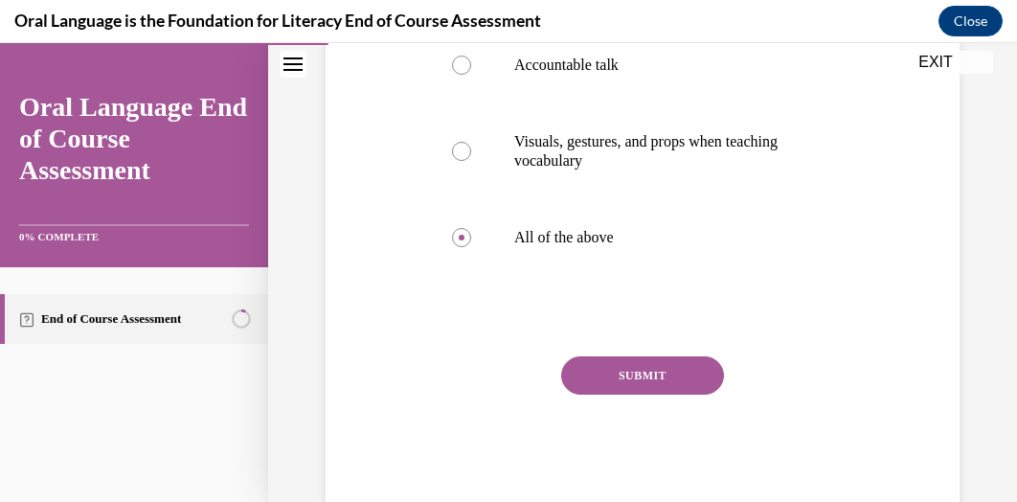
click at [638, 367] on button "SUBMIT" at bounding box center [642, 375] width 163 height 38
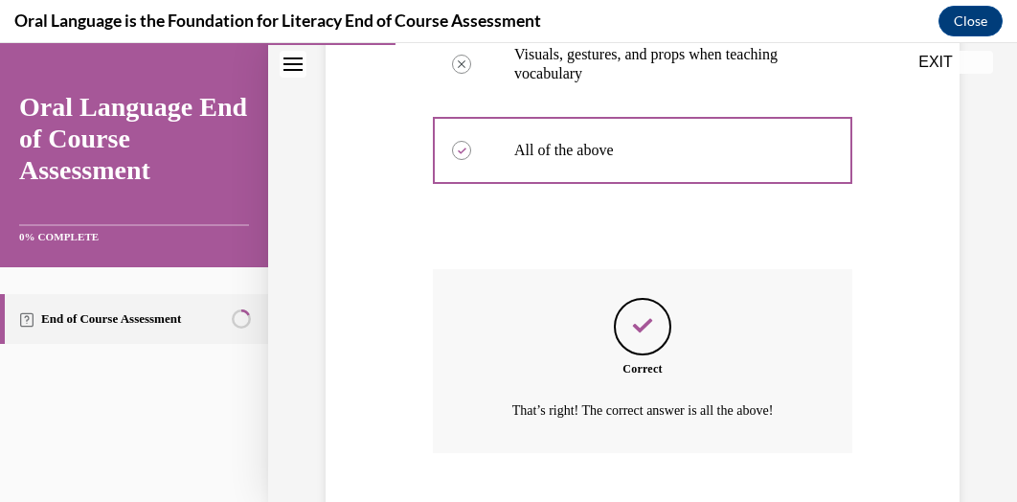
scroll to position [713, 0]
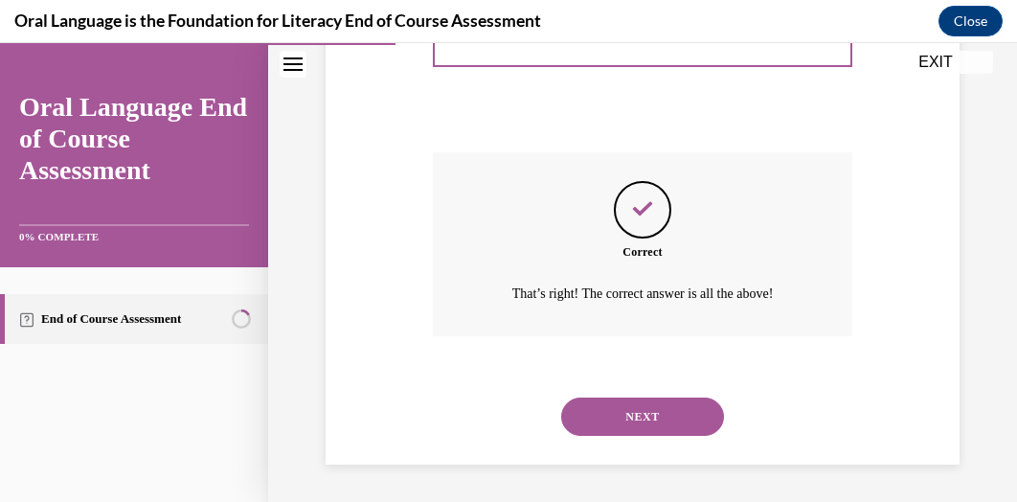
click at [639, 418] on button "NEXT" at bounding box center [642, 416] width 163 height 38
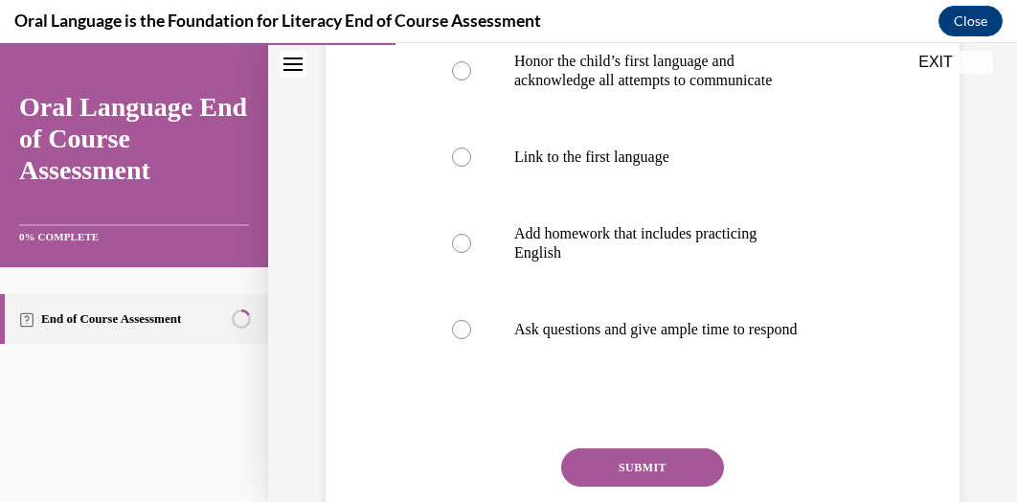
scroll to position [456, 0]
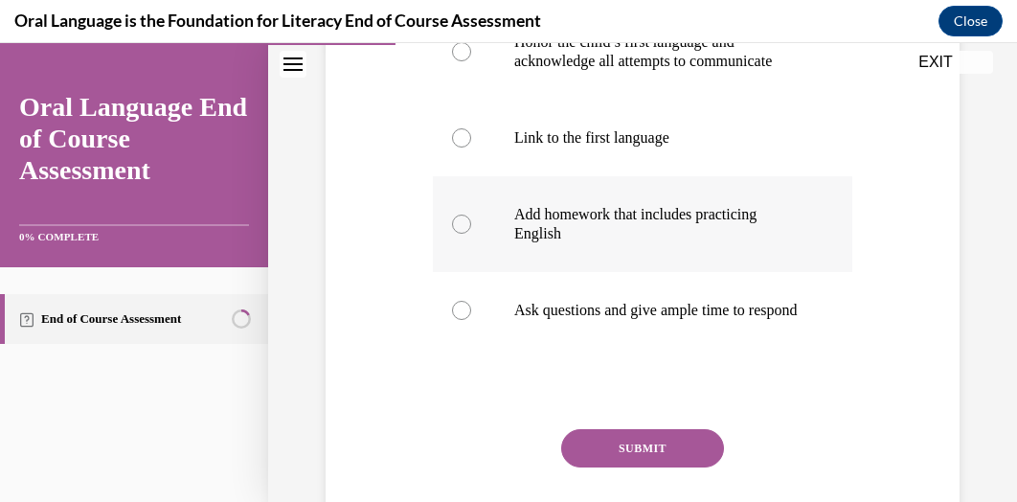
click at [458, 234] on div at bounding box center [461, 223] width 19 height 19
click at [458, 234] on input "Add homework that includes practicing English" at bounding box center [461, 223] width 19 height 19
radio input "true"
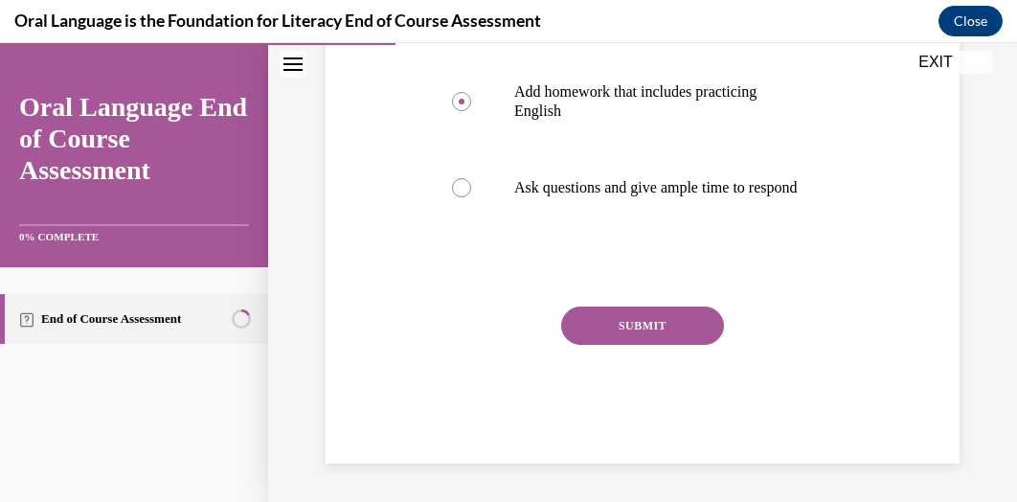
click at [636, 327] on button "SUBMIT" at bounding box center [642, 325] width 163 height 38
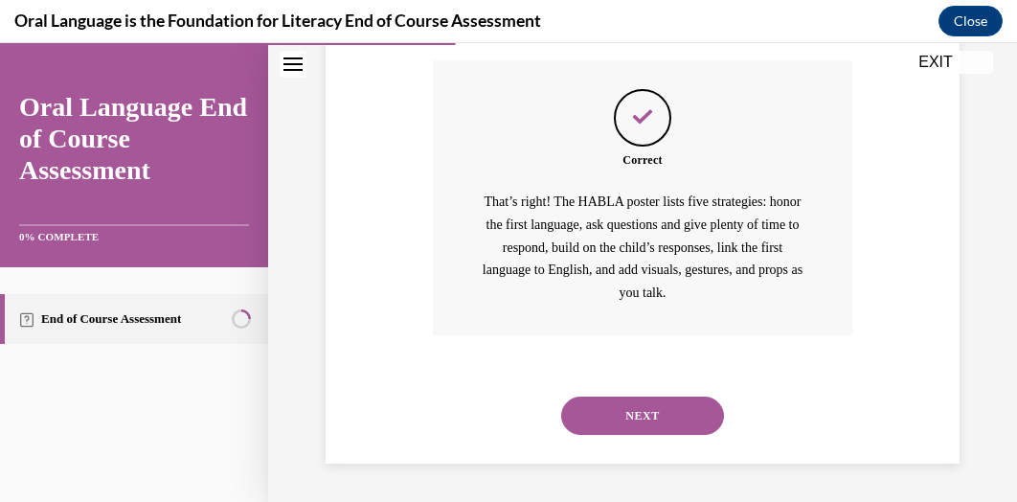
scroll to position [894, 0]
click at [612, 412] on button "NEXT" at bounding box center [642, 415] width 163 height 38
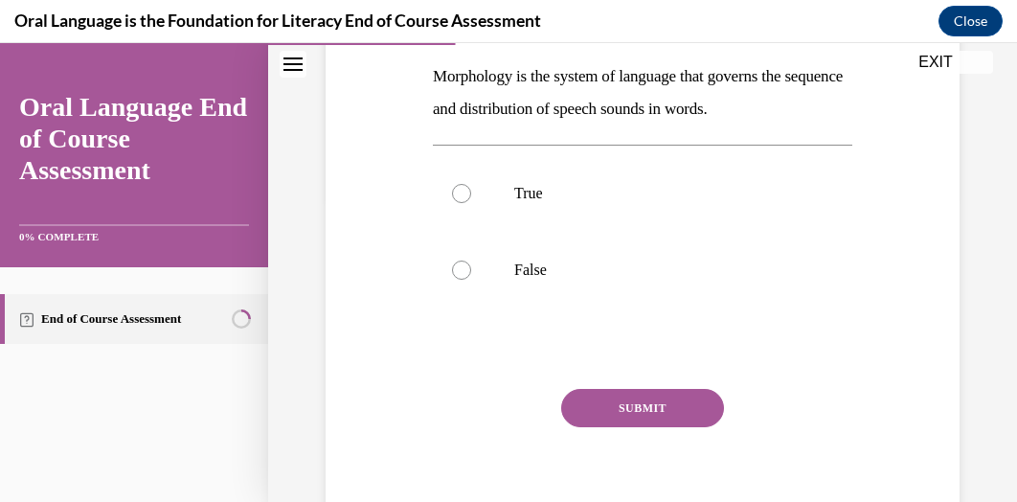
scroll to position [308, 0]
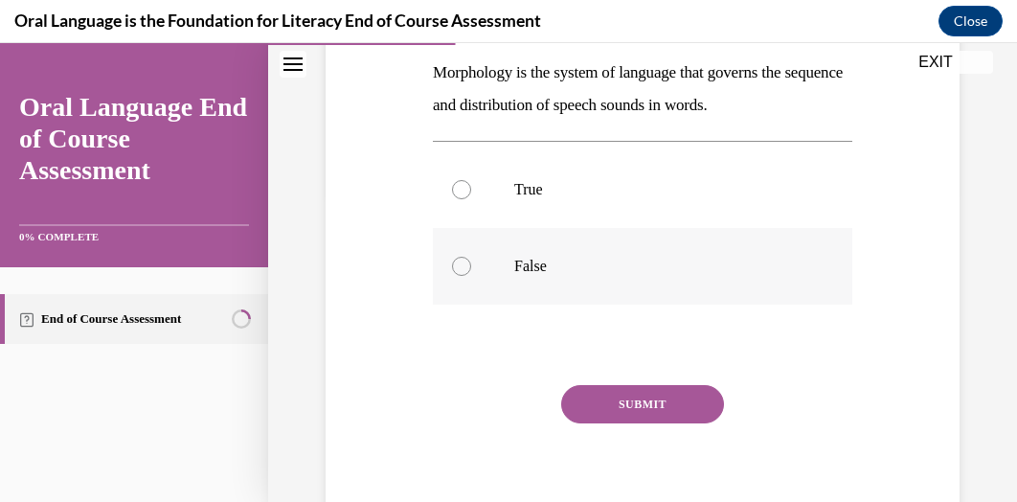
click at [452, 263] on div at bounding box center [461, 266] width 19 height 19
click at [452, 263] on input "False" at bounding box center [461, 266] width 19 height 19
radio input "true"
click at [626, 399] on button "SUBMIT" at bounding box center [642, 404] width 163 height 38
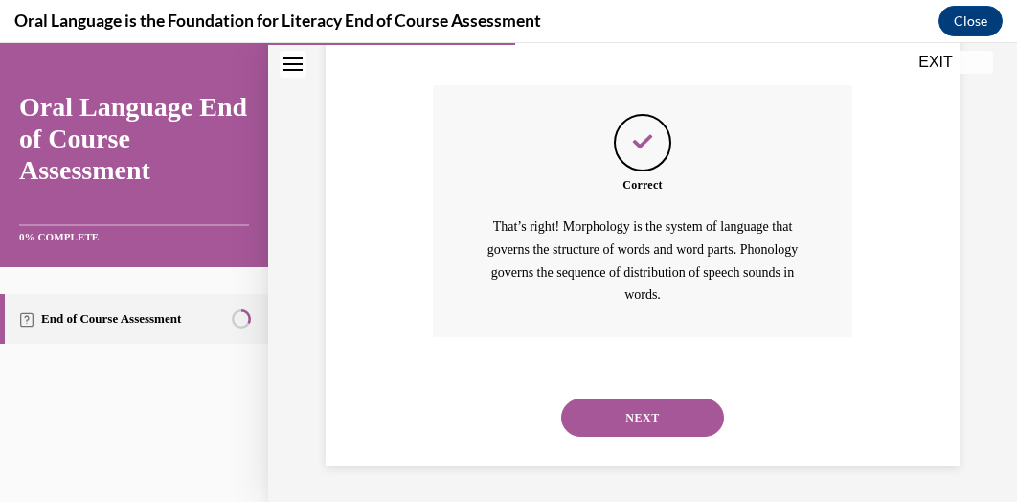
scroll to position [609, 0]
click at [626, 413] on button "NEXT" at bounding box center [642, 416] width 163 height 38
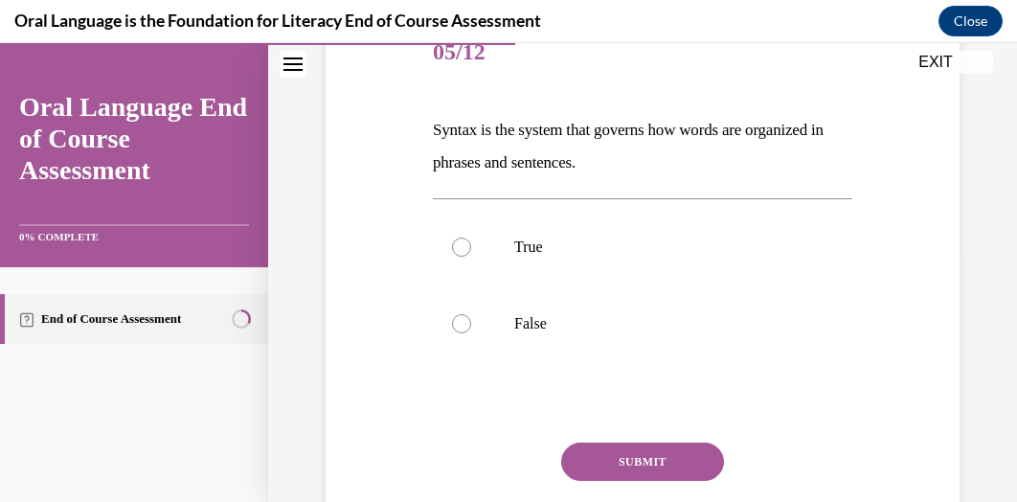
scroll to position [251, 0]
click at [460, 238] on div at bounding box center [461, 246] width 19 height 19
click at [460, 238] on input "True" at bounding box center [461, 246] width 19 height 19
radio input "true"
click at [624, 464] on button "SUBMIT" at bounding box center [642, 461] width 163 height 38
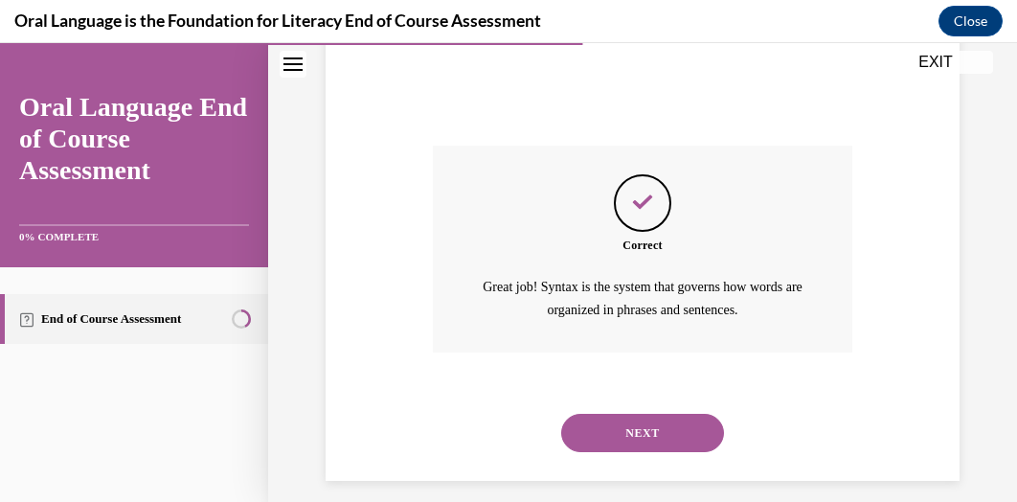
scroll to position [563, 0]
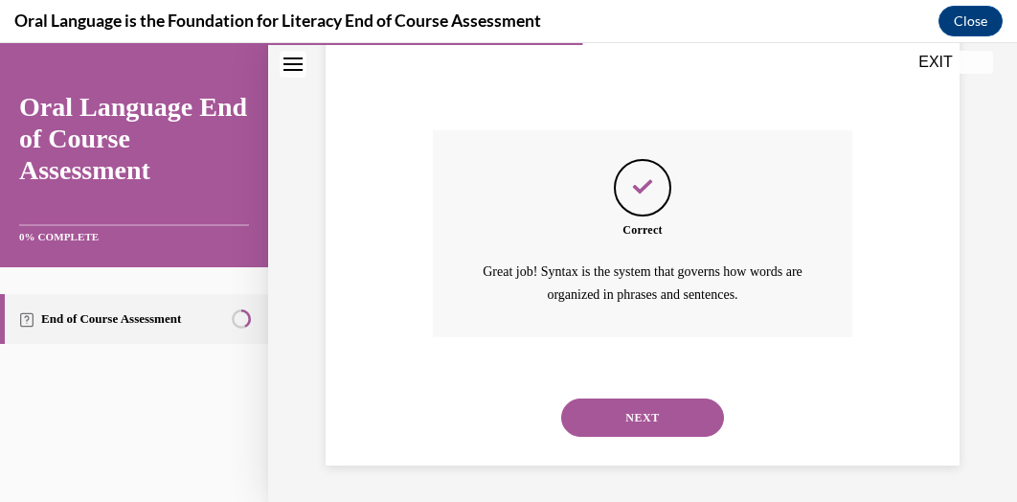
click at [610, 416] on button "NEXT" at bounding box center [642, 417] width 163 height 38
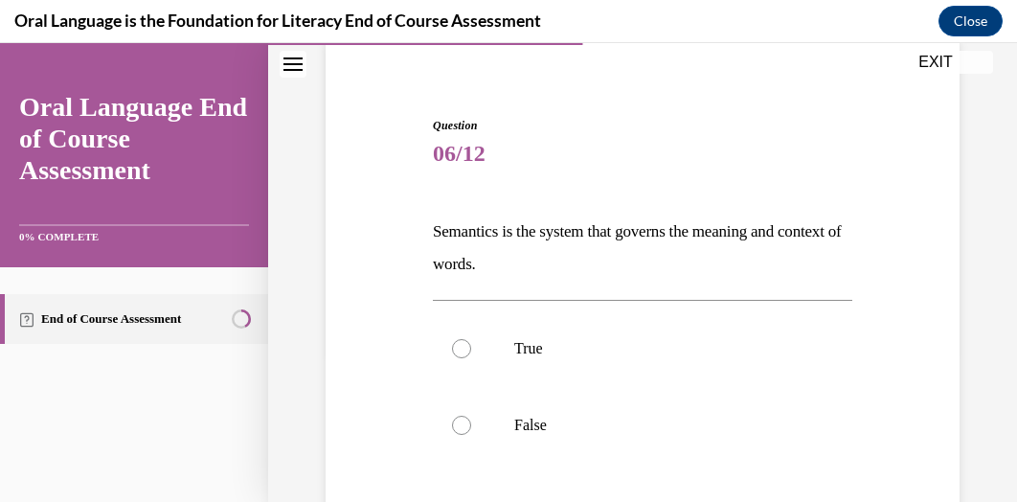
scroll to position [239, 0]
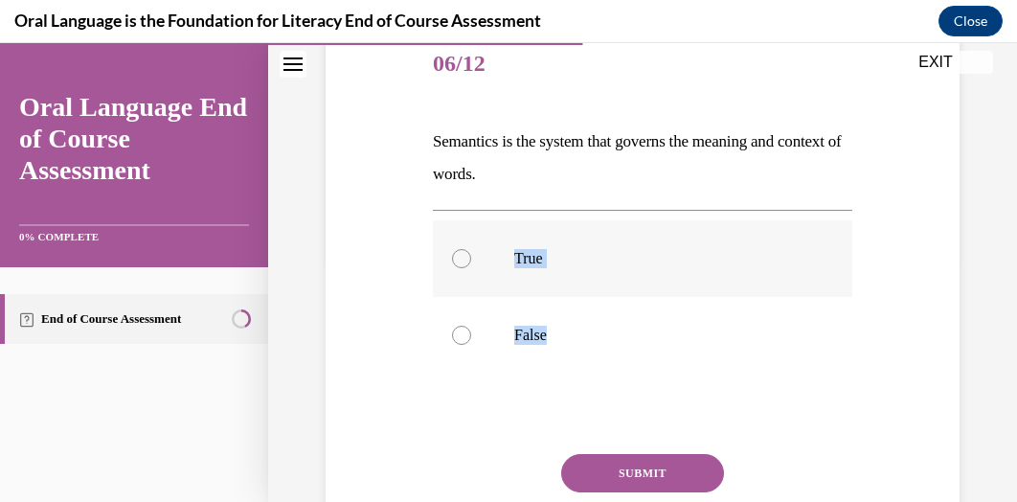
drag, startPoint x: 610, startPoint y: 416, endPoint x: 463, endPoint y: 258, distance: 216.1
click at [463, 258] on div "Question 06/12 Semantics is the system that governs the meaning and context of …" at bounding box center [642, 319] width 419 height 584
click at [455, 264] on div at bounding box center [461, 258] width 19 height 19
click at [455, 264] on input "True" at bounding box center [461, 258] width 19 height 19
radio input "true"
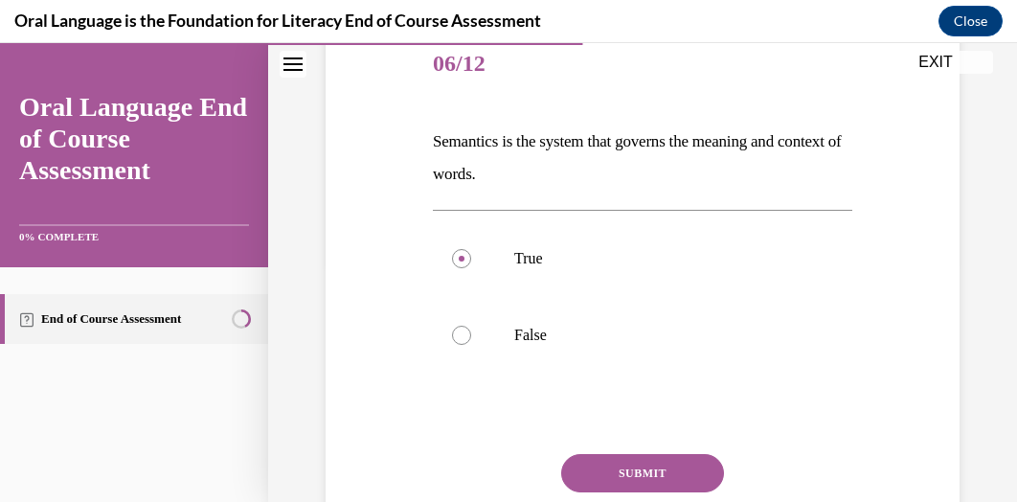
click at [625, 476] on button "SUBMIT" at bounding box center [642, 473] width 163 height 38
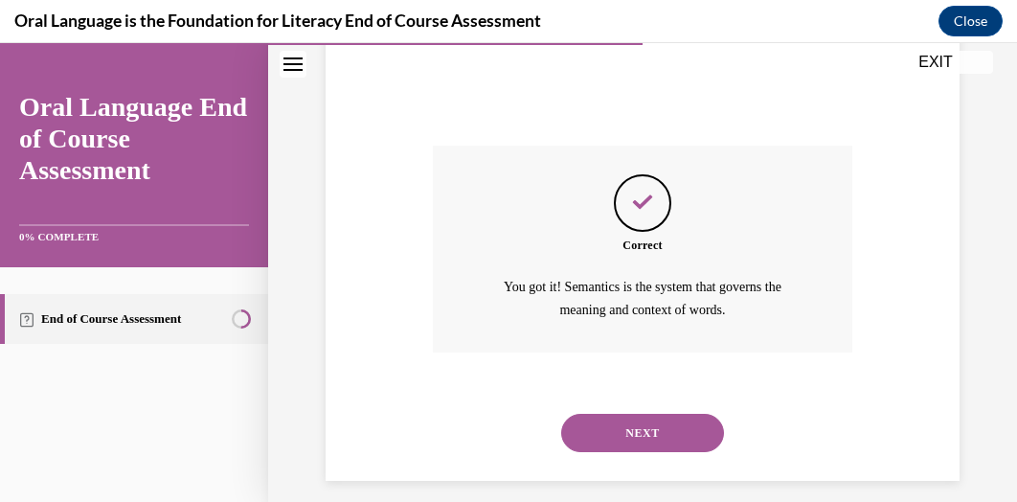
scroll to position [563, 0]
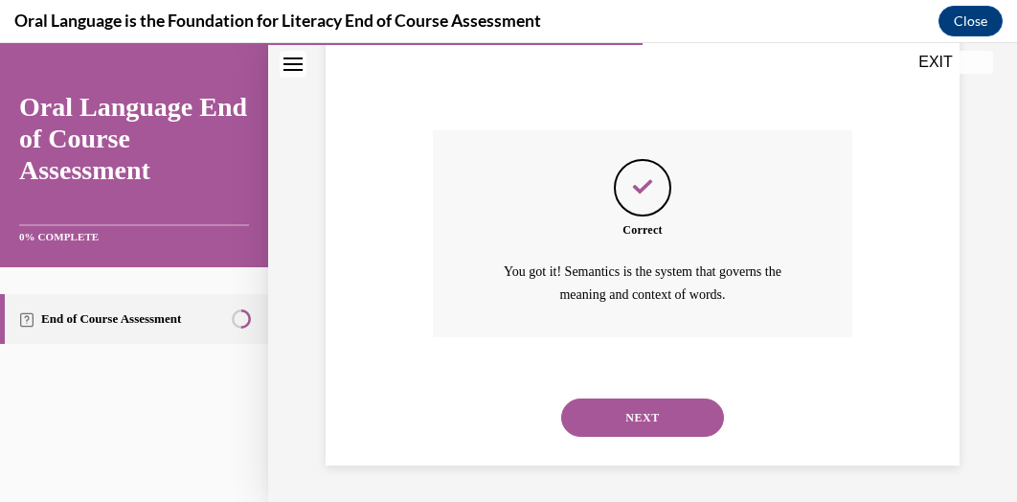
click at [618, 411] on button "NEXT" at bounding box center [642, 417] width 163 height 38
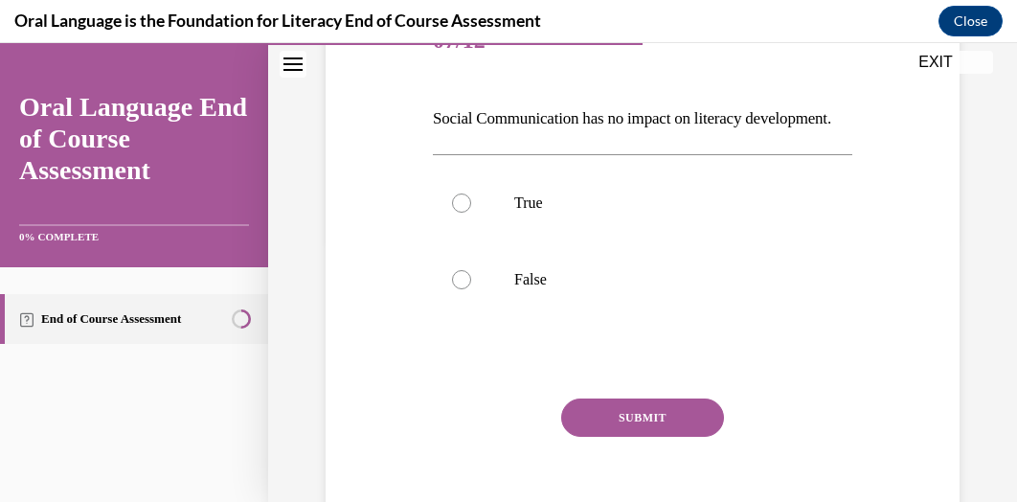
scroll to position [270, 0]
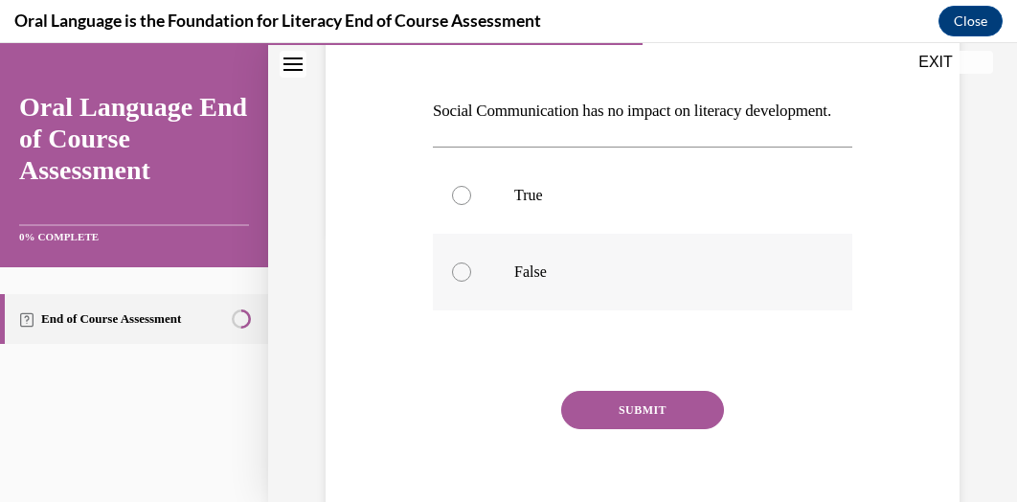
click at [452, 281] on div at bounding box center [461, 271] width 19 height 19
click at [452, 281] on input "False" at bounding box center [461, 271] width 19 height 19
radio input "true"
click at [603, 429] on button "SUBMIT" at bounding box center [642, 410] width 163 height 38
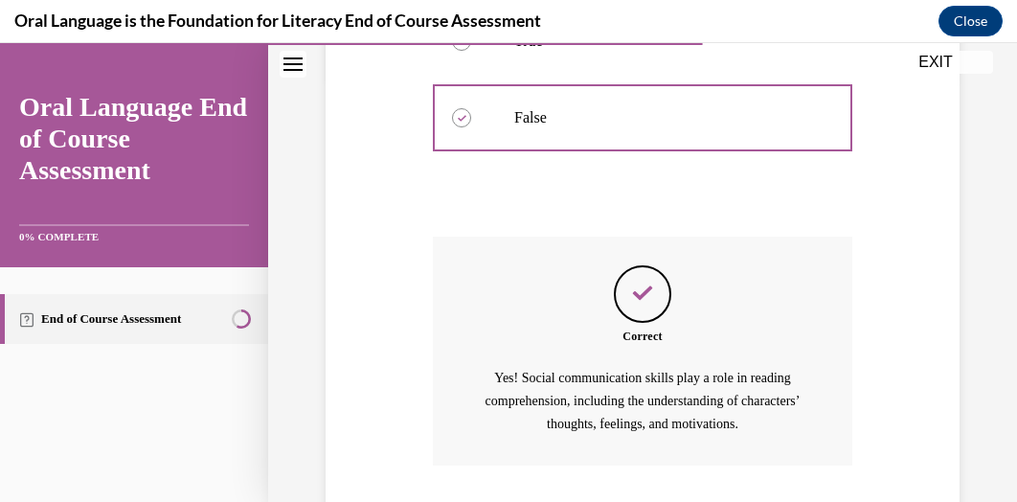
scroll to position [586, 0]
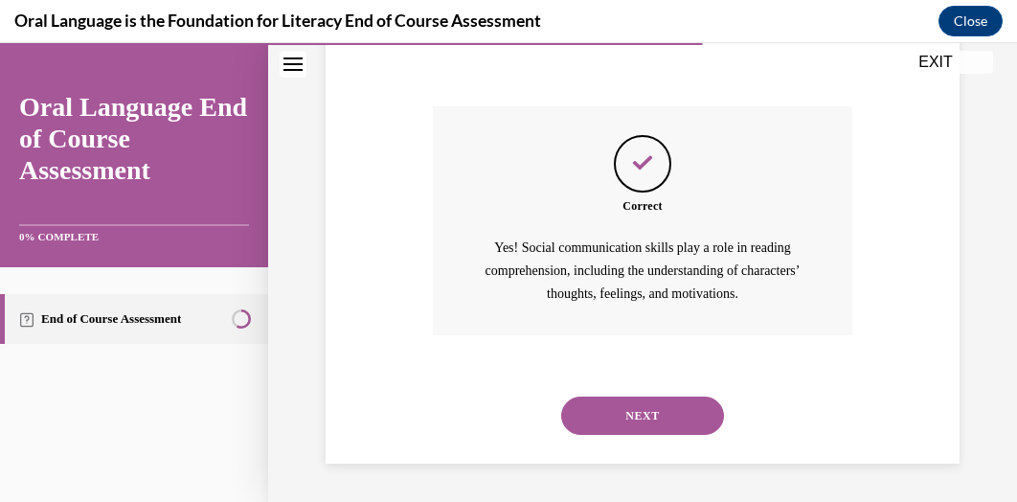
click at [601, 430] on button "NEXT" at bounding box center [642, 415] width 163 height 38
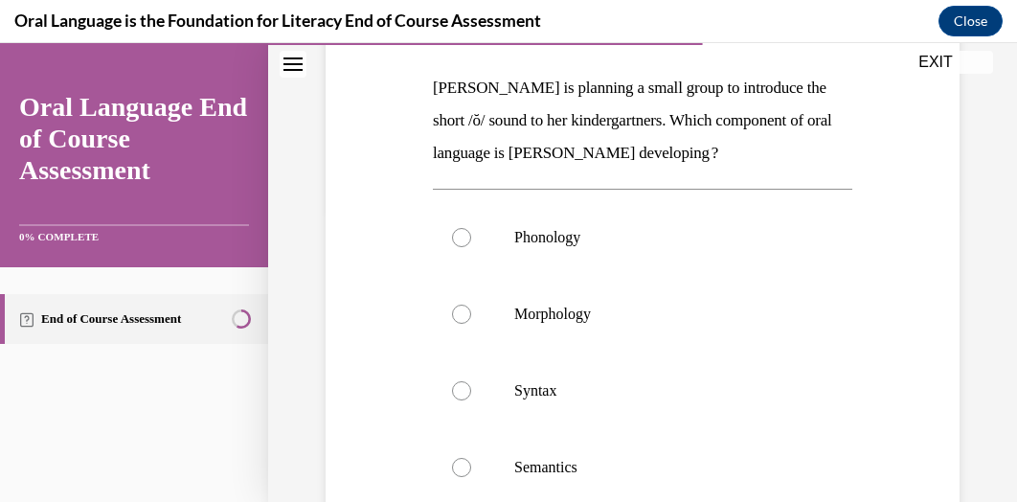
scroll to position [294, 0]
click at [456, 232] on div at bounding box center [461, 236] width 19 height 19
click at [456, 232] on input "Phonology" at bounding box center [461, 236] width 19 height 19
radio input "true"
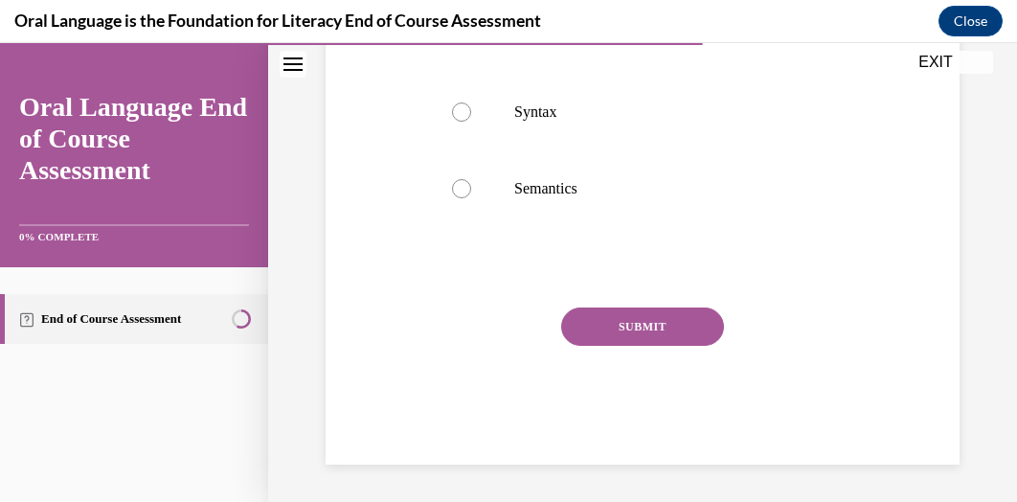
click at [632, 328] on button "SUBMIT" at bounding box center [642, 326] width 163 height 38
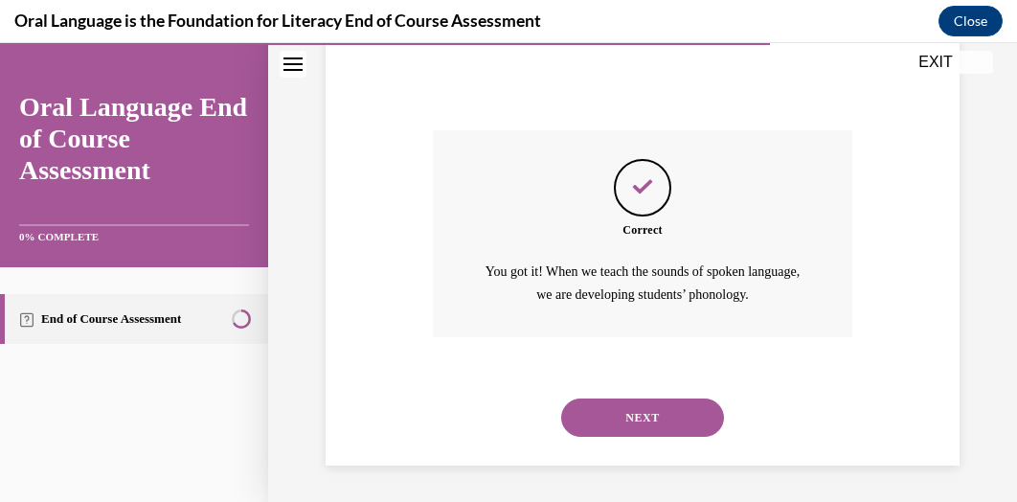
scroll to position [749, 0]
click at [629, 424] on button "NEXT" at bounding box center [642, 417] width 163 height 38
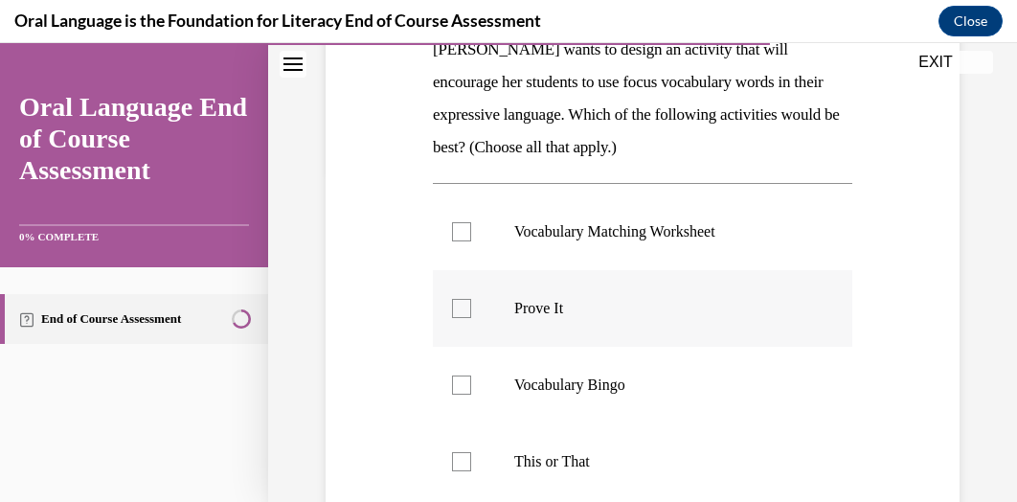
scroll to position [331, 0]
click at [467, 227] on div at bounding box center [461, 231] width 19 height 19
click at [467, 227] on input "Vocabulary Matching Worksheet" at bounding box center [461, 231] width 19 height 19
checkbox input "true"
click at [463, 309] on div at bounding box center [461, 308] width 19 height 19
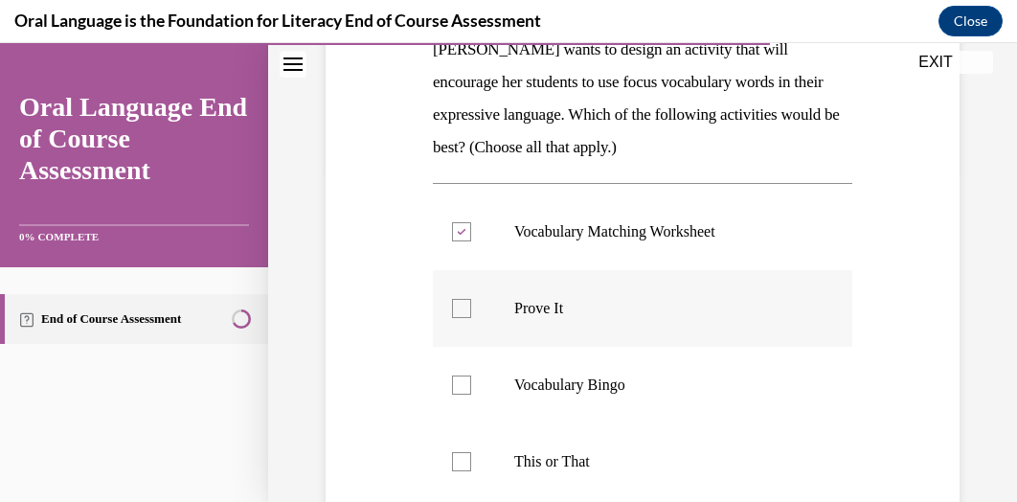
click at [463, 309] on input "Prove It" at bounding box center [461, 308] width 19 height 19
checkbox input "true"
click at [460, 385] on div at bounding box center [461, 384] width 19 height 19
click at [460, 385] on input "Vocabulary Bingo" at bounding box center [461, 384] width 19 height 19
checkbox input "true"
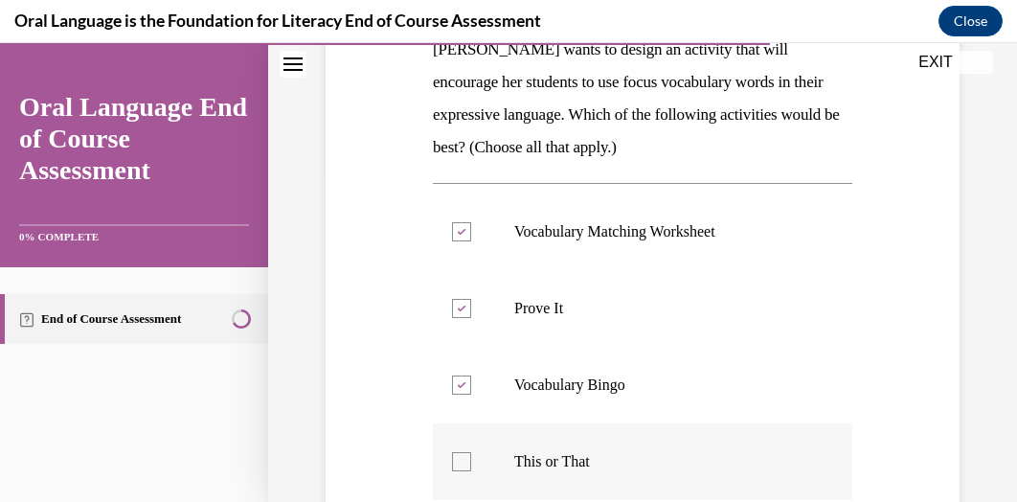
click at [460, 453] on div at bounding box center [461, 461] width 19 height 19
click at [460, 453] on input "This or That" at bounding box center [461, 461] width 19 height 19
checkbox input "true"
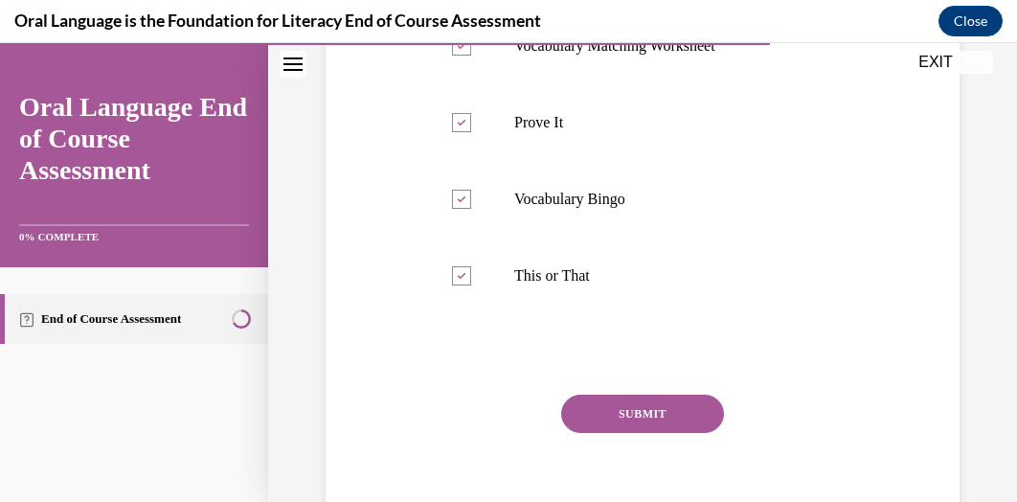
click at [655, 407] on button "SUBMIT" at bounding box center [642, 413] width 163 height 38
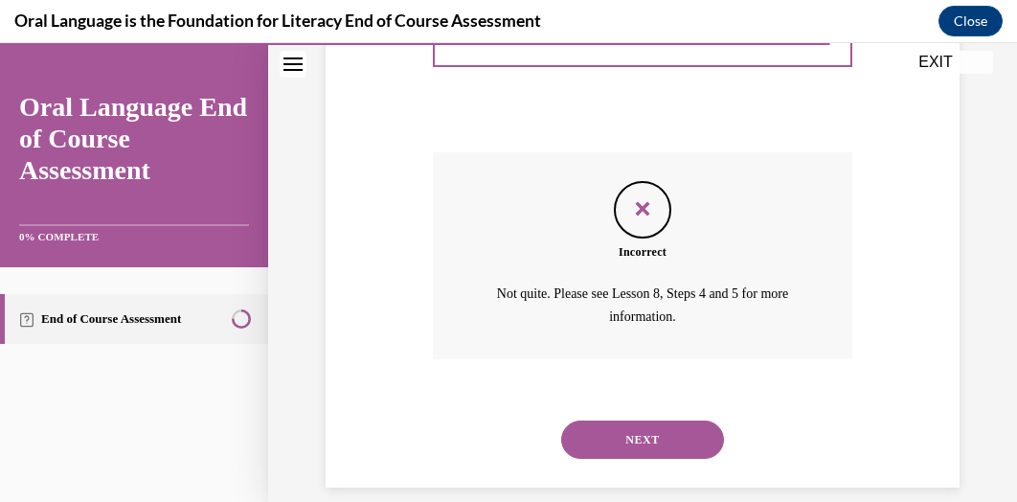
scroll to position [781, 0]
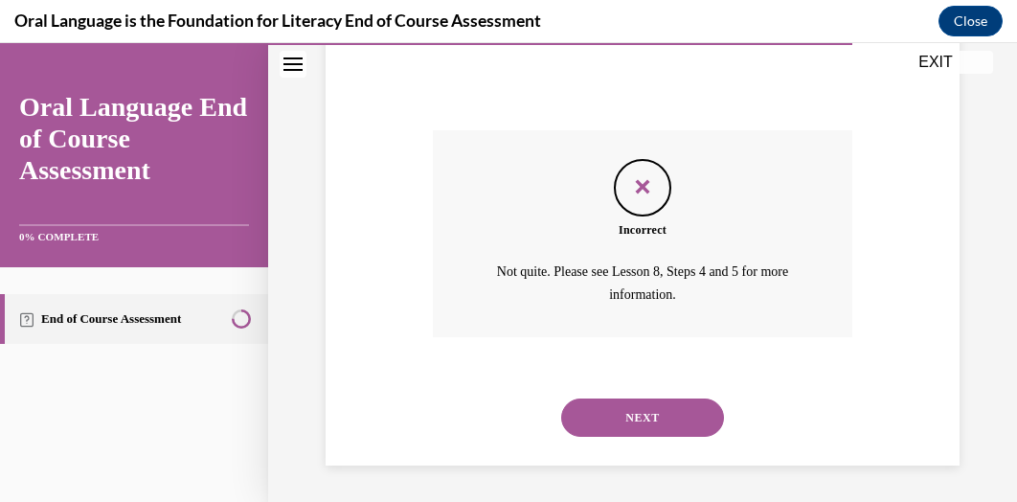
click at [655, 408] on button "NEXT" at bounding box center [642, 417] width 163 height 38
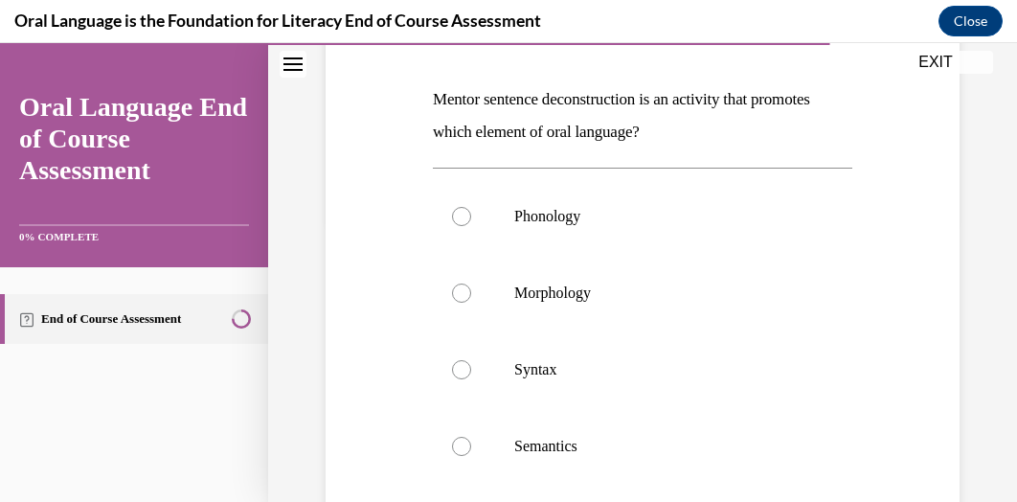
scroll to position [286, 0]
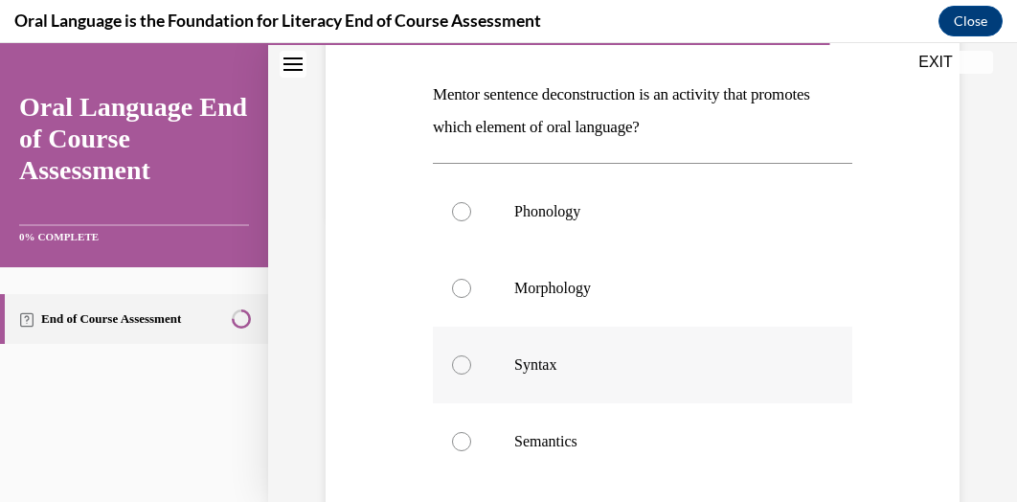
click at [455, 353] on label "Syntax" at bounding box center [642, 364] width 419 height 77
click at [455, 355] on input "Syntax" at bounding box center [461, 364] width 19 height 19
radio input "true"
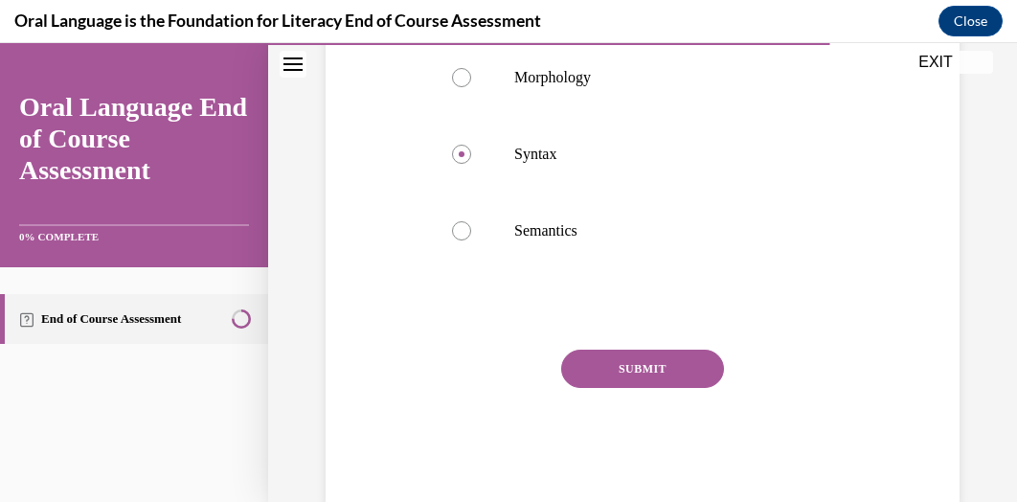
click at [642, 366] on button "SUBMIT" at bounding box center [642, 368] width 163 height 38
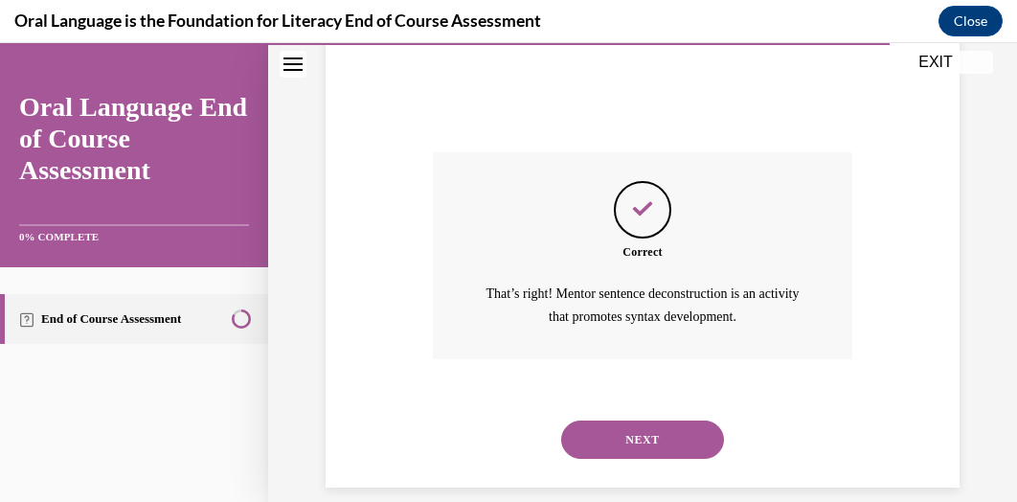
scroll to position [716, 0]
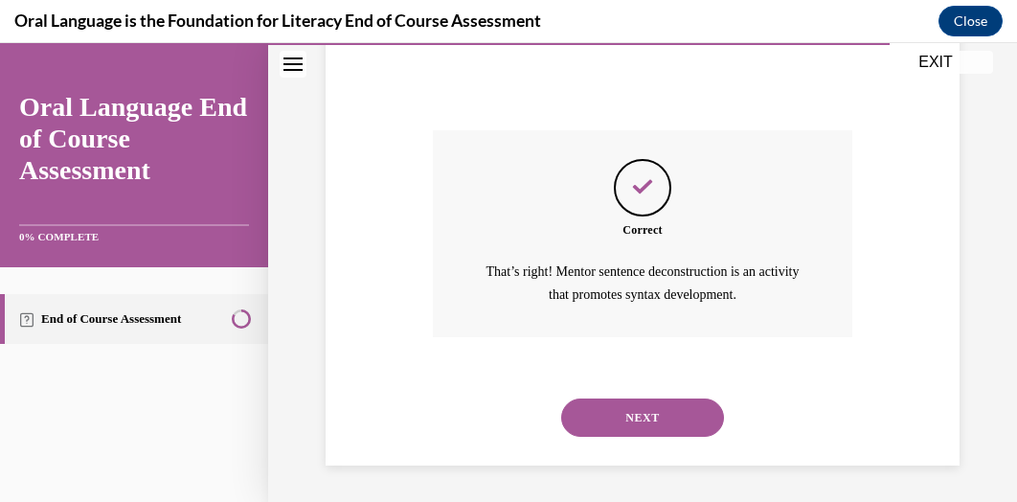
click at [630, 409] on button "NEXT" at bounding box center [642, 417] width 163 height 38
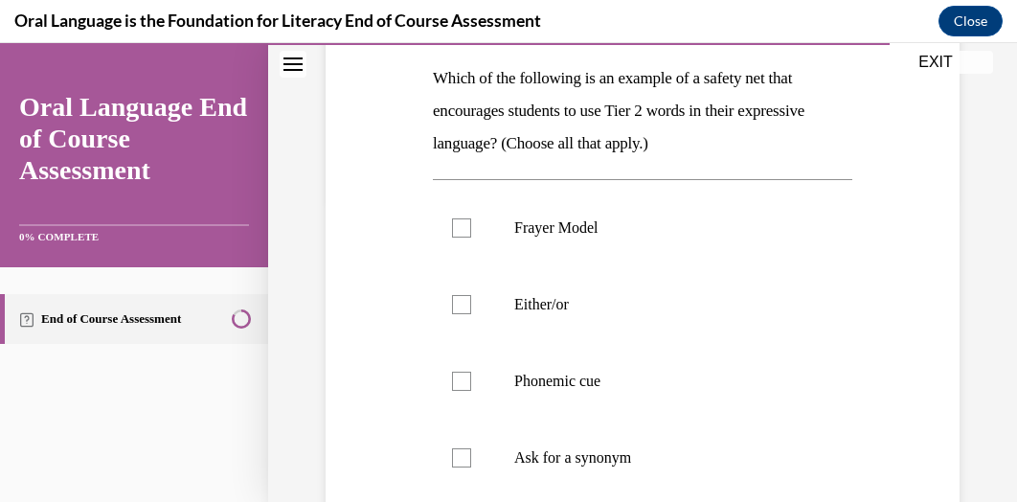
scroll to position [305, 0]
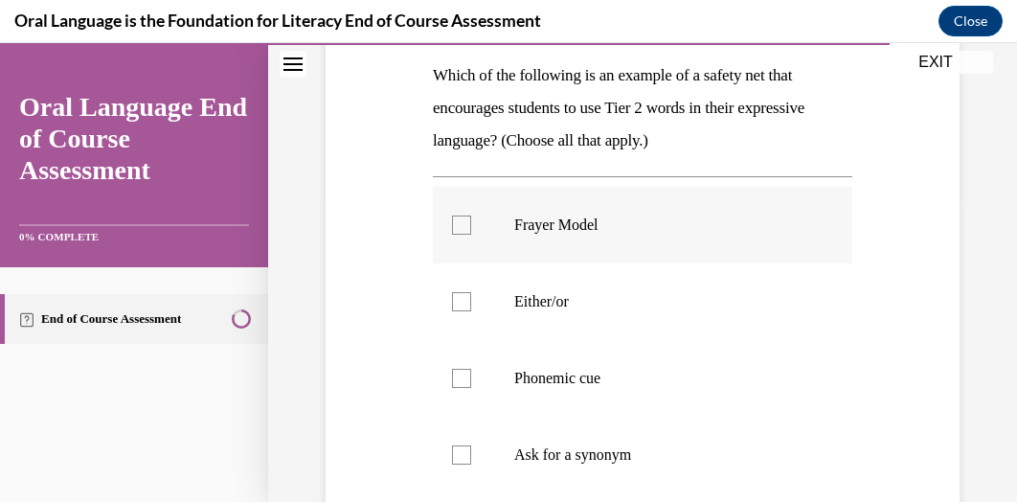
click at [454, 225] on div at bounding box center [461, 224] width 19 height 19
click at [454, 225] on input "Frayer Model" at bounding box center [461, 224] width 19 height 19
checkbox input "true"
click at [458, 297] on div at bounding box center [461, 301] width 19 height 19
click at [458, 297] on input "Either/or" at bounding box center [461, 301] width 19 height 19
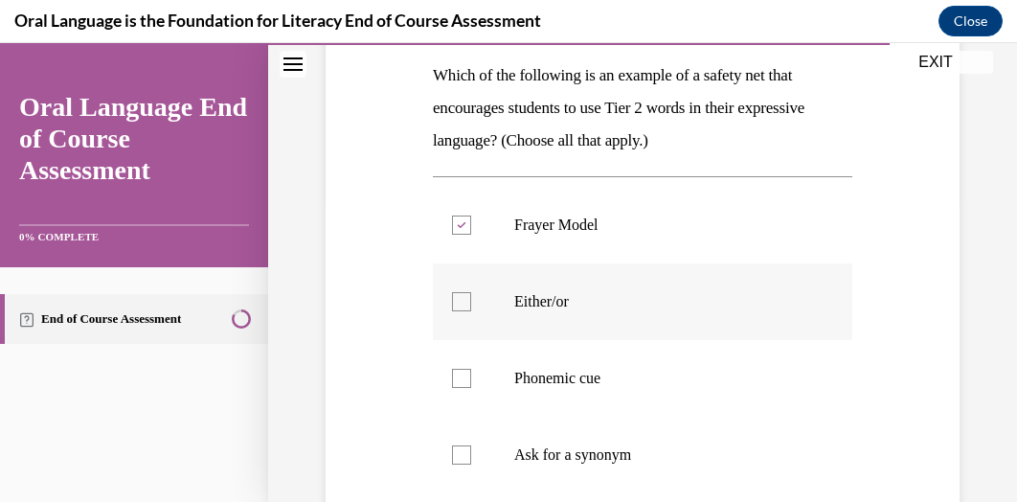
checkbox input "true"
click at [458, 357] on label "Phonemic cue" at bounding box center [642, 378] width 419 height 77
click at [458, 369] on input "Phonemic cue" at bounding box center [461, 378] width 19 height 19
click at [462, 376] on icon at bounding box center [462, 378] width 9 height 7
click at [462, 376] on input "Phonemic cue" at bounding box center [461, 378] width 19 height 19
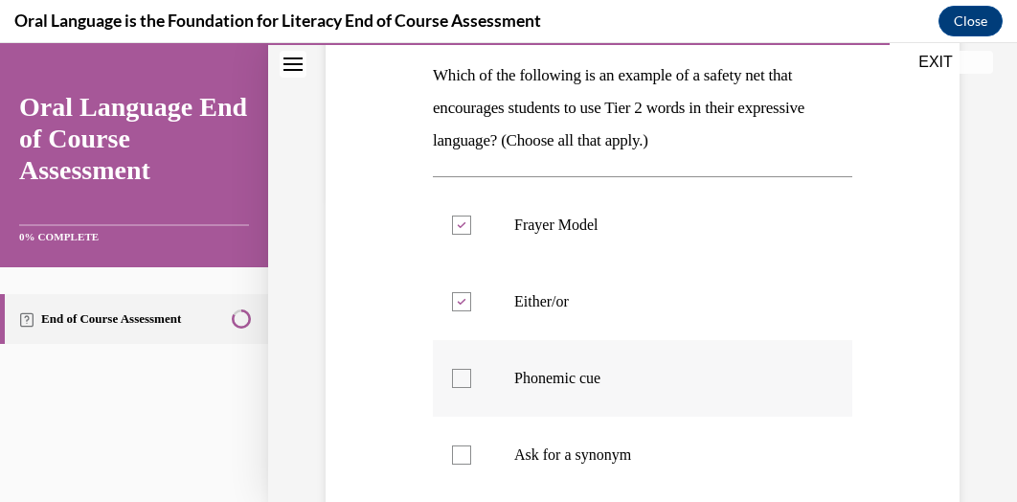
click at [455, 376] on div at bounding box center [461, 378] width 19 height 19
click at [455, 376] on input "Phonemic cue" at bounding box center [461, 378] width 19 height 19
checkbox input "true"
click at [460, 445] on div at bounding box center [461, 454] width 19 height 19
click at [460, 445] on input "Ask for a synonym" at bounding box center [461, 454] width 19 height 19
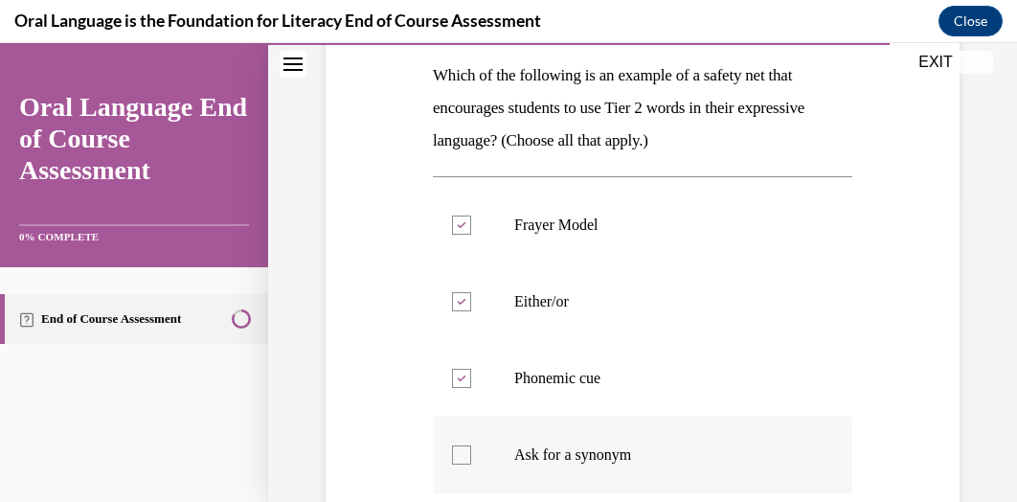
checkbox input "true"
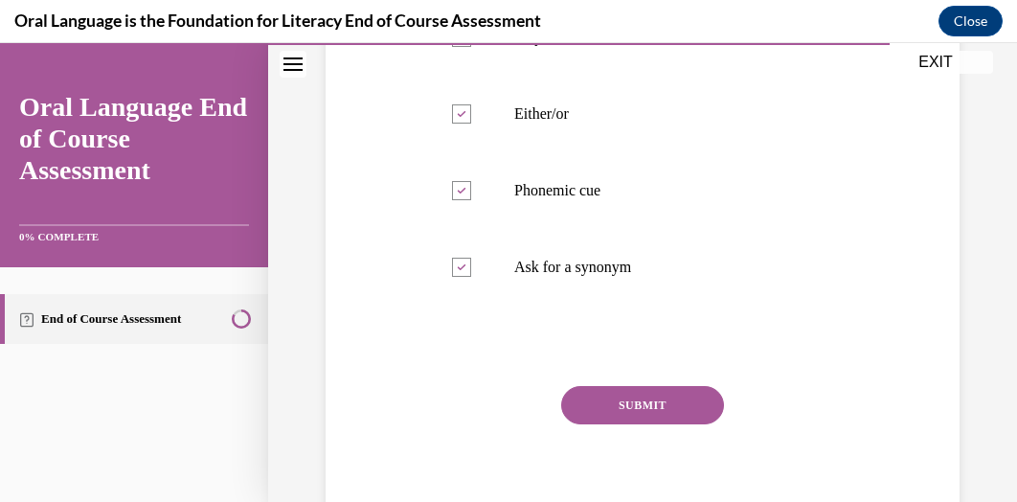
drag, startPoint x: 622, startPoint y: 407, endPoint x: 595, endPoint y: 394, distance: 30.4
drag, startPoint x: 590, startPoint y: 395, endPoint x: 537, endPoint y: 403, distance: 53.2
click at [537, 403] on div "SUBMIT" at bounding box center [642, 434] width 419 height 96
click at [613, 416] on button "SUBMIT" at bounding box center [642, 405] width 163 height 38
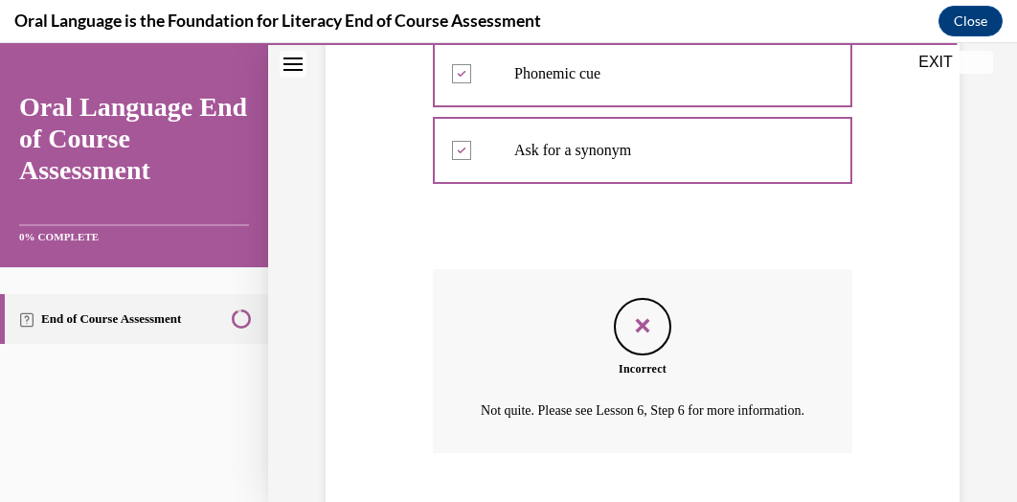
scroll to position [749, 0]
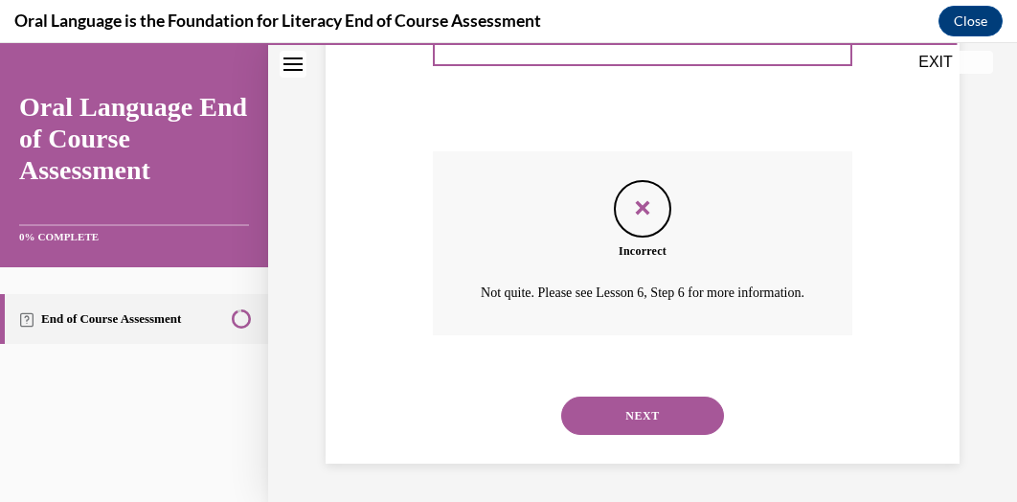
drag, startPoint x: 613, startPoint y: 416, endPoint x: 595, endPoint y: 421, distance: 18.2
drag, startPoint x: 595, startPoint y: 421, endPoint x: 586, endPoint y: 419, distance: 9.8
drag, startPoint x: 586, startPoint y: 419, endPoint x: 552, endPoint y: 426, distance: 34.2
drag, startPoint x: 552, startPoint y: 426, endPoint x: 440, endPoint y: 413, distance: 112.8
click at [440, 413] on div "NEXT" at bounding box center [642, 415] width 419 height 77
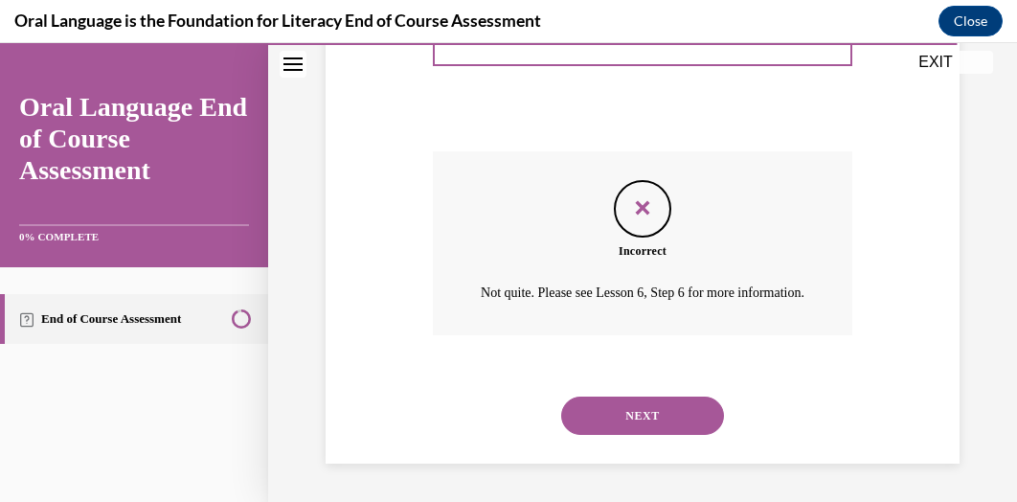
click at [630, 418] on button "NEXT" at bounding box center [642, 415] width 163 height 38
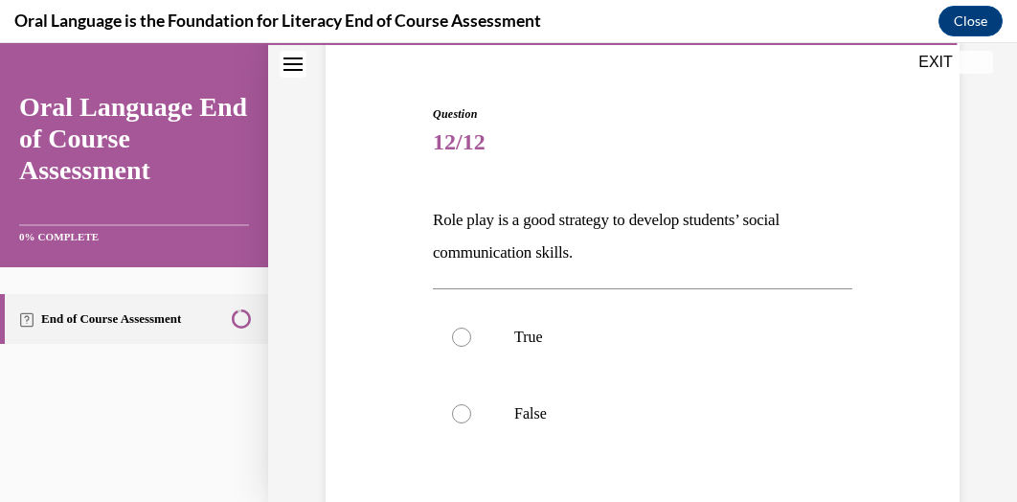
scroll to position [161, 0]
click at [455, 340] on div at bounding box center [461, 336] width 19 height 19
click at [455, 340] on input "True" at bounding box center [461, 336] width 19 height 19
radio input "true"
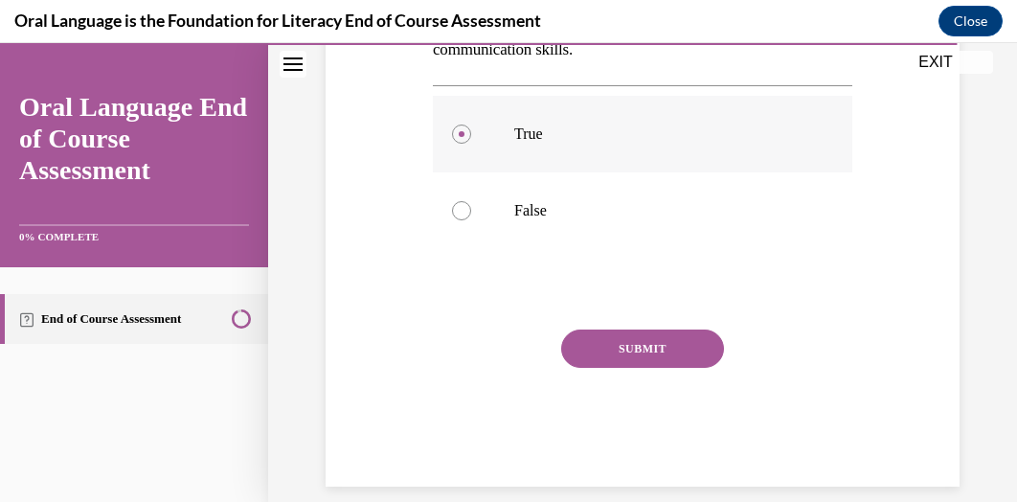
scroll to position [364, 0]
drag, startPoint x: 655, startPoint y: 356, endPoint x: 624, endPoint y: 357, distance: 30.7
click at [624, 357] on button "SUBMIT" at bounding box center [642, 348] width 163 height 38
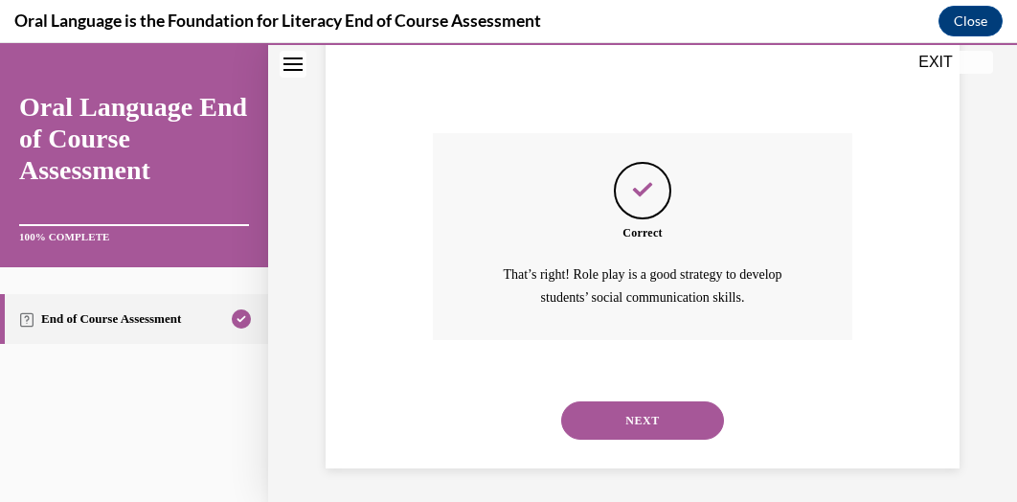
scroll to position [563, 0]
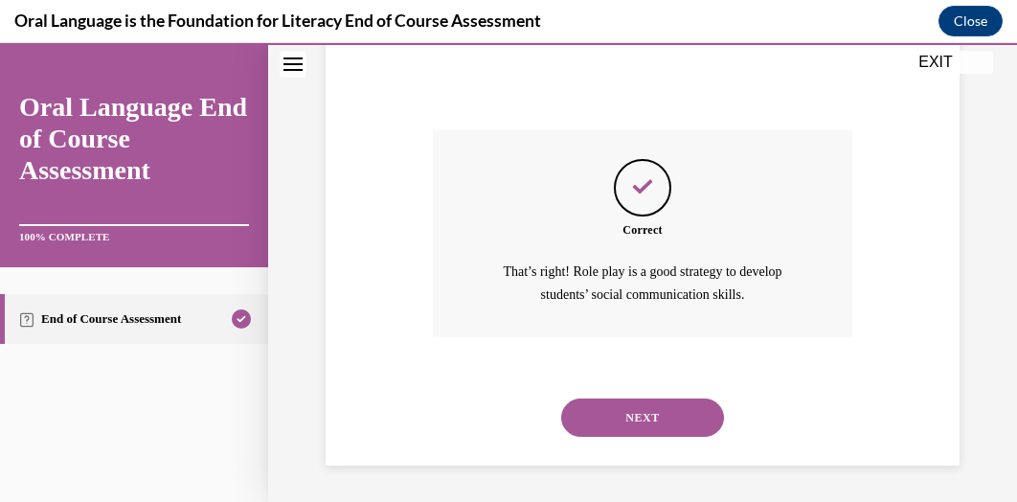
click at [629, 411] on button "NEXT" at bounding box center [642, 417] width 163 height 38
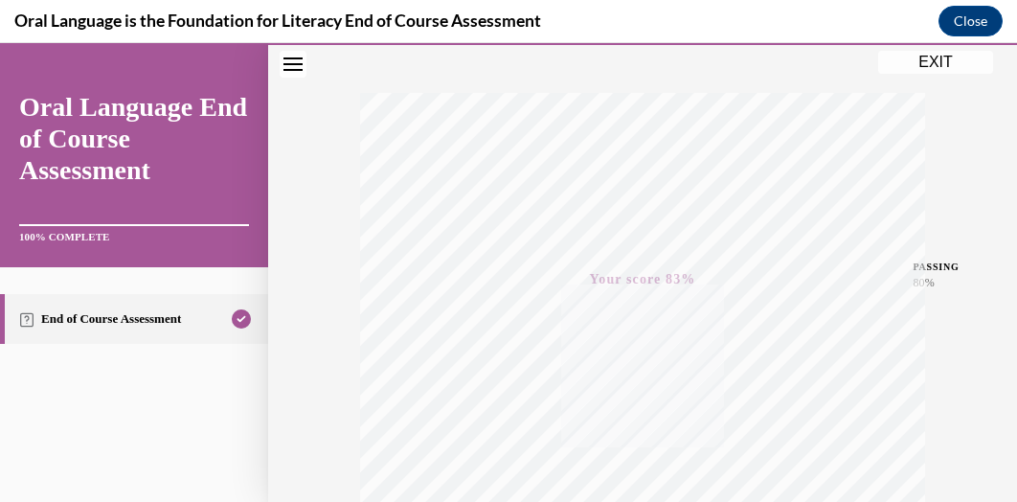
scroll to position [238, 0]
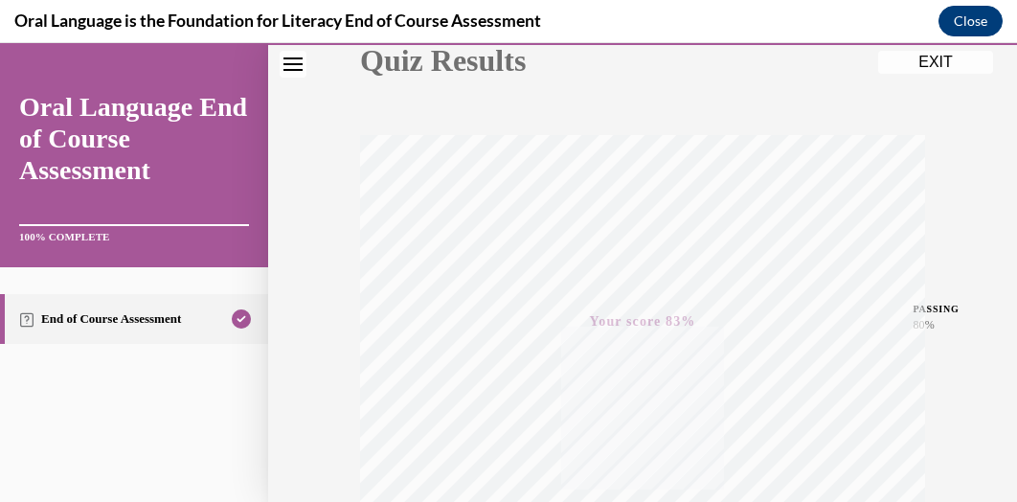
click at [977, 18] on button "Close" at bounding box center [970, 21] width 64 height 31
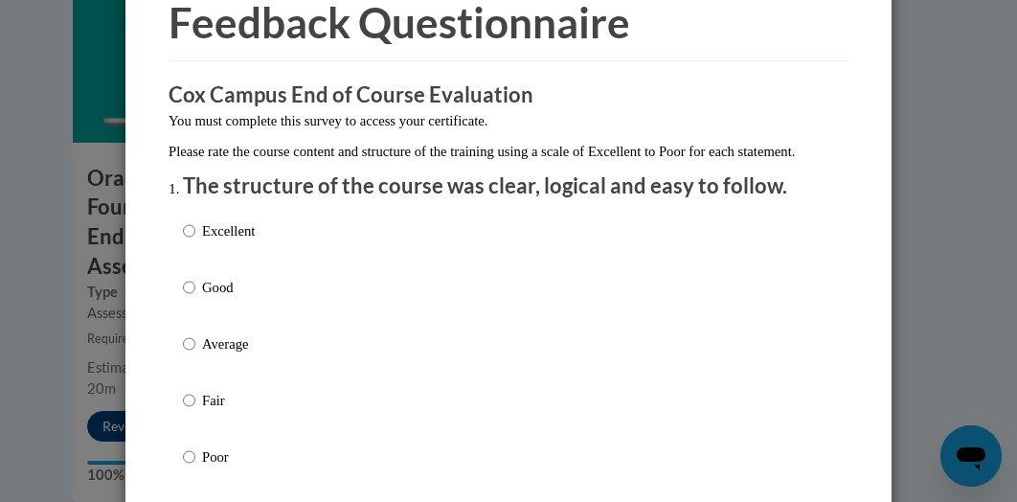
scroll to position [101, 0]
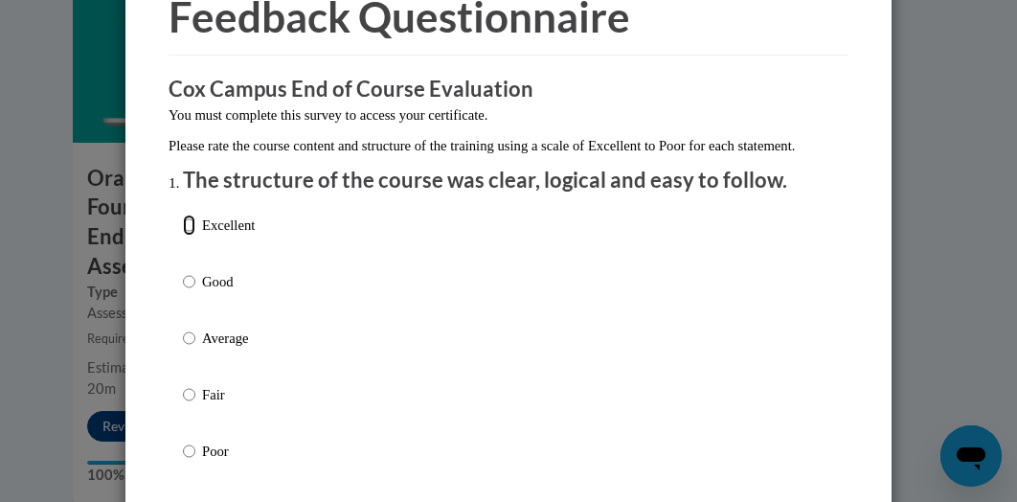
click at [187, 236] on input "Excellent" at bounding box center [189, 224] width 12 height 21
radio input "true"
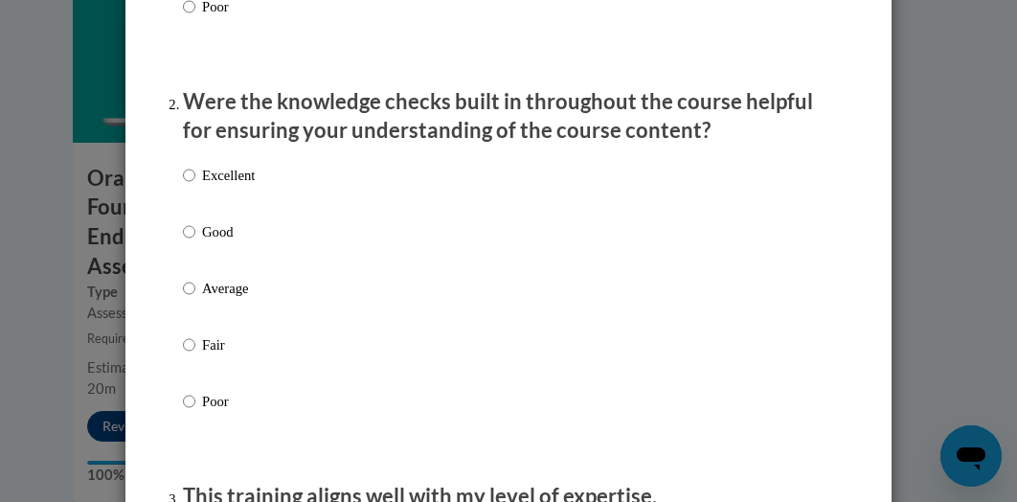
scroll to position [552, 0]
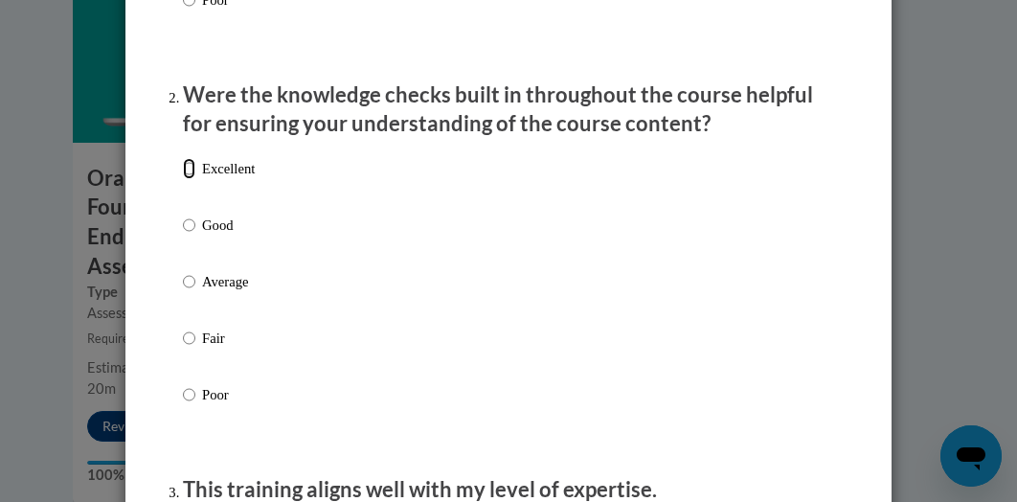
click at [186, 179] on input "Excellent" at bounding box center [189, 168] width 12 height 21
radio input "true"
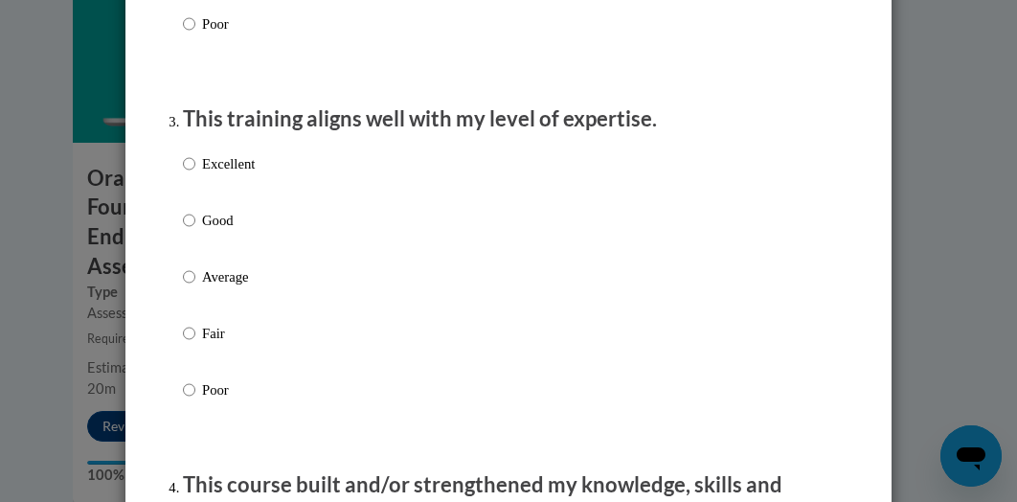
scroll to position [931, 0]
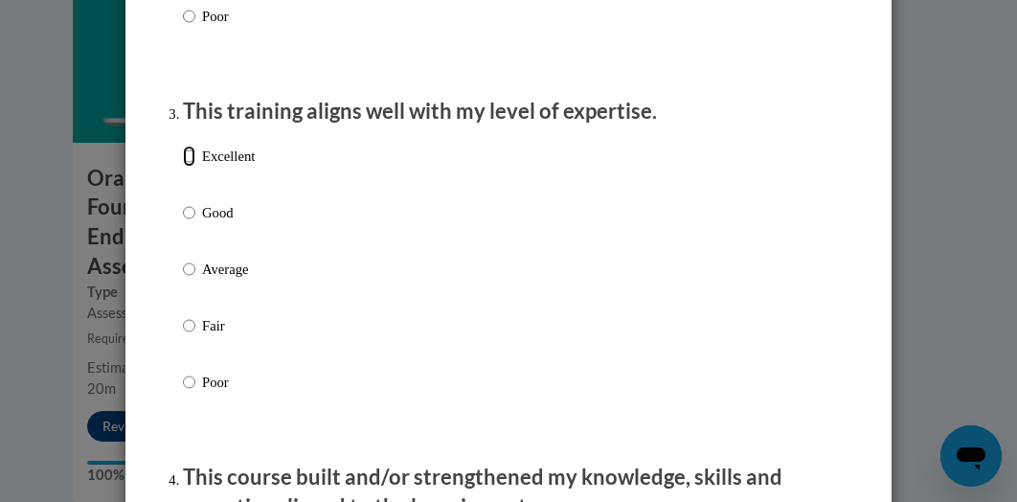
click at [184, 167] on input "Excellent" at bounding box center [189, 156] width 12 height 21
radio input "true"
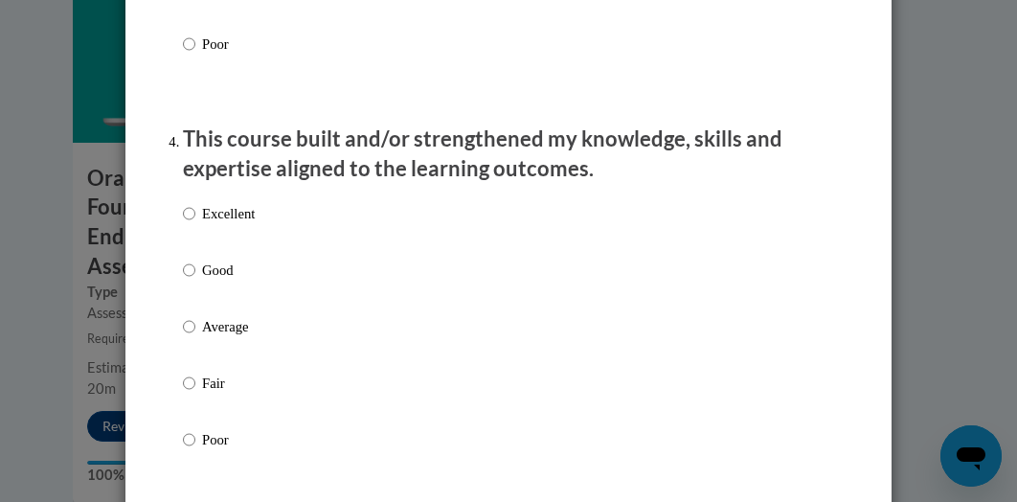
scroll to position [1269, 0]
click at [183, 223] on input "Excellent" at bounding box center [189, 212] width 12 height 21
radio input "true"
click at [183, 223] on input "Excellent" at bounding box center [189, 212] width 12 height 21
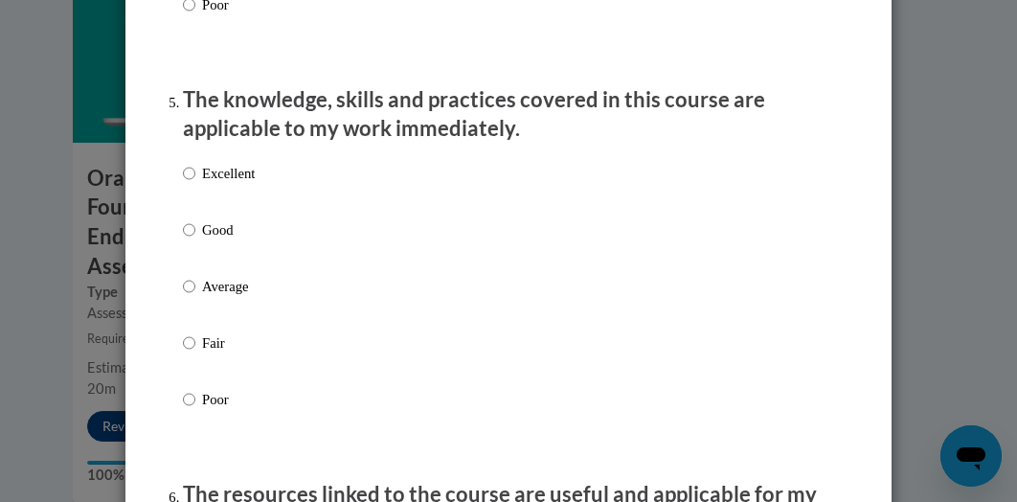
scroll to position [1710, 0]
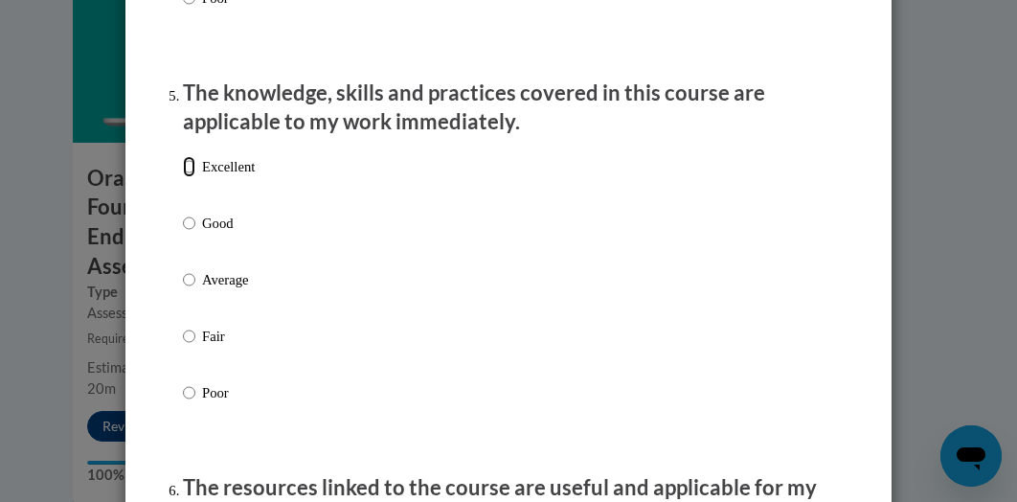
click at [183, 177] on input "Excellent" at bounding box center [189, 166] width 12 height 21
radio input "true"
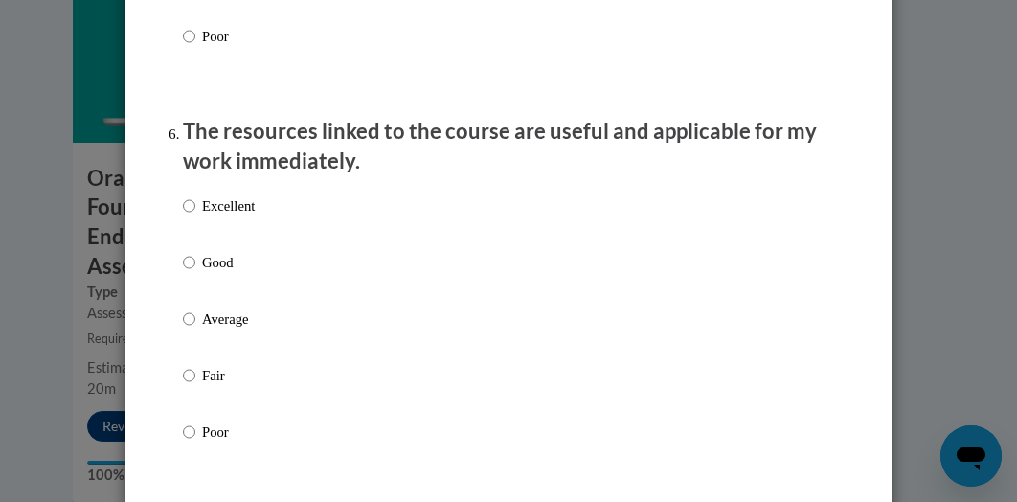
scroll to position [2070, 0]
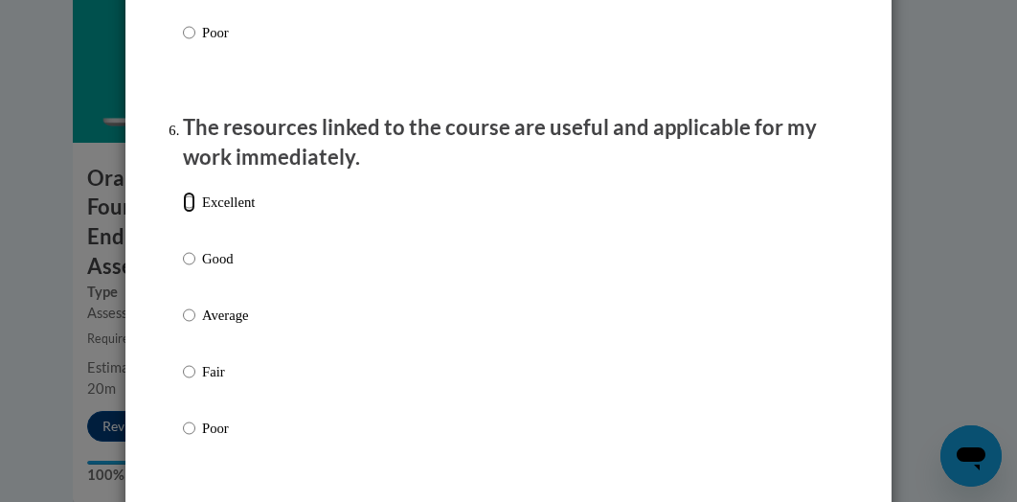
click at [187, 213] on input "Excellent" at bounding box center [189, 201] width 12 height 21
radio input "true"
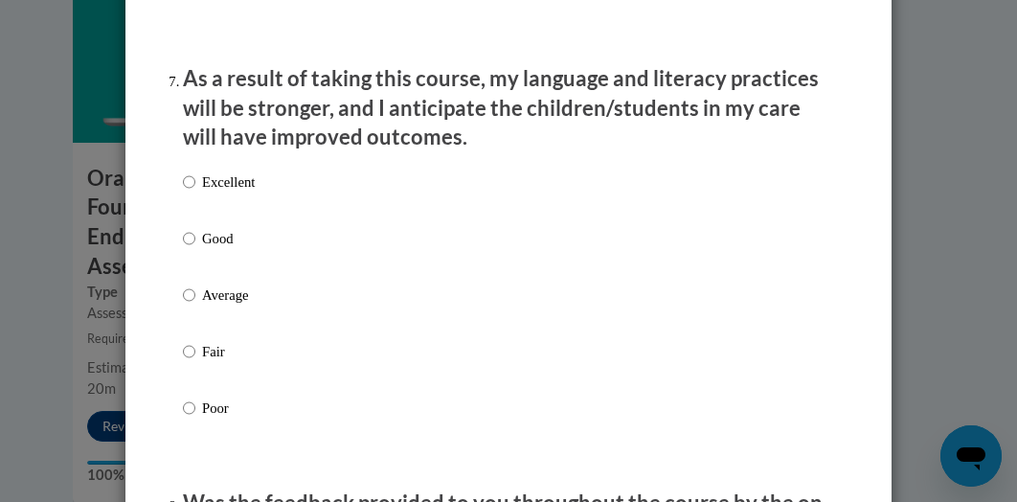
scroll to position [2519, 0]
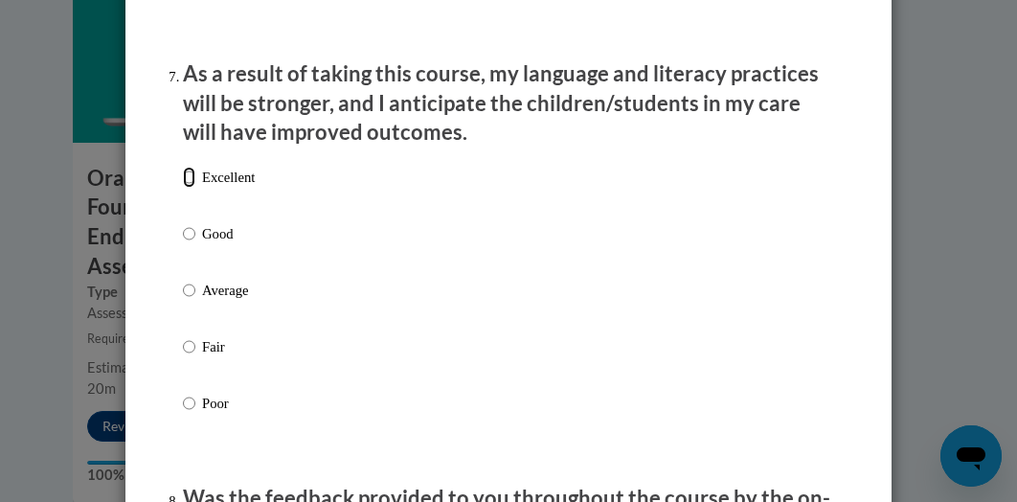
click at [183, 188] on input "Excellent" at bounding box center [189, 177] width 12 height 21
radio input "true"
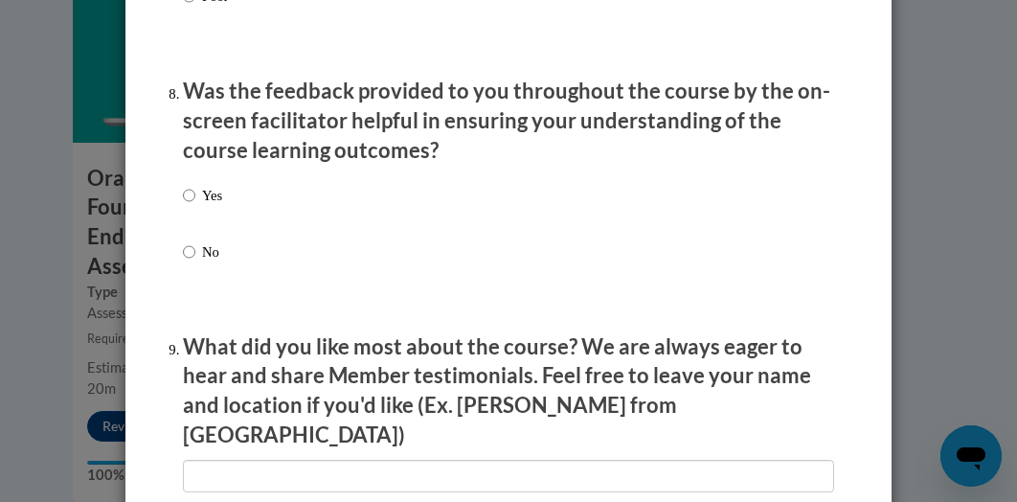
scroll to position [2930, 0]
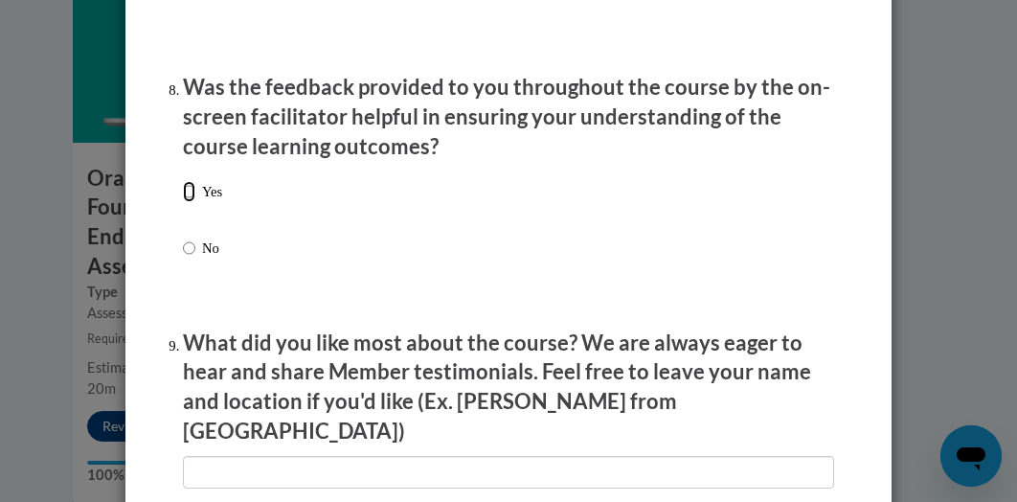
click at [183, 202] on input "Yes" at bounding box center [189, 191] width 12 height 21
radio input "true"
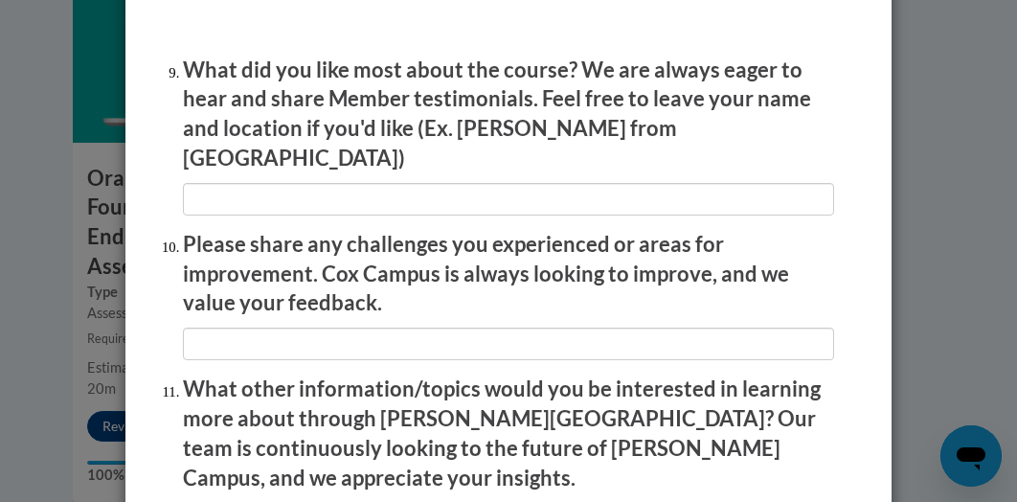
scroll to position [3203, 0]
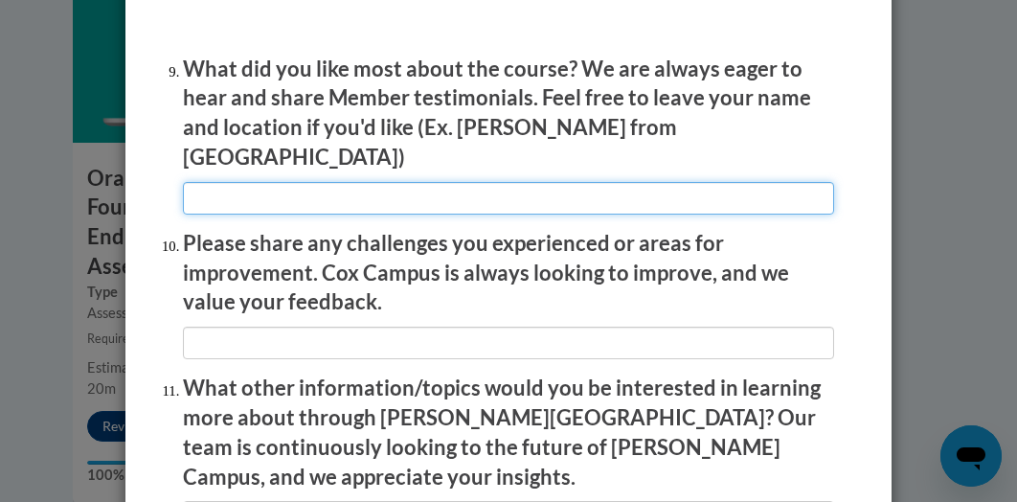
click at [228, 182] on input "textbox" at bounding box center [508, 198] width 651 height 33
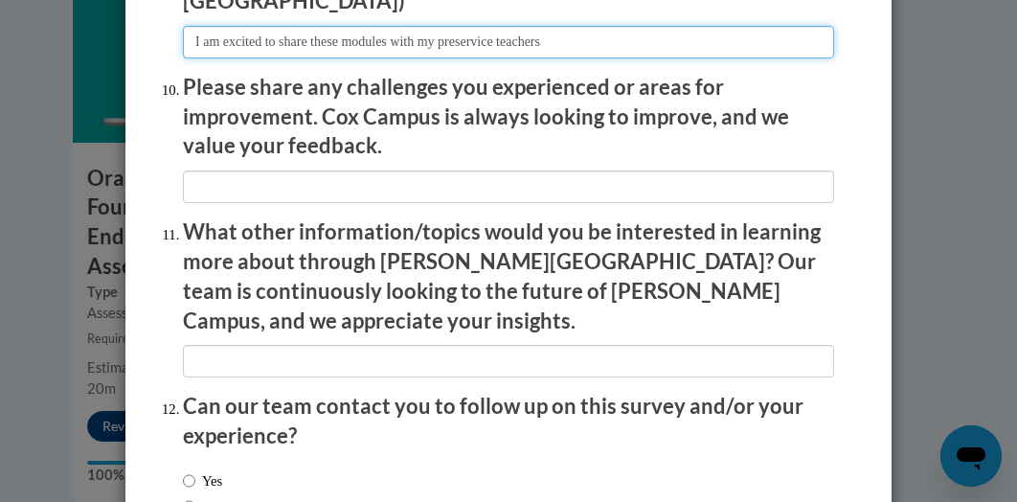
scroll to position [3361, 0]
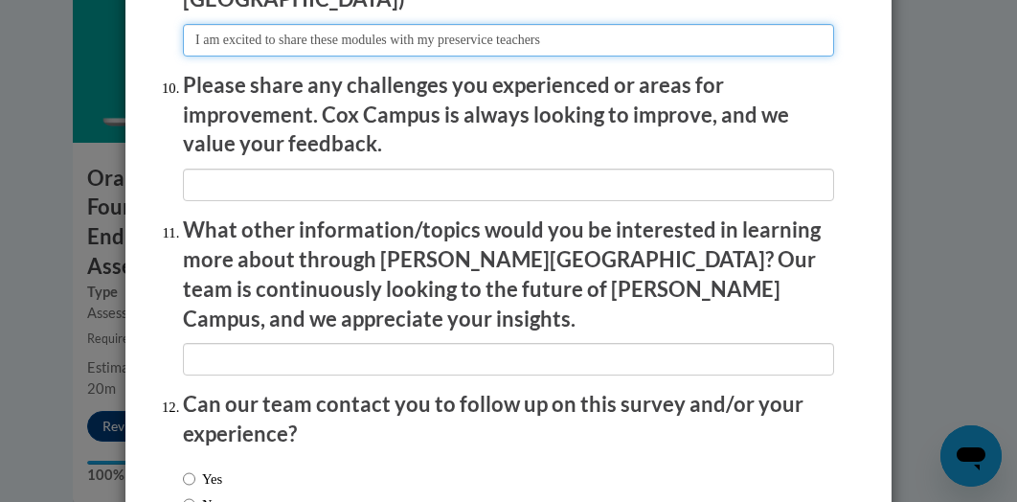
type input "I am excited to share these modules with my preservice teachers"
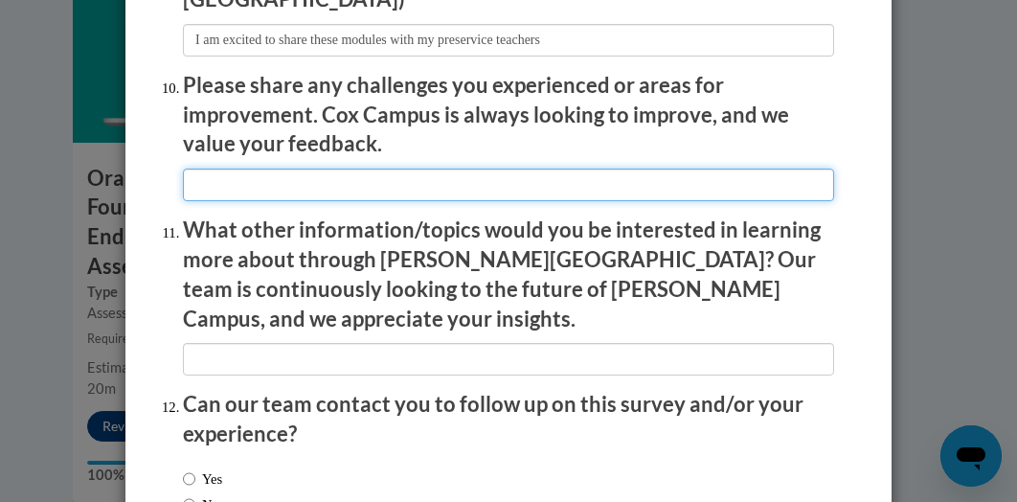
click at [234, 168] on input "textbox" at bounding box center [508, 184] width 651 height 33
type input "t"
type input "na"
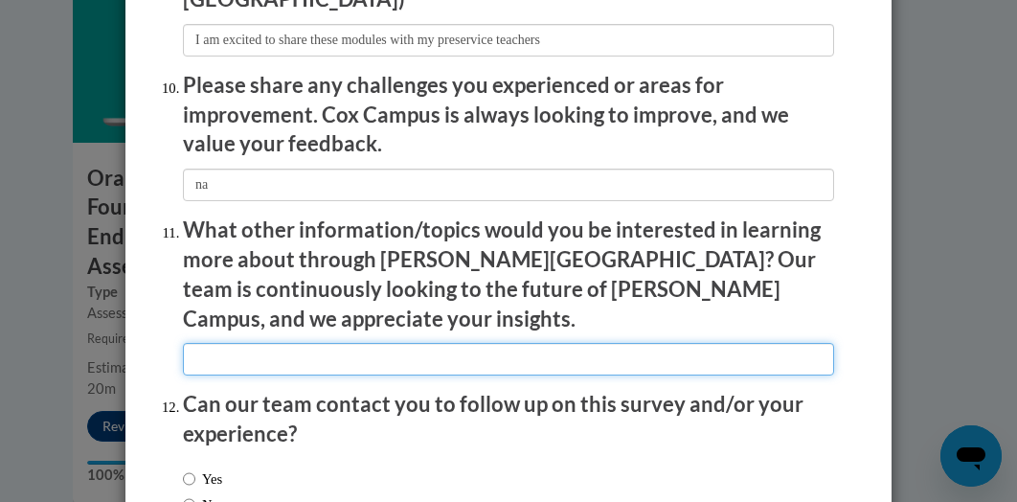
click at [245, 343] on input "textbox" at bounding box center [508, 359] width 651 height 33
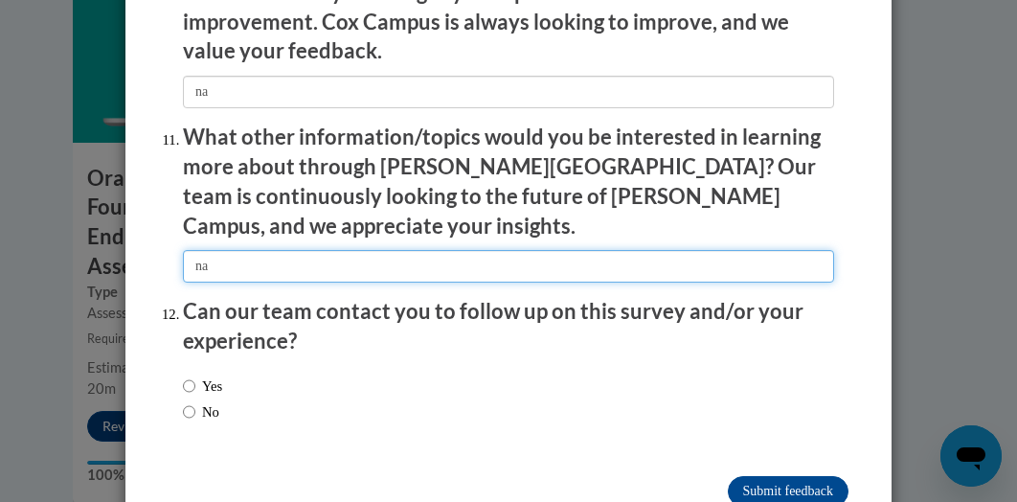
scroll to position [3479, 0]
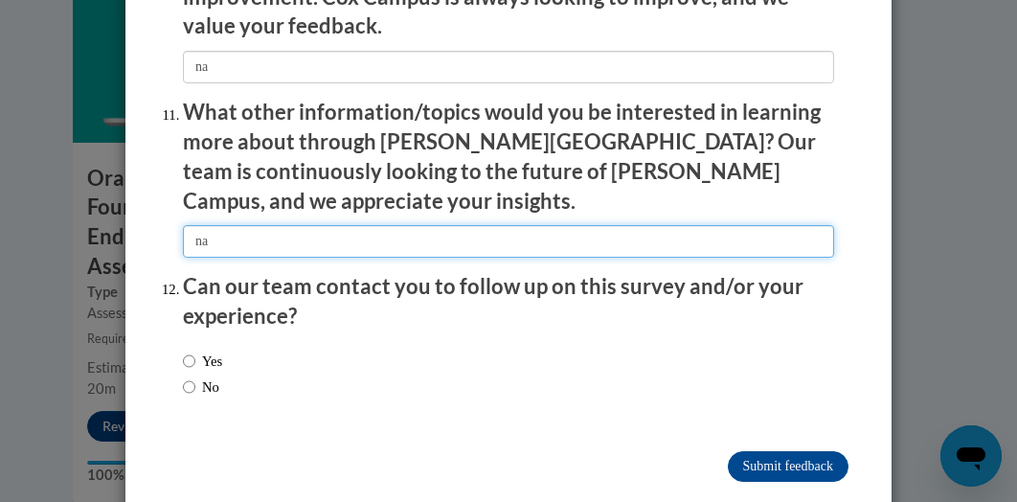
type input "na"
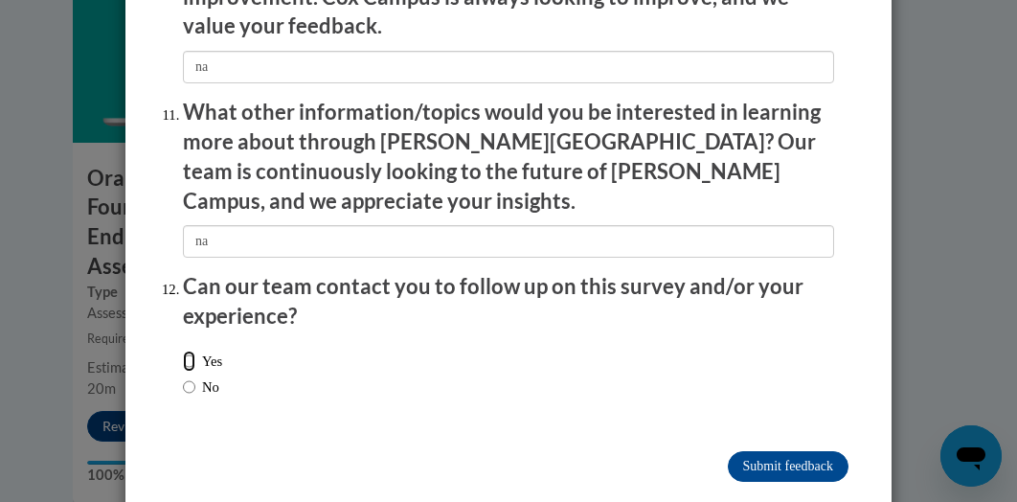
click at [183, 350] on input "Yes" at bounding box center [189, 360] width 12 height 21
radio input "true"
click at [752, 451] on input "Submit feedback" at bounding box center [788, 466] width 121 height 31
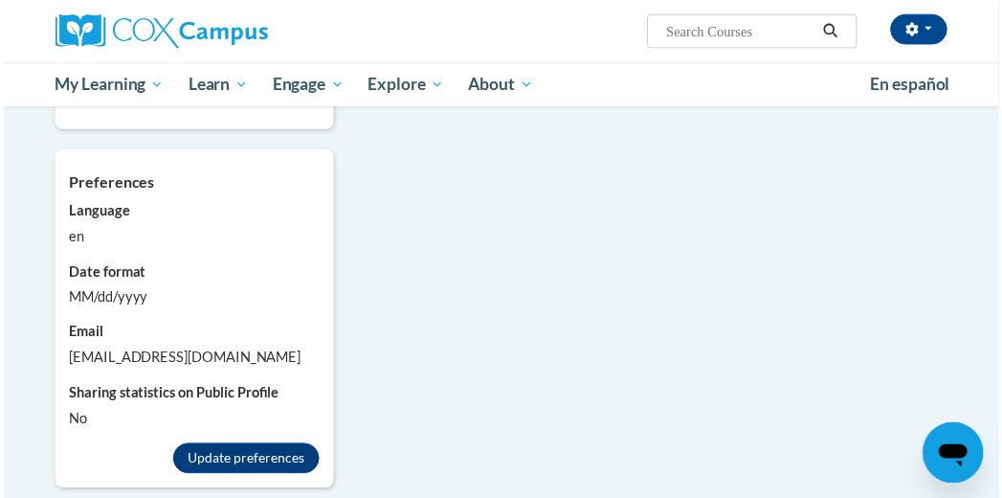
scroll to position [1729, 0]
